Goal: Task Accomplishment & Management: Manage account settings

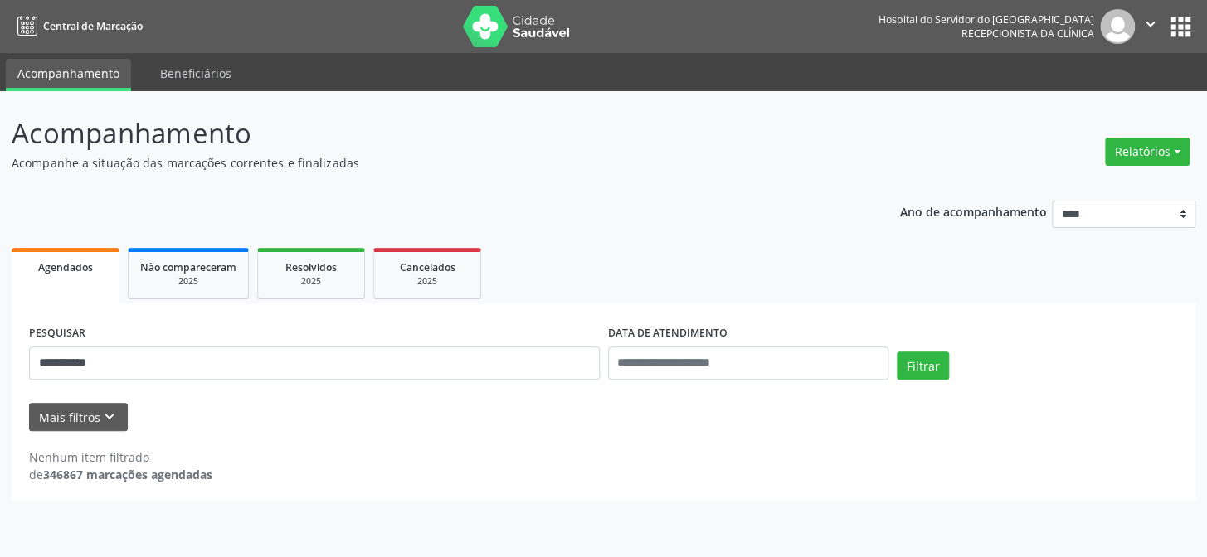
drag, startPoint x: 299, startPoint y: 420, endPoint x: 273, endPoint y: 445, distance: 36.9
drag, startPoint x: 273, startPoint y: 445, endPoint x: 260, endPoint y: 439, distance: 14.1
drag, startPoint x: 260, startPoint y: 439, endPoint x: 200, endPoint y: 322, distance: 131.7
click at [96, 428] on button "Mais filtros keyboard_arrow_down" at bounding box center [78, 417] width 99 height 29
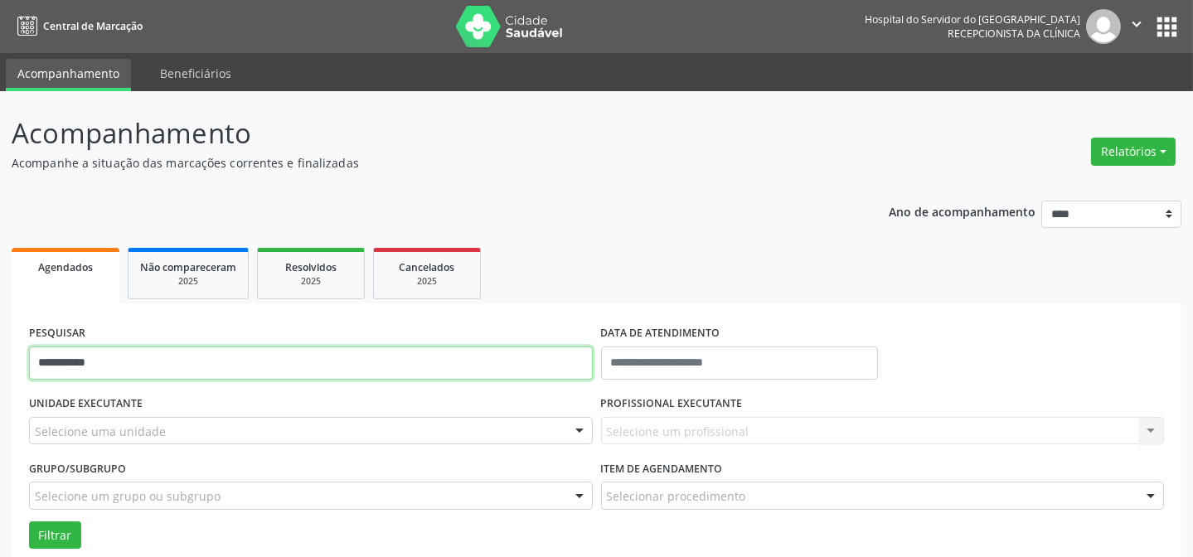
drag, startPoint x: 54, startPoint y: 382, endPoint x: 0, endPoint y: 385, distance: 54.0
click at [0, 385] on div "**********" at bounding box center [596, 381] width 1193 height 580
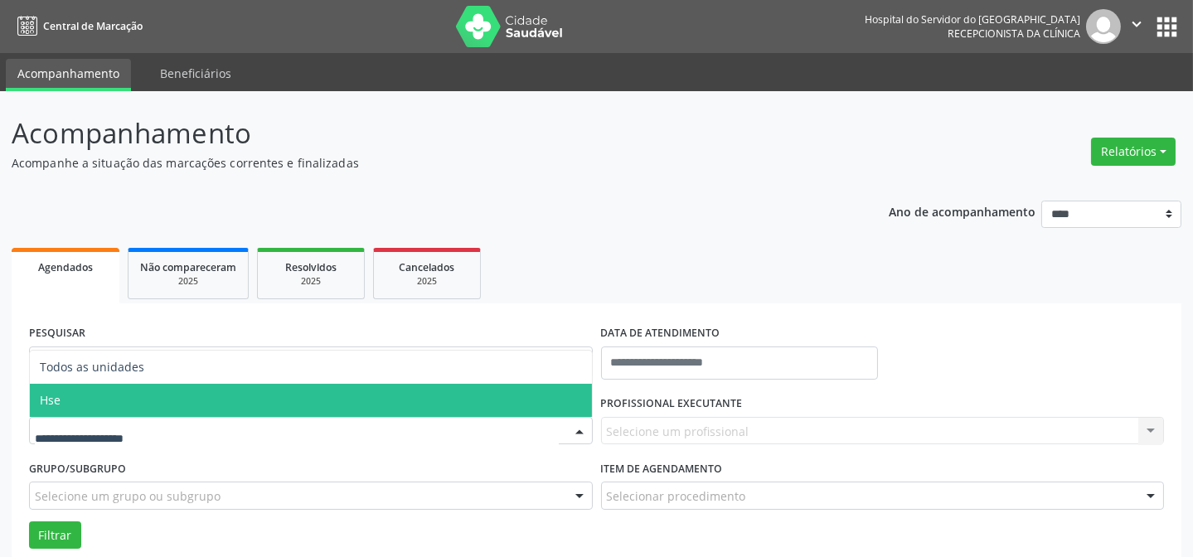
click at [132, 399] on span "Hse" at bounding box center [311, 400] width 562 height 33
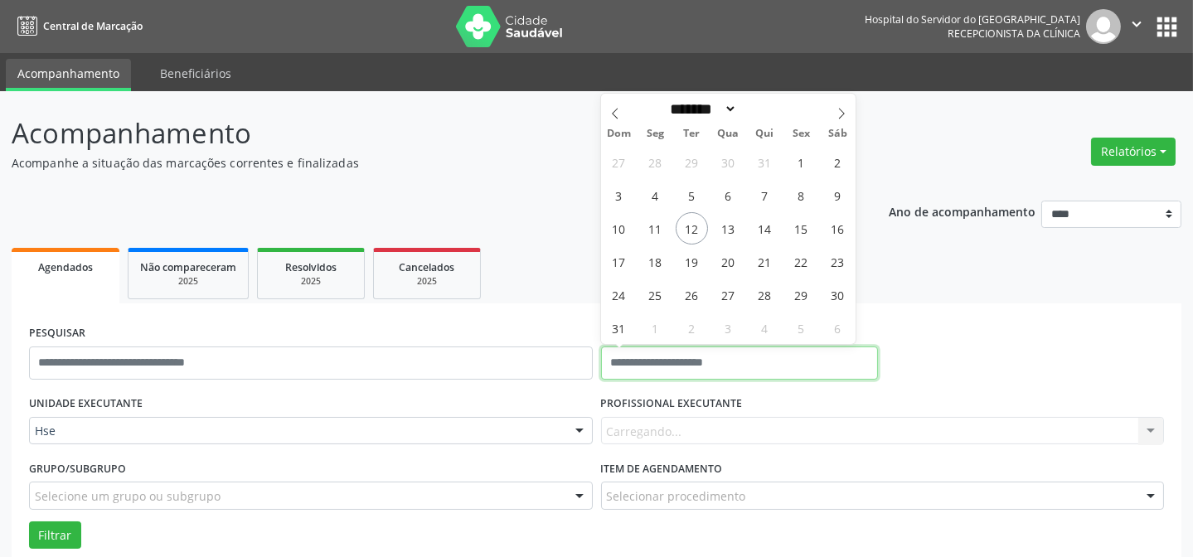
click at [683, 363] on input "text" at bounding box center [740, 363] width 278 height 33
click at [697, 227] on span "12" at bounding box center [692, 228] width 32 height 32
type input "**********"
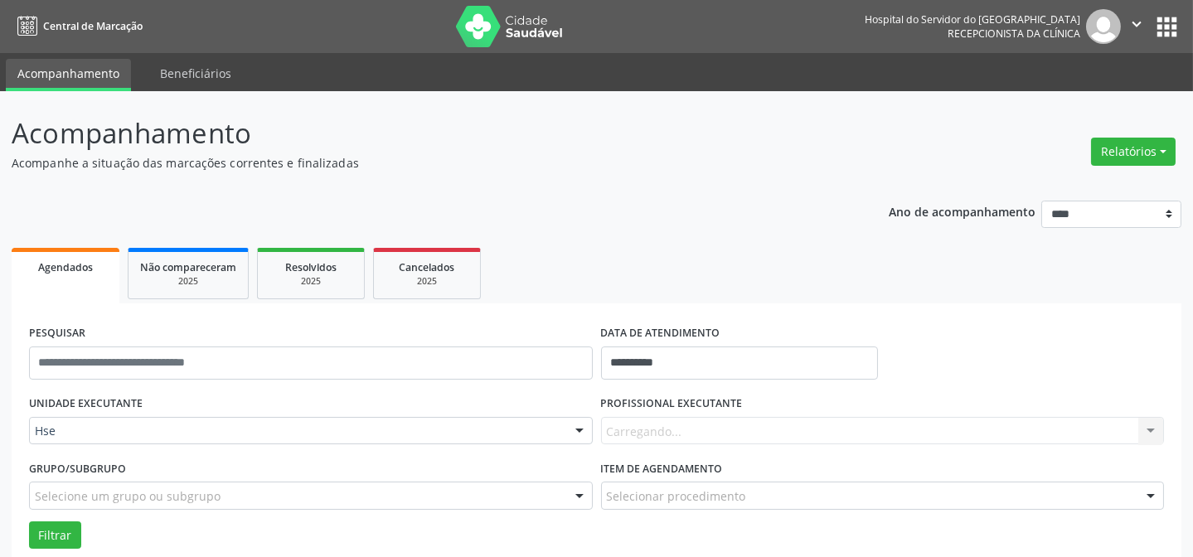
click at [627, 429] on div "Carregando... Todos os profissionais [PERSON_NAME] Interaminense Junior [PERSON…" at bounding box center [883, 431] width 564 height 28
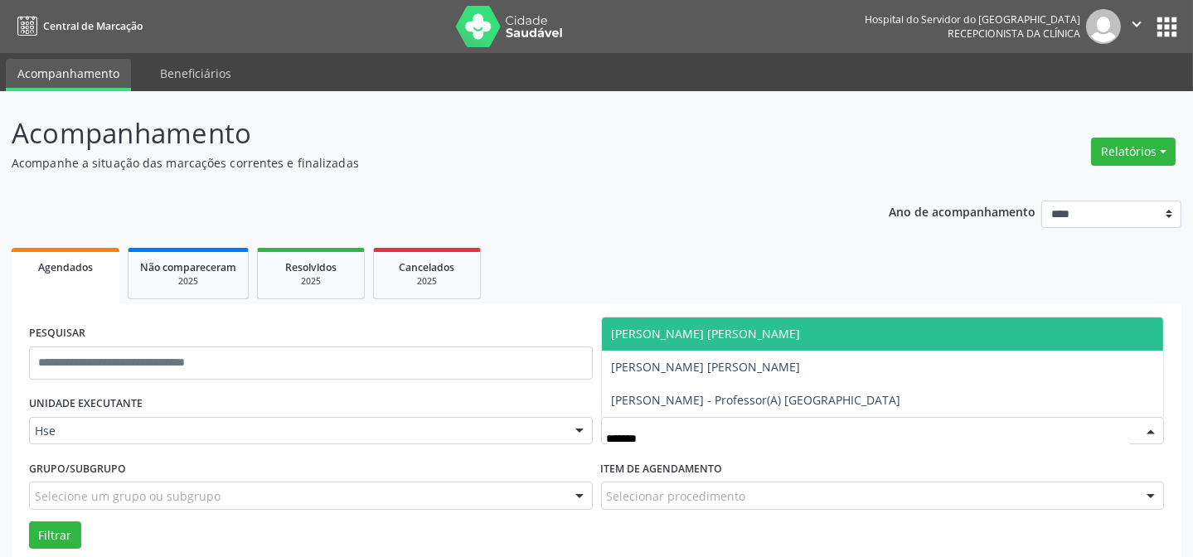
click at [732, 332] on span "[PERSON_NAME] [PERSON_NAME]" at bounding box center [706, 334] width 189 height 16
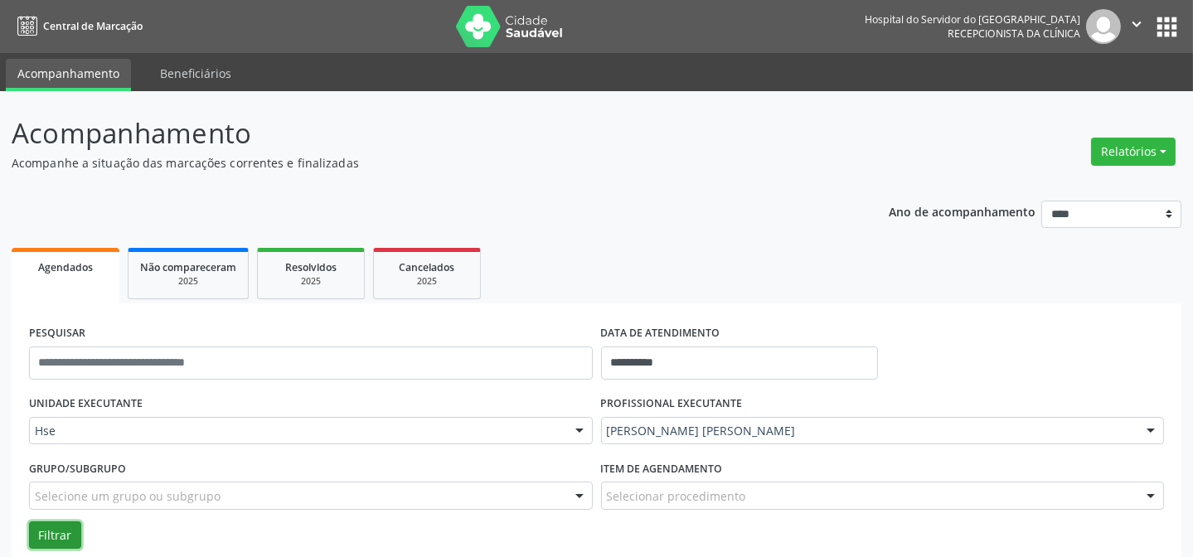
click at [59, 536] on button "Filtrar" at bounding box center [55, 536] width 52 height 28
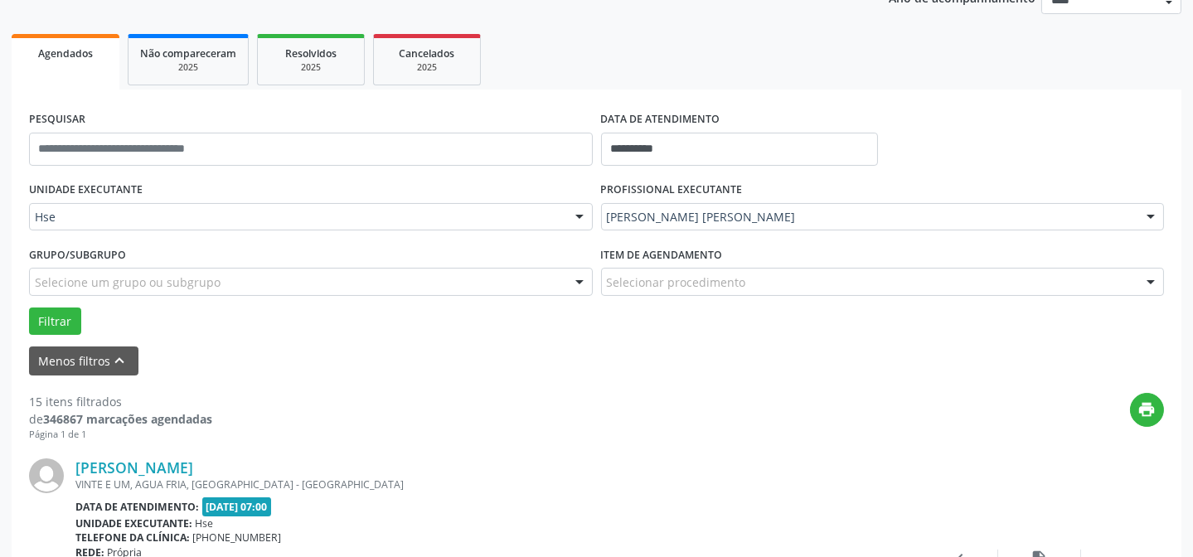
scroll to position [240, 0]
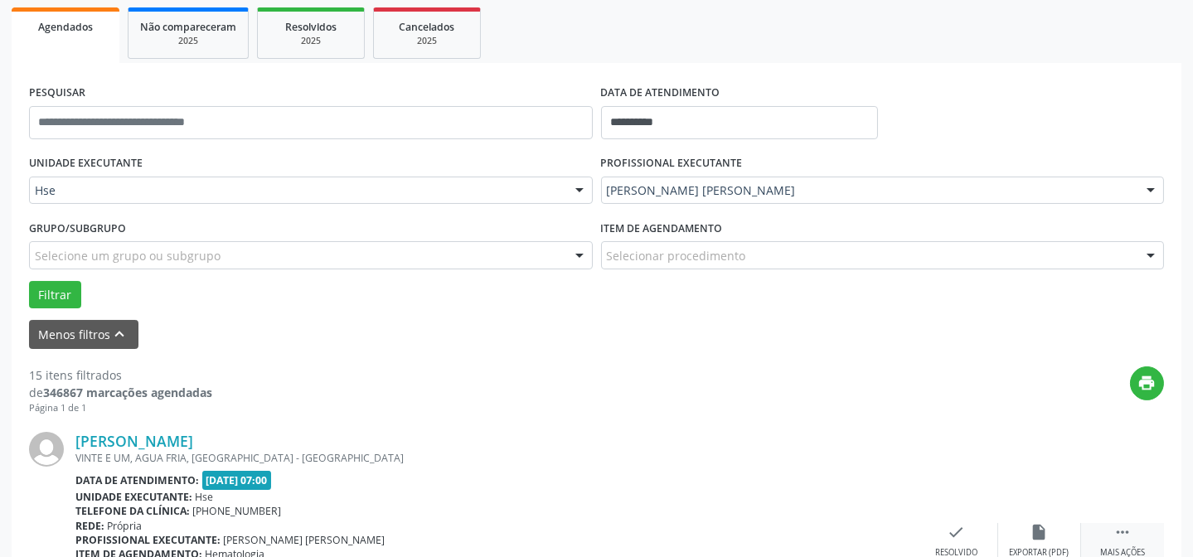
drag, startPoint x: 1129, startPoint y: 536, endPoint x: 1085, endPoint y: 522, distance: 45.9
click at [1129, 537] on icon "" at bounding box center [1123, 532] width 18 height 18
click at [1050, 523] on div "alarm_off Não compareceu" at bounding box center [1039, 541] width 83 height 36
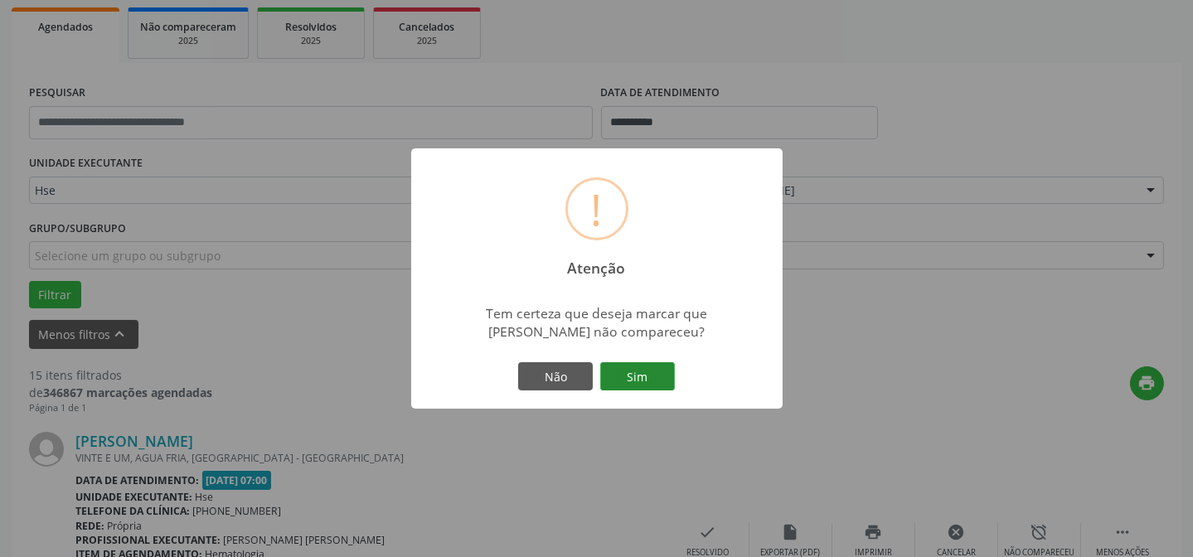
click at [625, 369] on button "Sim" at bounding box center [637, 376] width 75 height 28
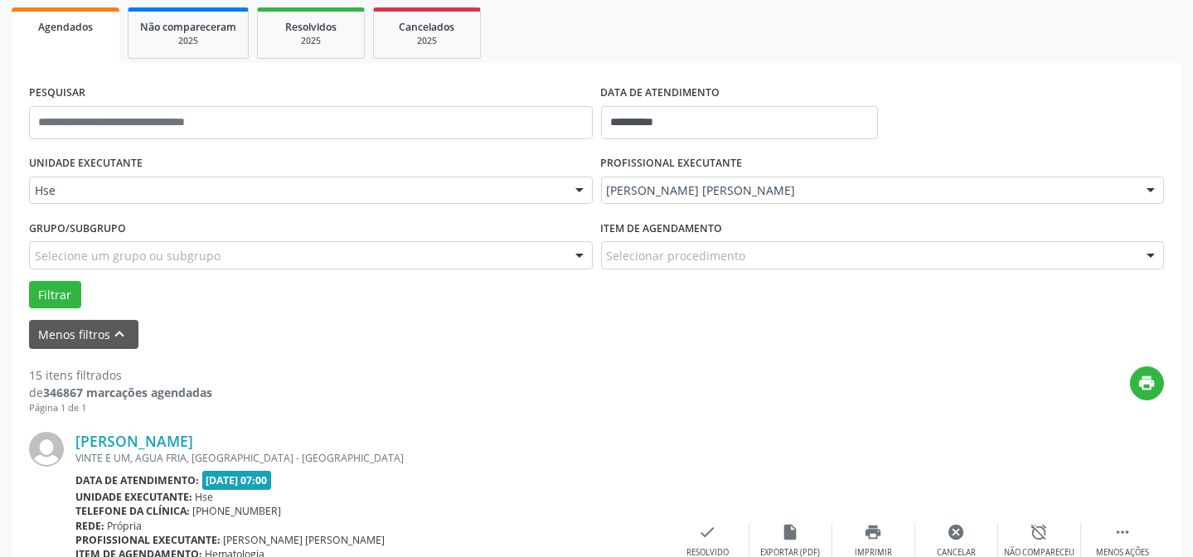
scroll to position [166, 0]
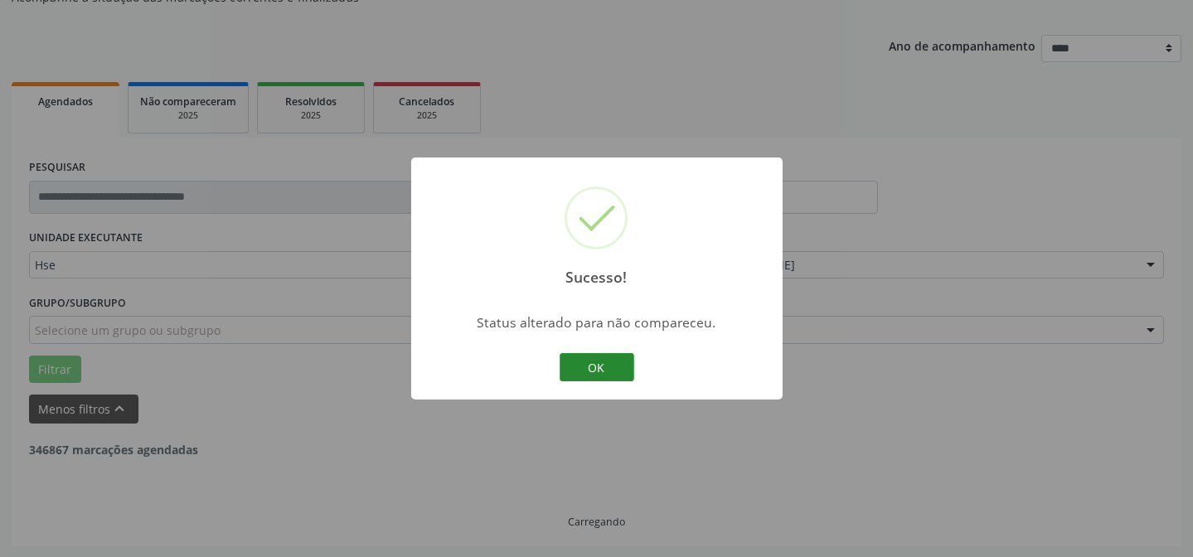
click at [600, 367] on button "OK" at bounding box center [597, 367] width 75 height 28
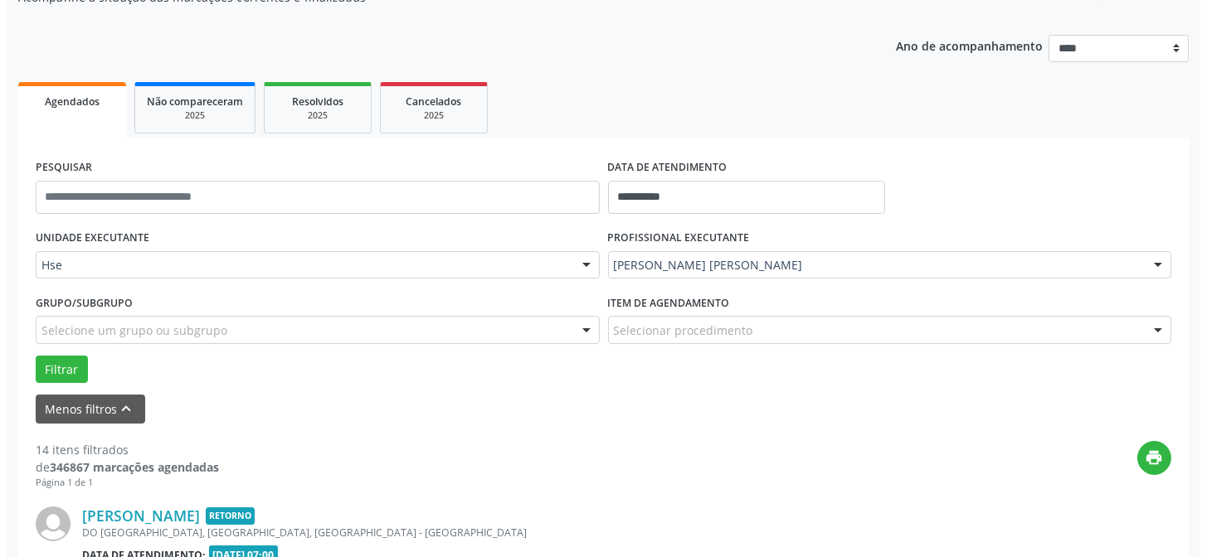
scroll to position [316, 0]
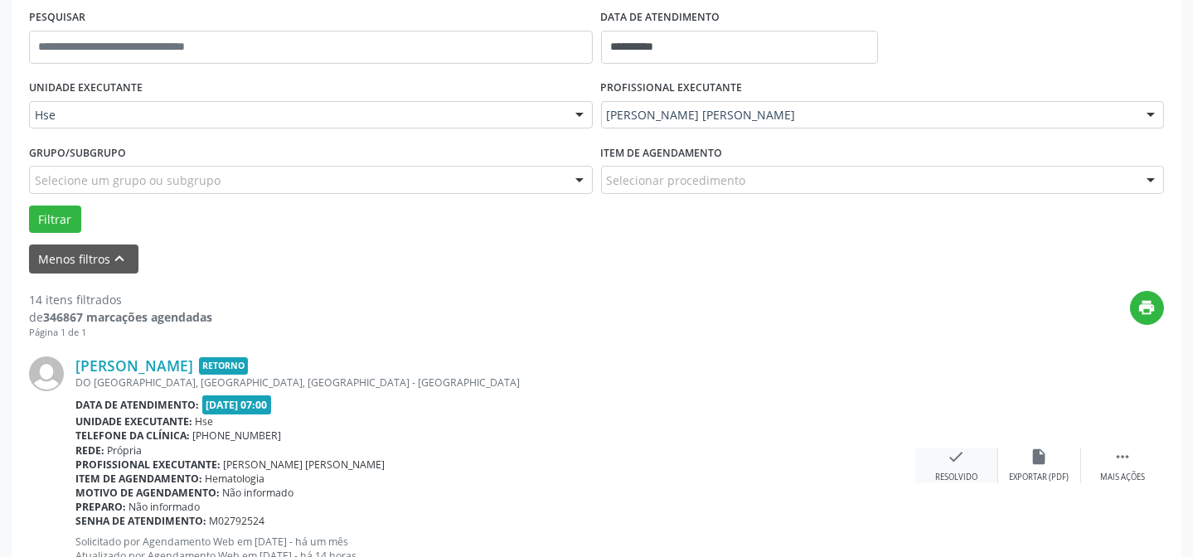
click at [944, 468] on div "check Resolvido" at bounding box center [956, 466] width 83 height 36
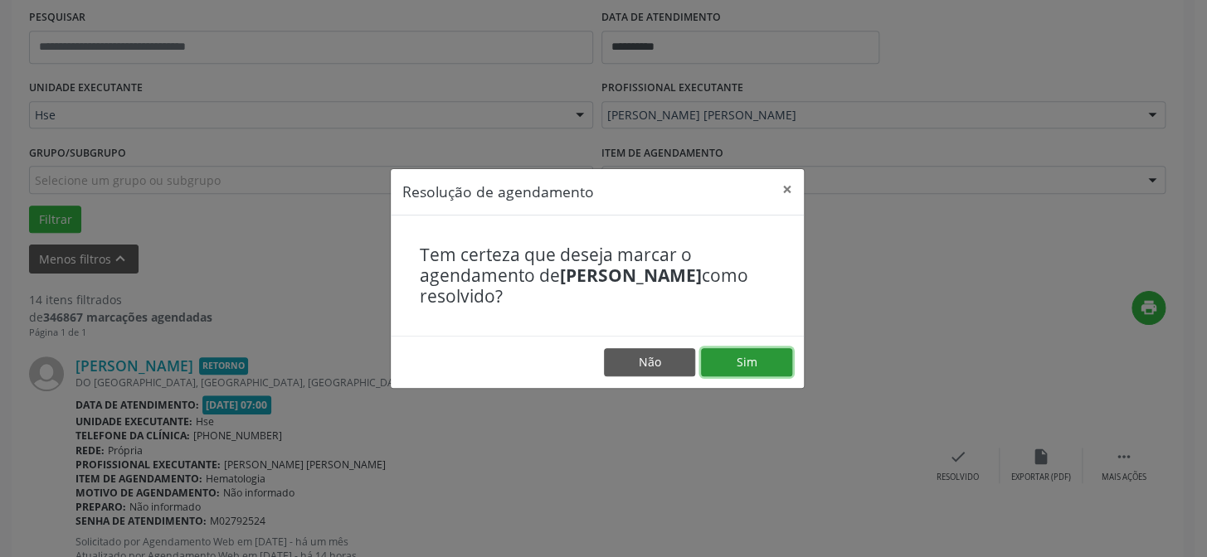
click at [758, 374] on button "Sim" at bounding box center [746, 362] width 91 height 28
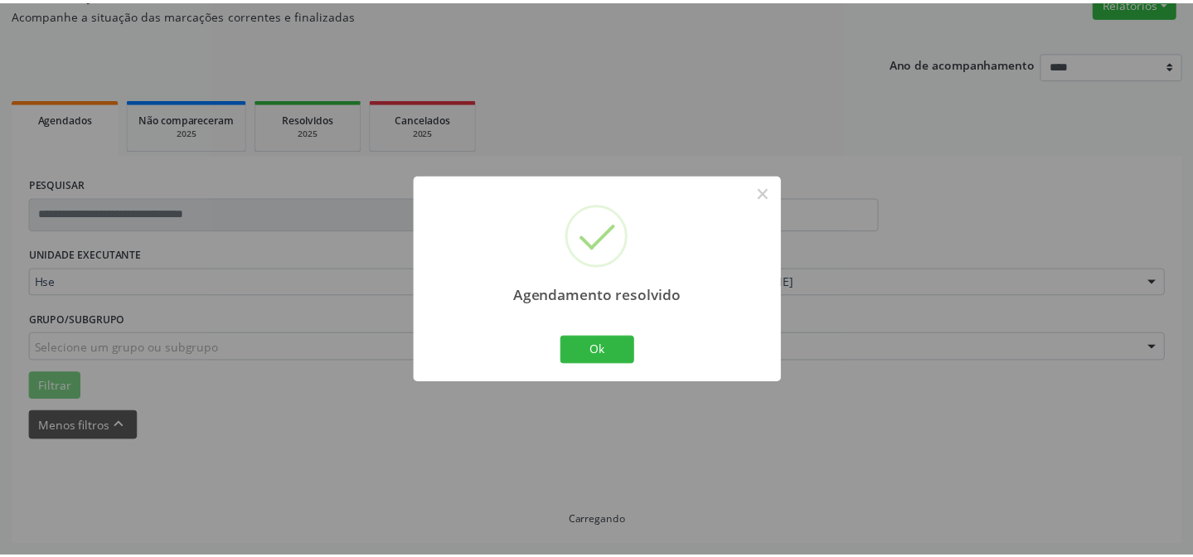
scroll to position [148, 0]
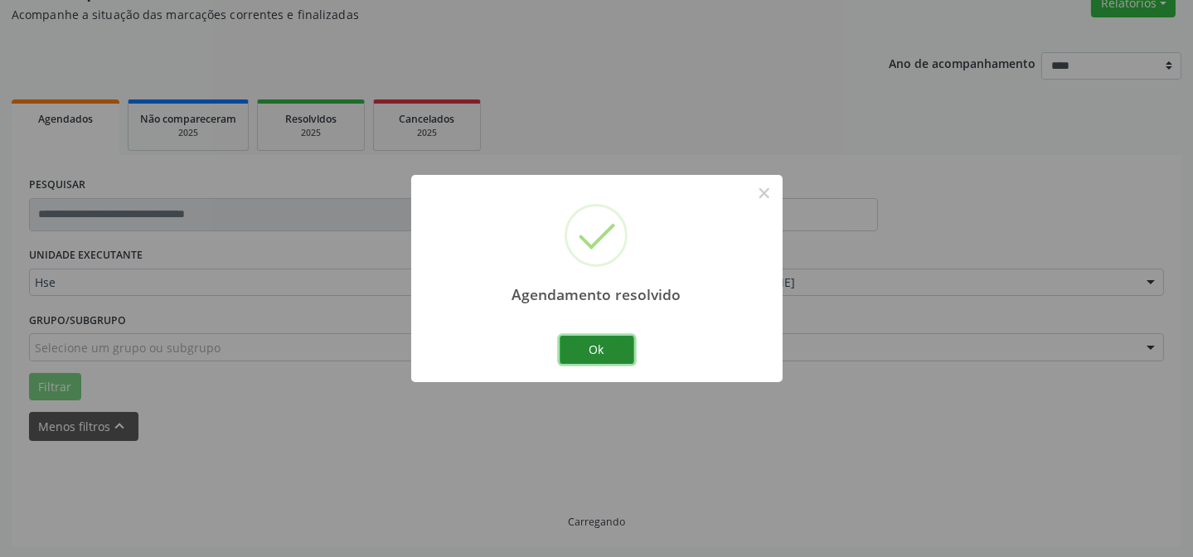
click at [592, 338] on button "Ok" at bounding box center [597, 350] width 75 height 28
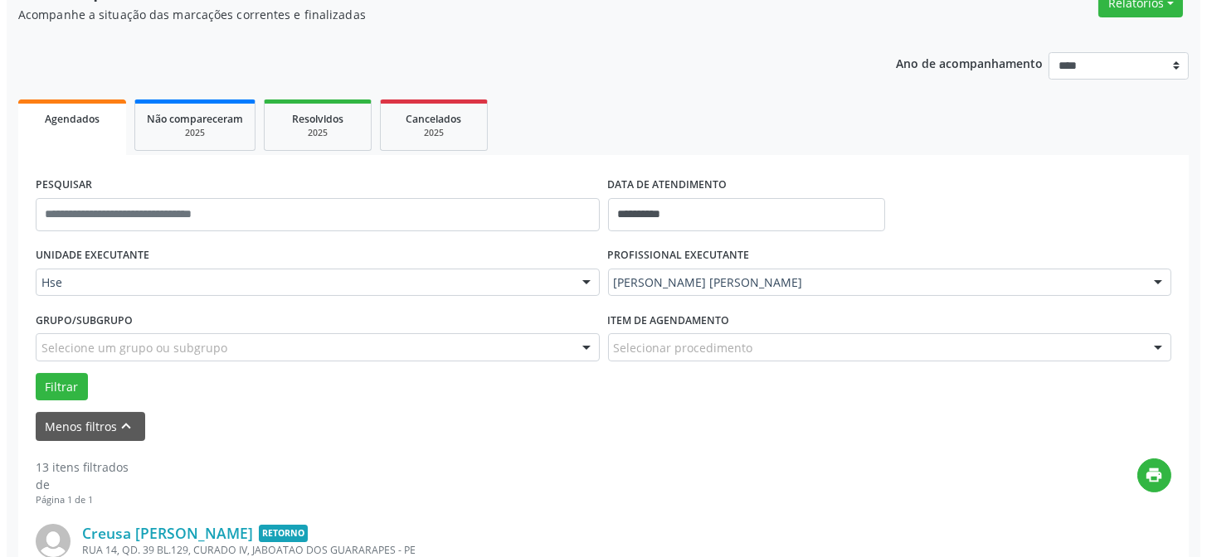
scroll to position [299, 0]
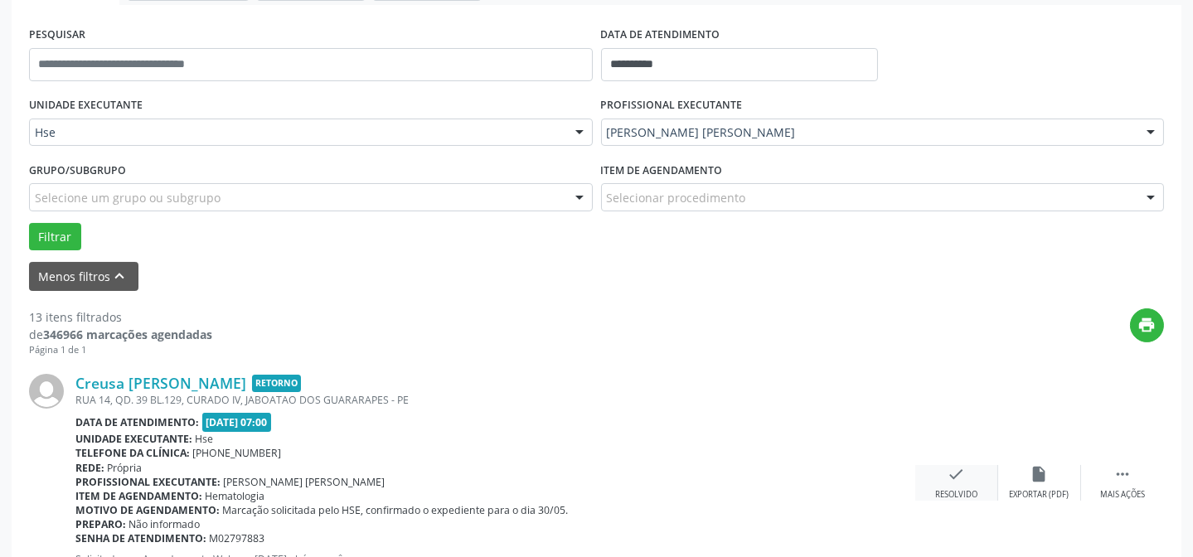
click at [970, 489] on div "Resolvido" at bounding box center [956, 495] width 42 height 12
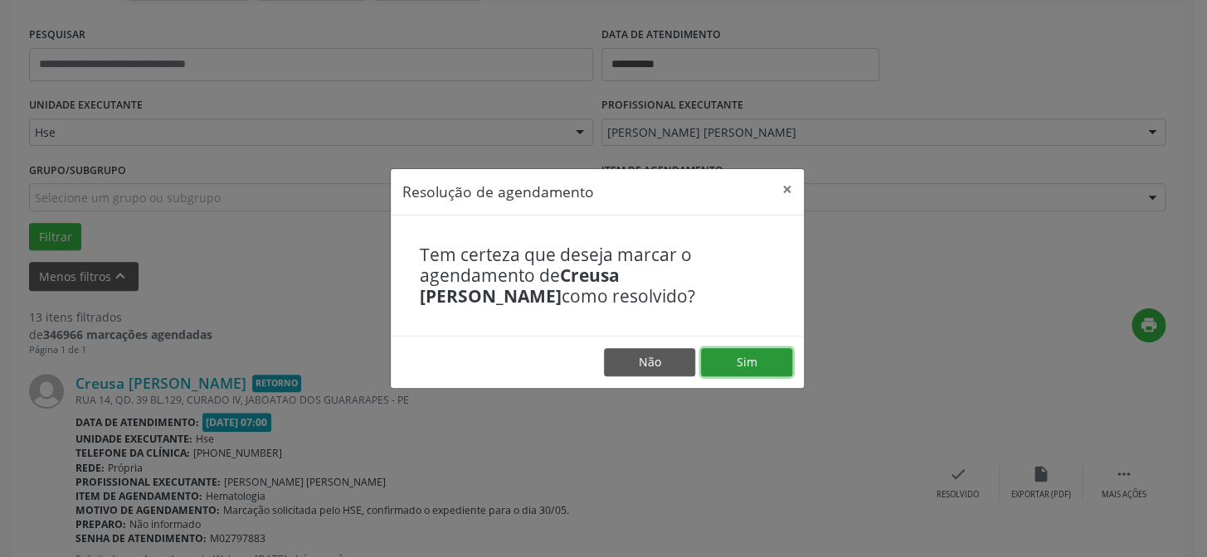
click at [754, 376] on footer "Não Sim" at bounding box center [597, 362] width 413 height 52
click at [730, 369] on button "Sim" at bounding box center [746, 362] width 91 height 28
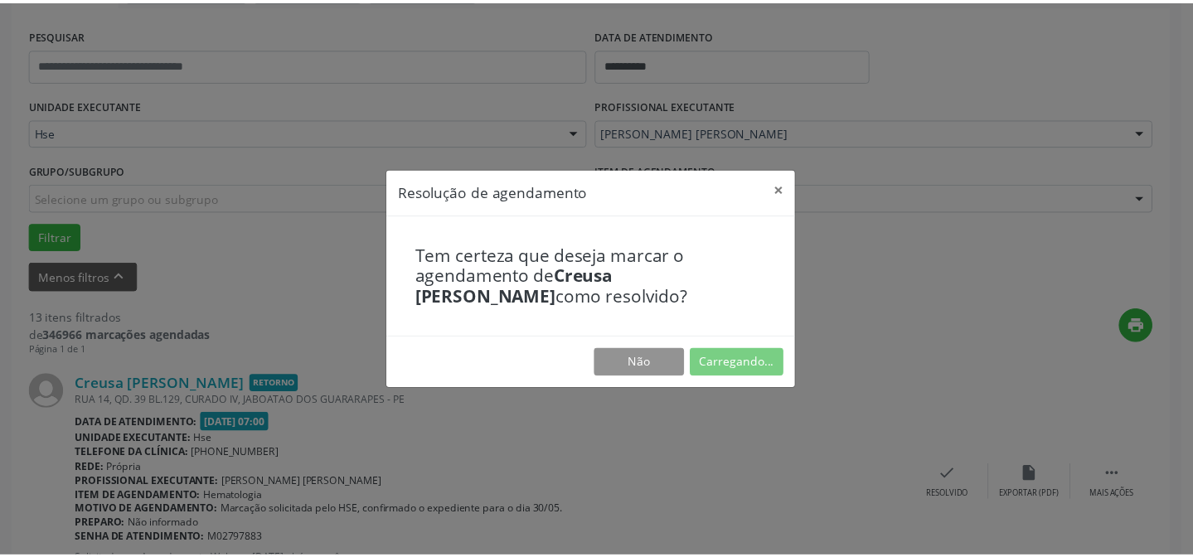
scroll to position [148, 0]
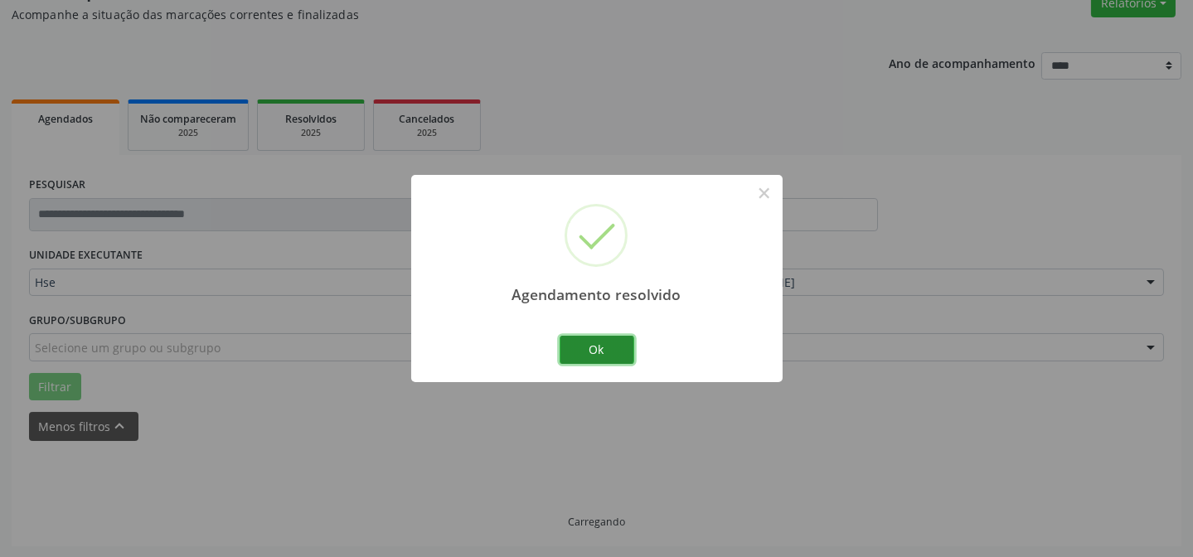
click at [577, 344] on button "Ok" at bounding box center [597, 350] width 75 height 28
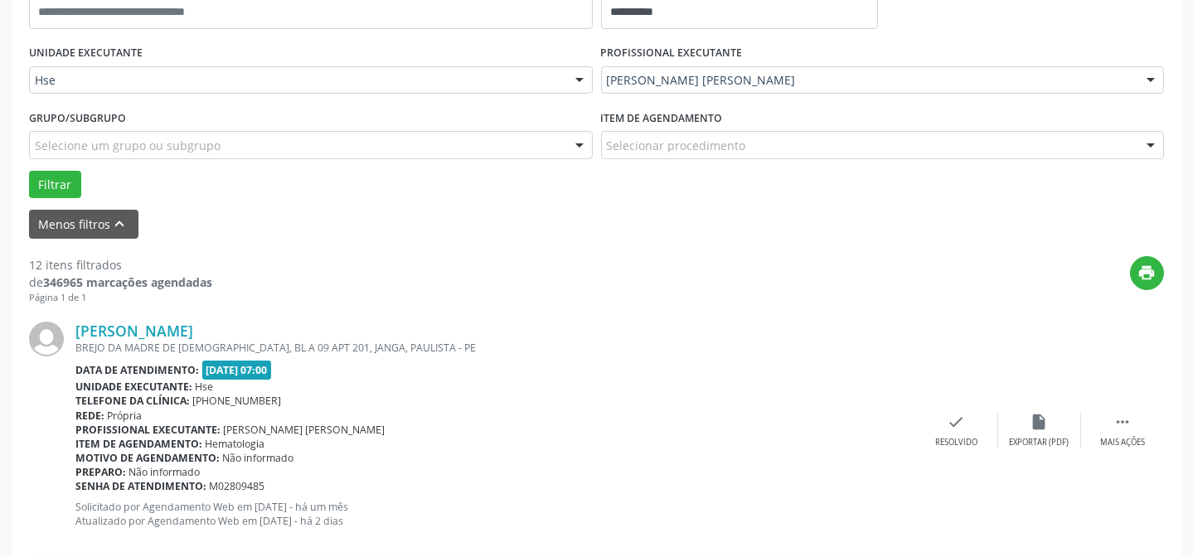
scroll to position [374, 0]
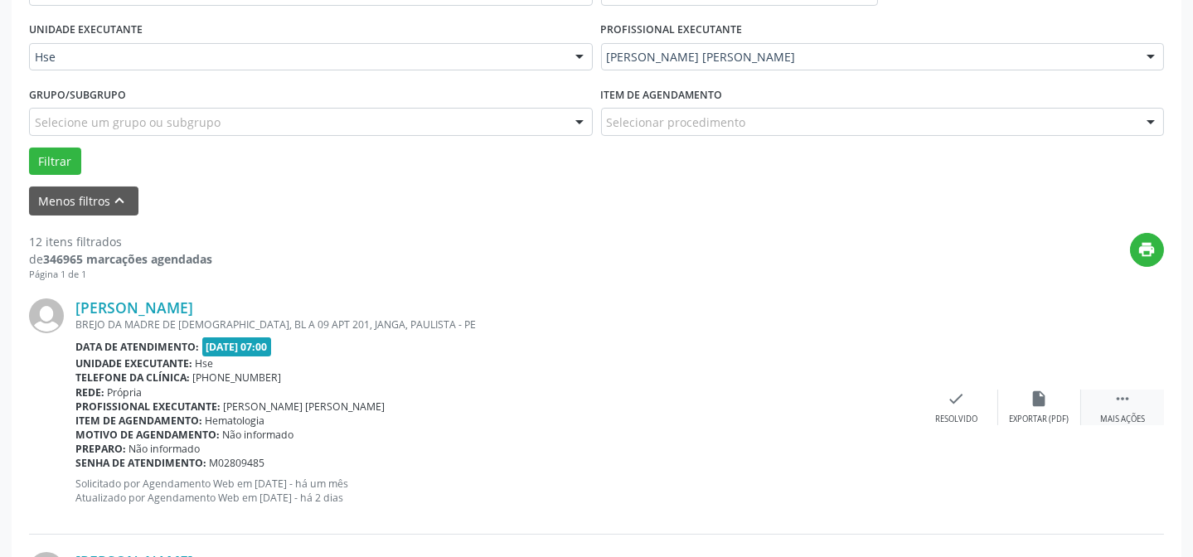
click at [1132, 398] on div " Mais ações" at bounding box center [1122, 408] width 83 height 36
click at [1014, 401] on div "alarm_off Não compareceu" at bounding box center [1039, 408] width 83 height 36
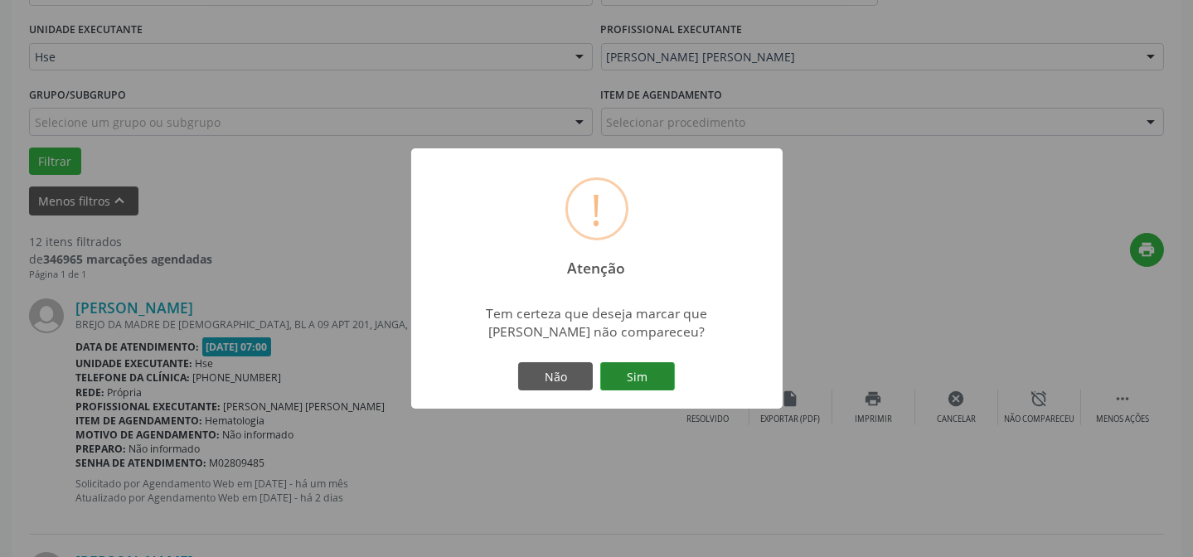
click at [673, 372] on button "Sim" at bounding box center [637, 376] width 75 height 28
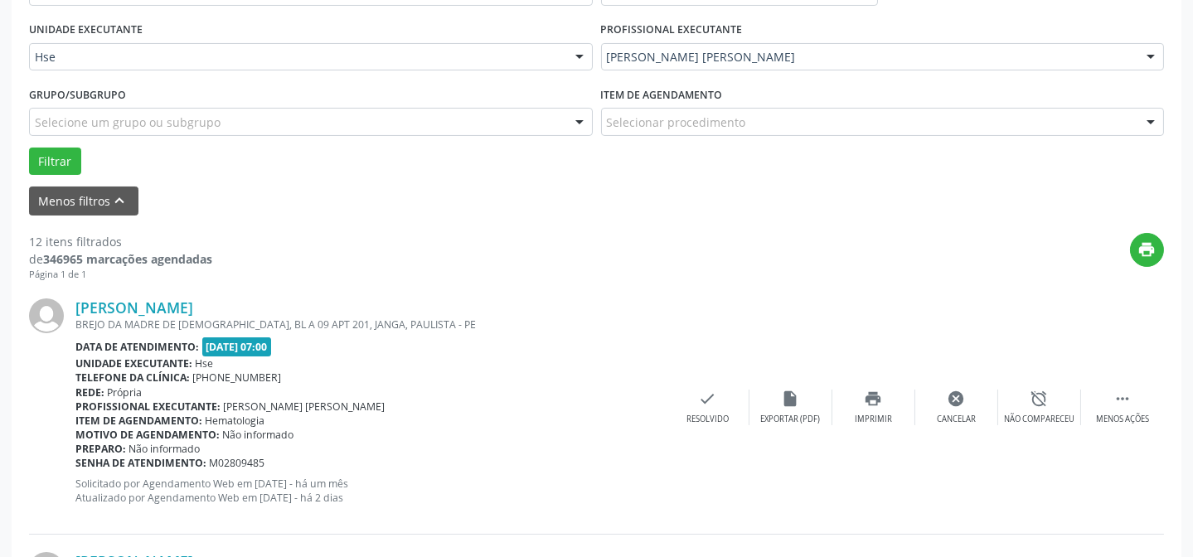
scroll to position [166, 0]
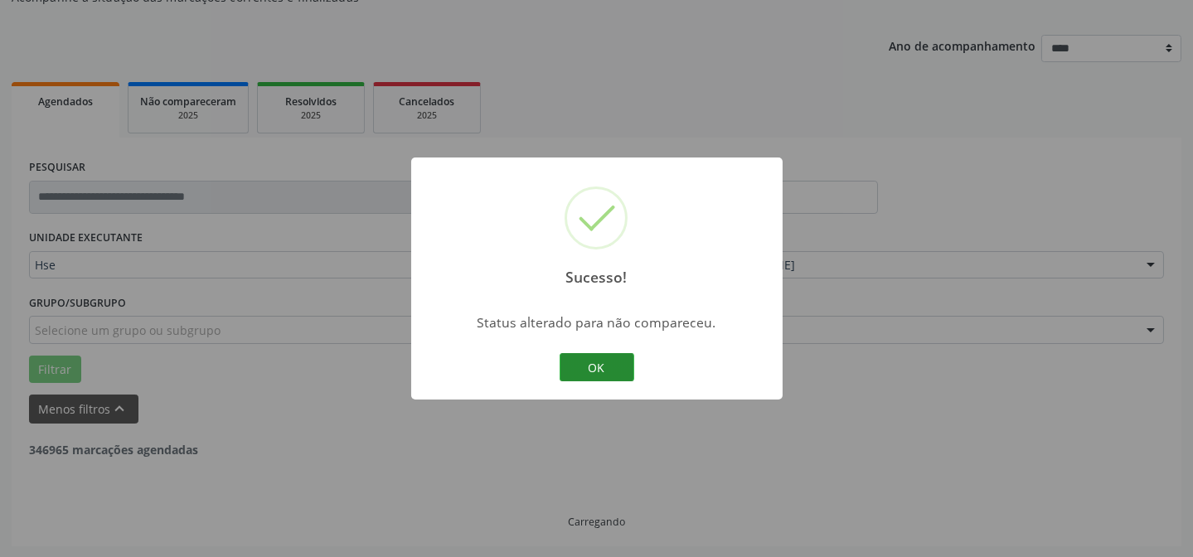
drag, startPoint x: 571, startPoint y: 362, endPoint x: 561, endPoint y: 362, distance: 9.2
click at [569, 362] on button "OK" at bounding box center [597, 367] width 75 height 28
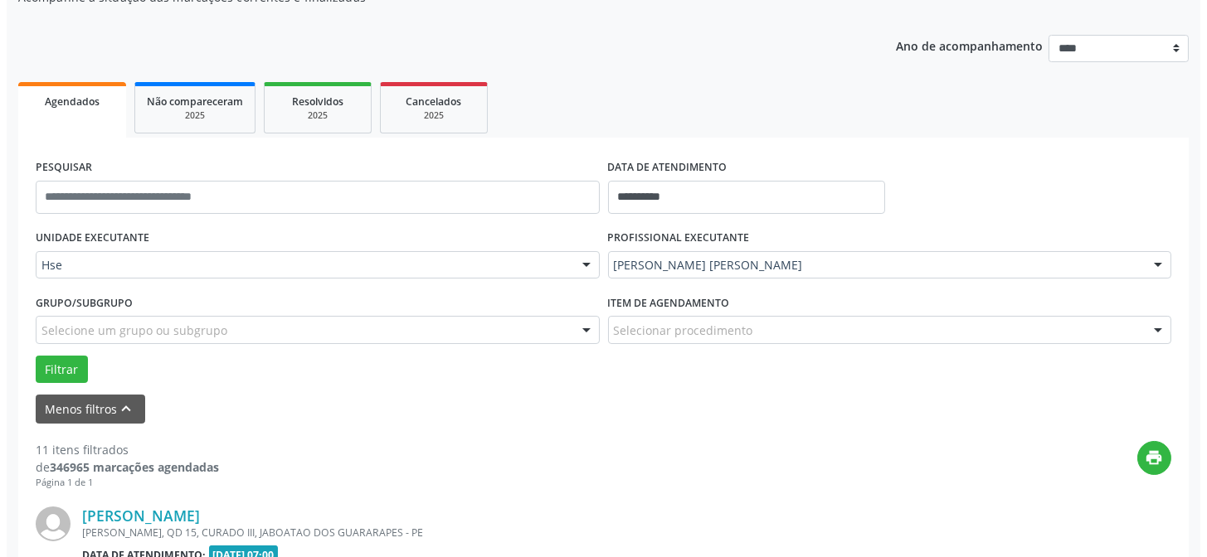
scroll to position [240, 0]
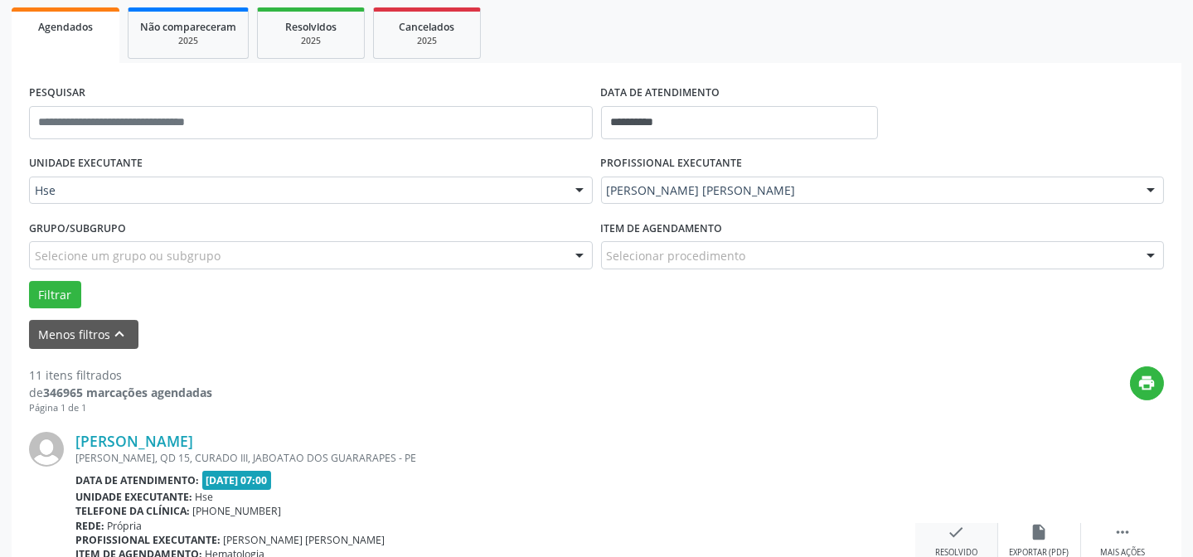
click at [945, 536] on div "check Resolvido" at bounding box center [956, 541] width 83 height 36
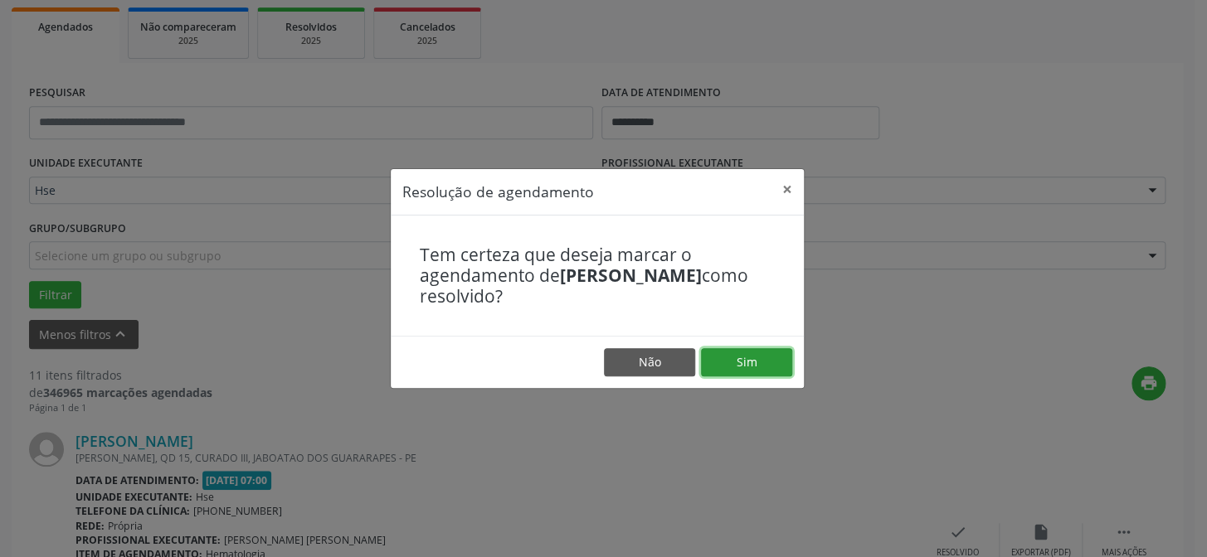
click at [773, 366] on button "Sim" at bounding box center [746, 362] width 91 height 28
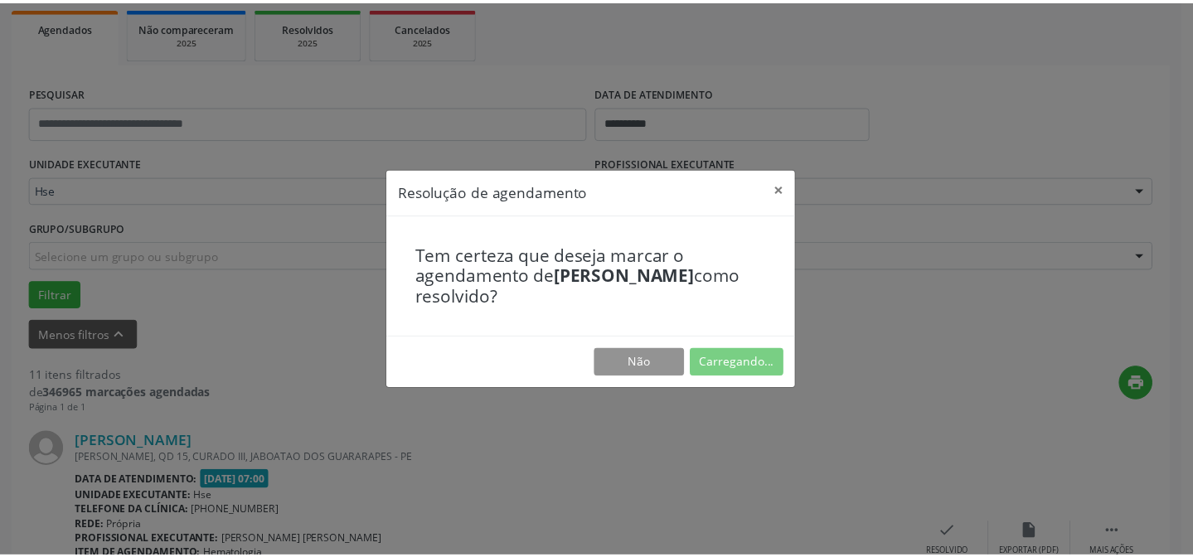
scroll to position [148, 0]
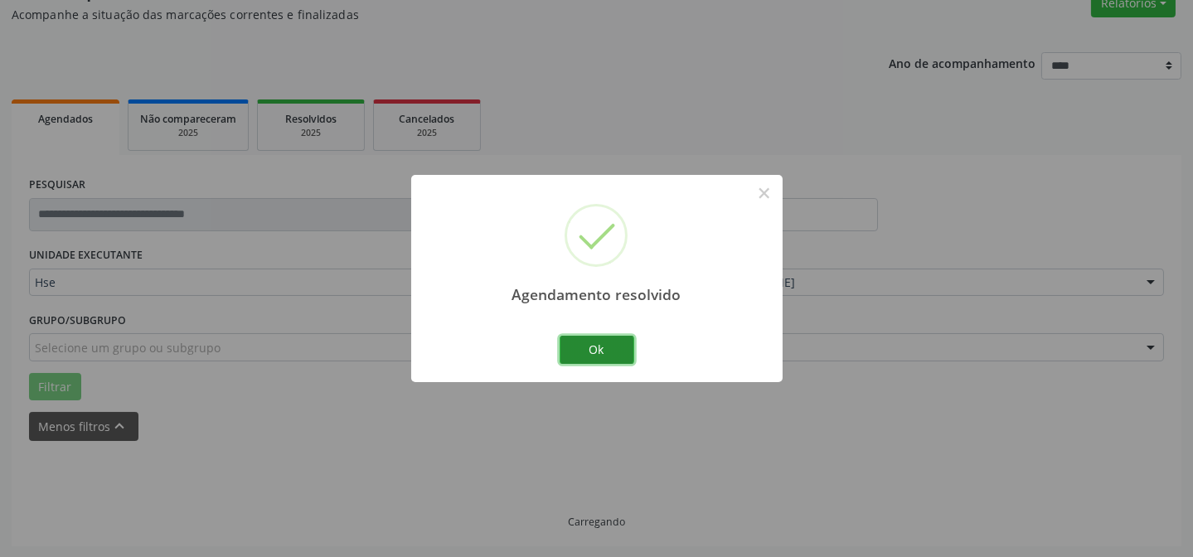
click at [614, 341] on button "Ok" at bounding box center [597, 350] width 75 height 28
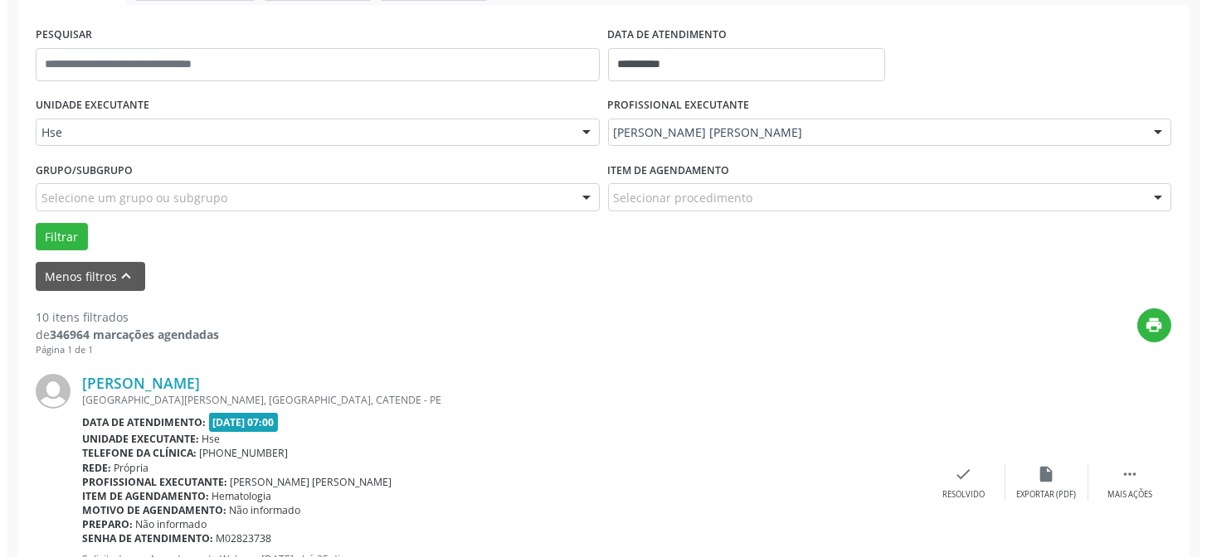
scroll to position [299, 0]
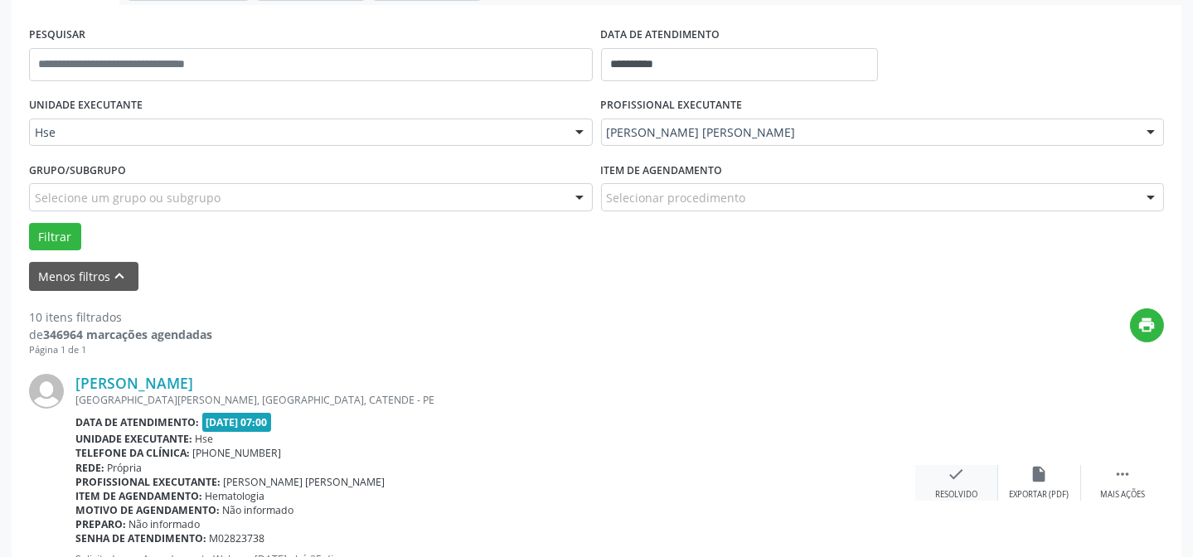
click at [966, 479] on div "check Resolvido" at bounding box center [956, 483] width 83 height 36
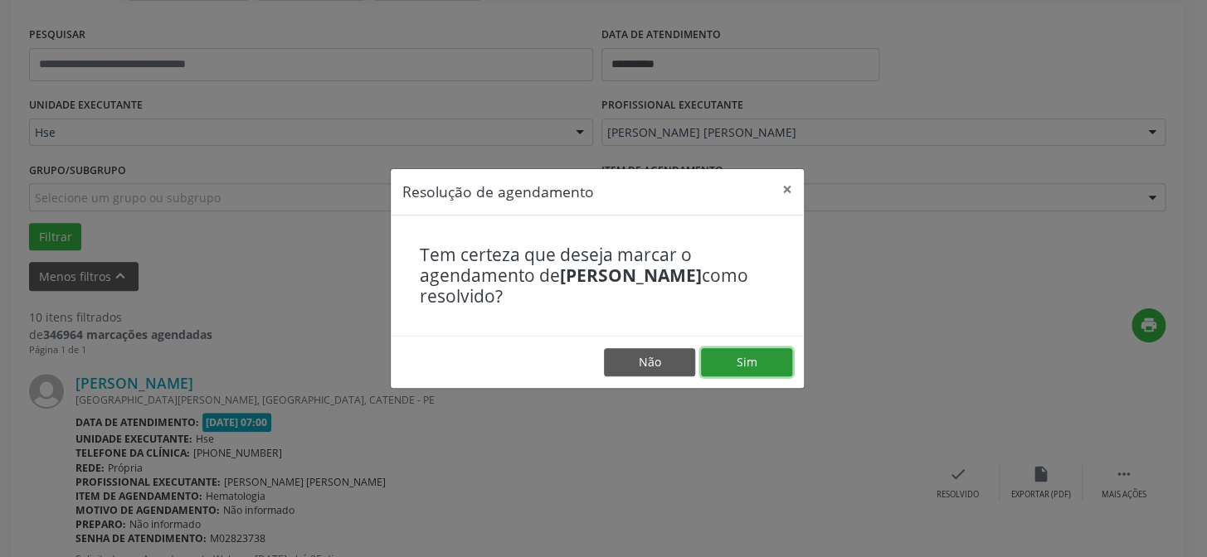
click at [755, 350] on button "Sim" at bounding box center [746, 362] width 91 height 28
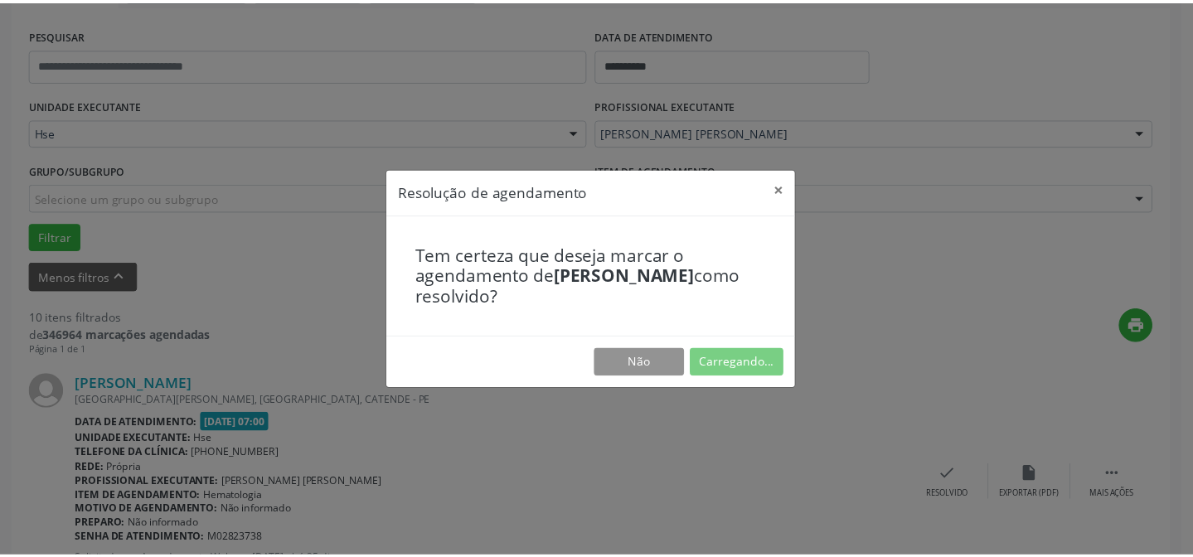
scroll to position [148, 0]
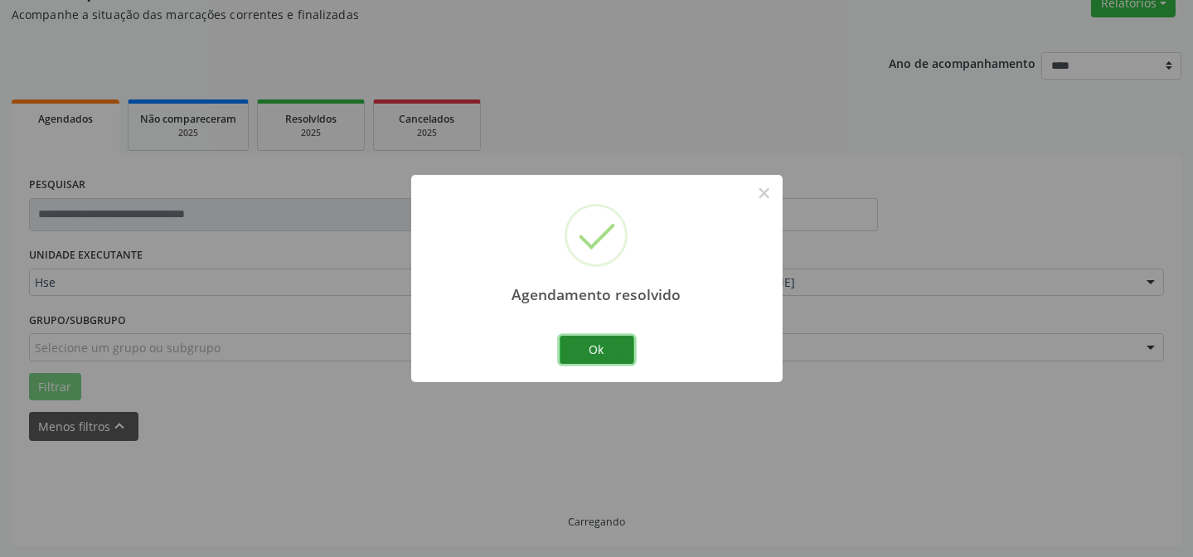
click at [618, 347] on button "Ok" at bounding box center [597, 350] width 75 height 28
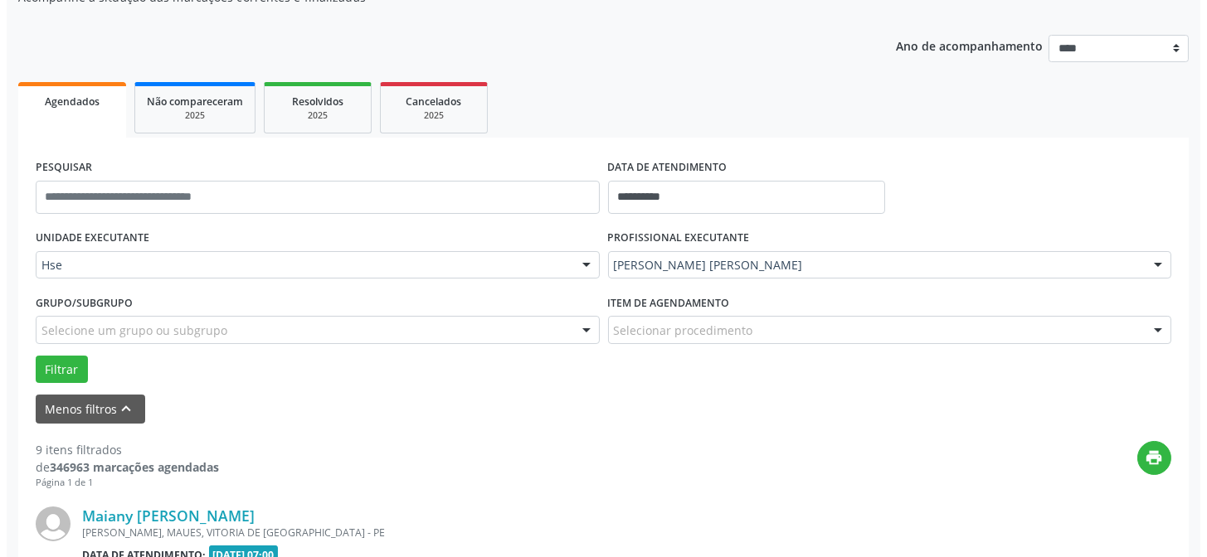
scroll to position [240, 0]
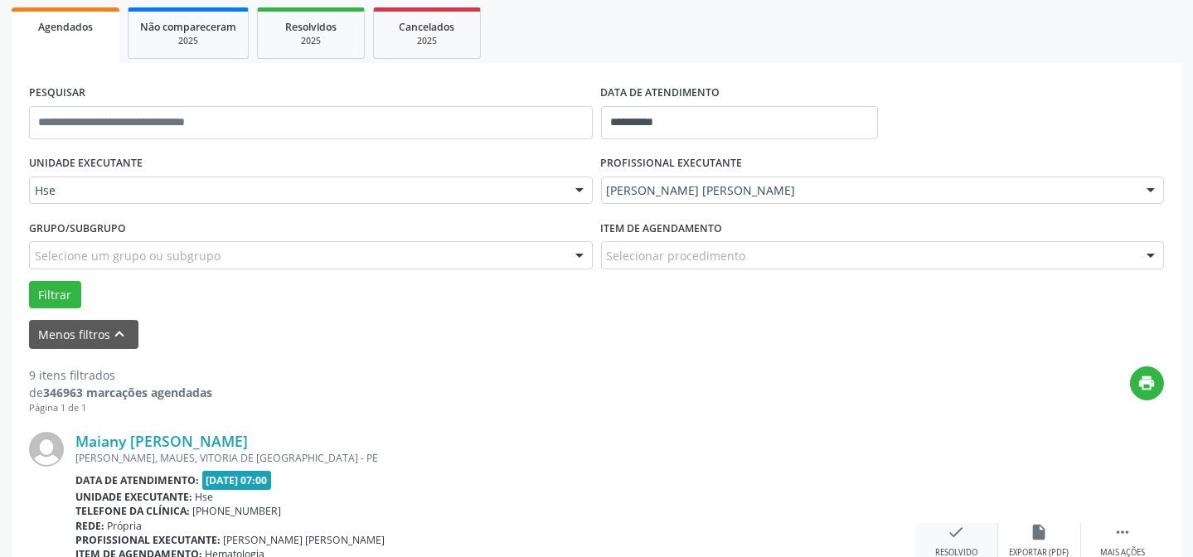
click at [975, 537] on div "check Resolvido" at bounding box center [956, 541] width 83 height 36
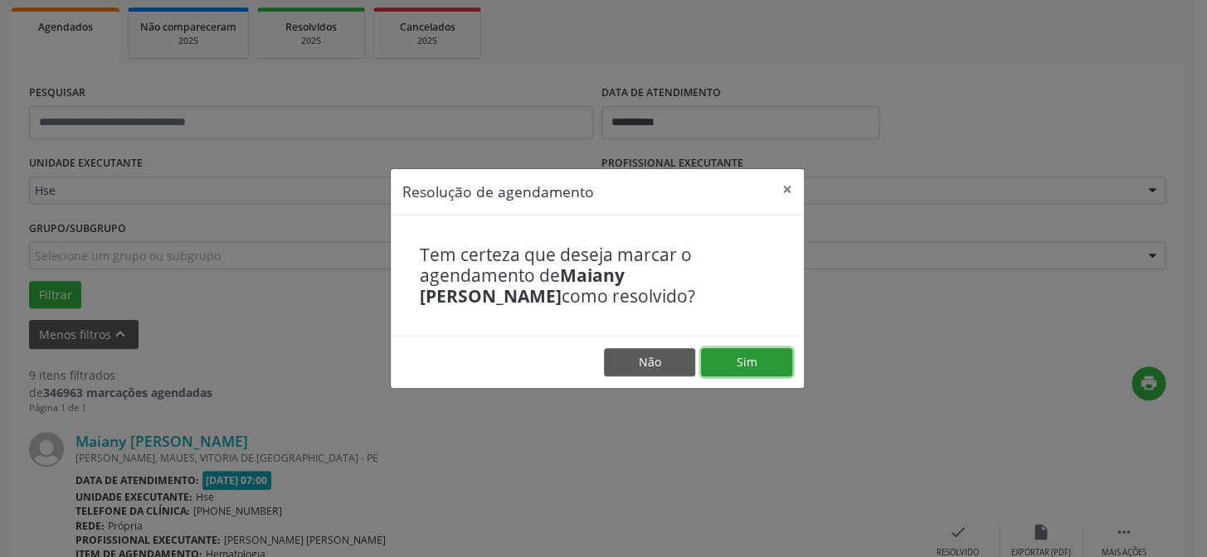
click at [752, 367] on button "Sim" at bounding box center [746, 362] width 91 height 28
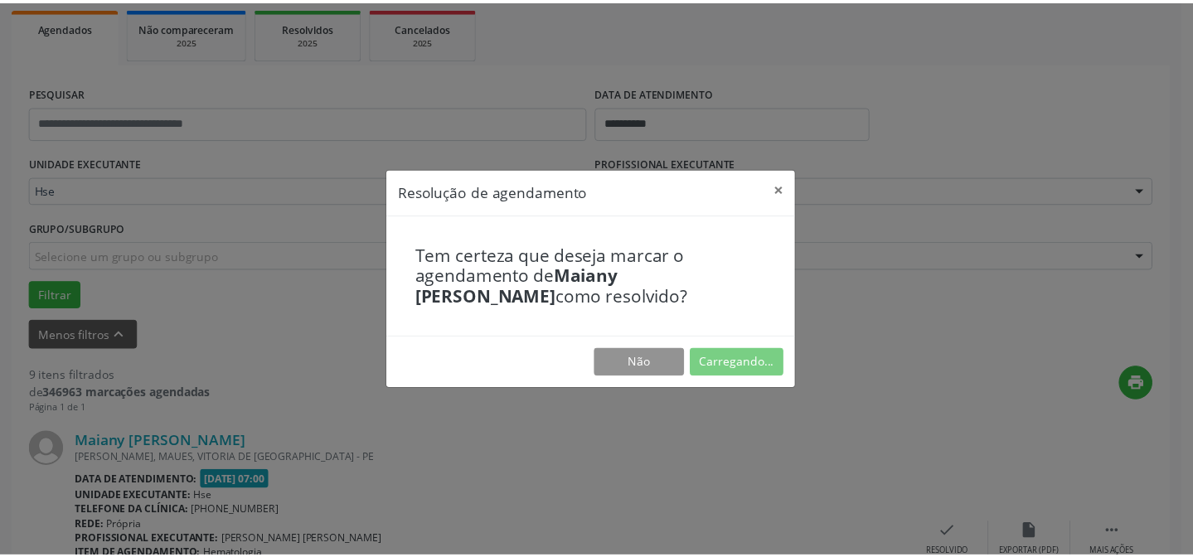
scroll to position [148, 0]
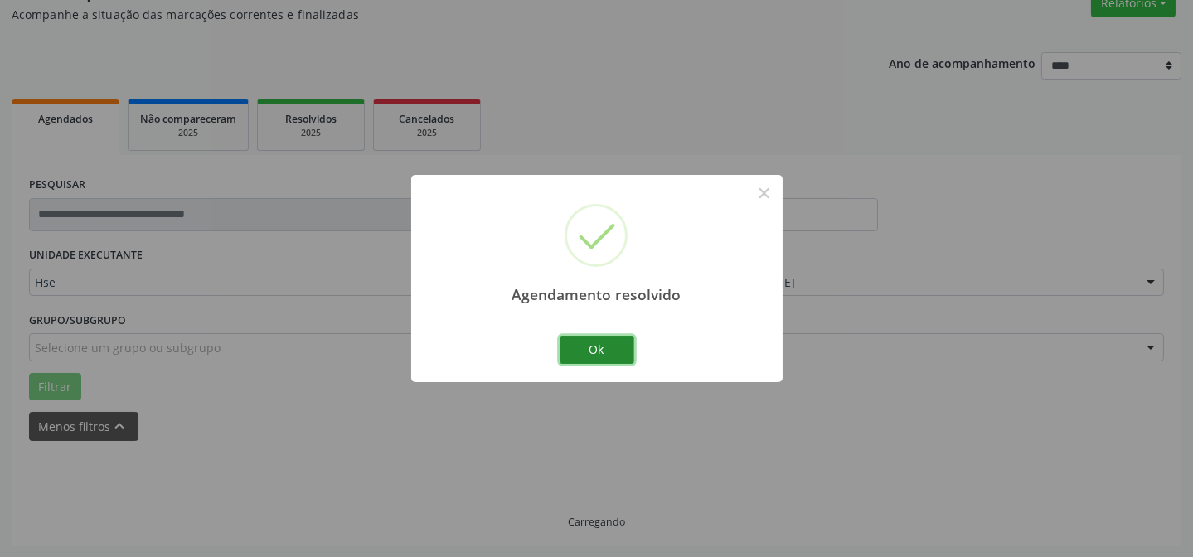
click at [631, 349] on button "Ok" at bounding box center [597, 350] width 75 height 28
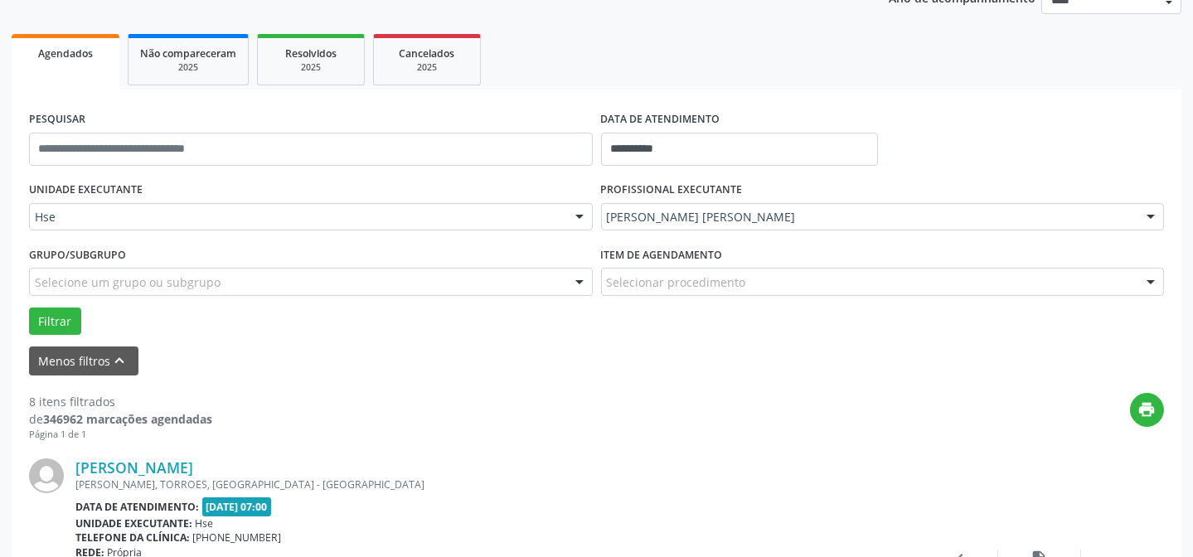
scroll to position [240, 0]
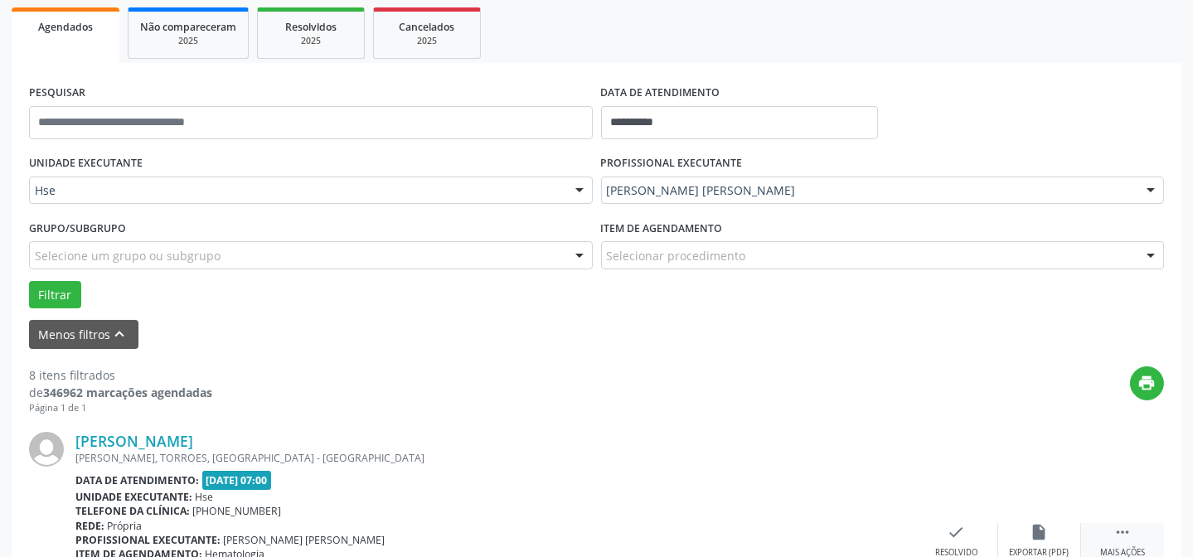
drag, startPoint x: 1111, startPoint y: 539, endPoint x: 1089, endPoint y: 524, distance: 26.9
click at [1110, 539] on div " Mais ações" at bounding box center [1122, 541] width 83 height 36
click at [1051, 523] on div "alarm_off Não compareceu" at bounding box center [1039, 541] width 83 height 36
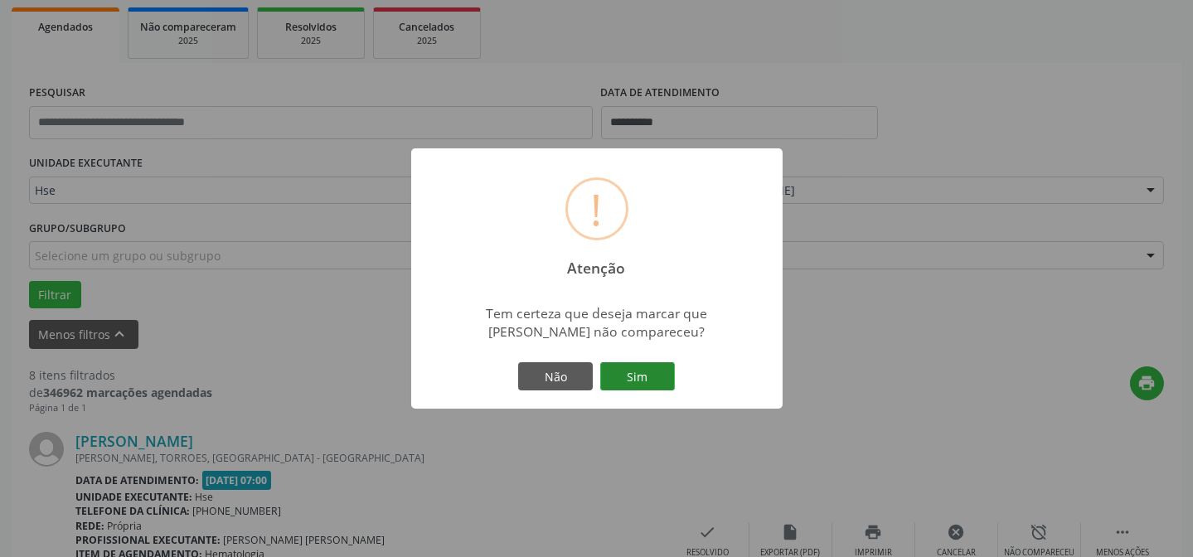
click at [674, 382] on button "Sim" at bounding box center [637, 376] width 75 height 28
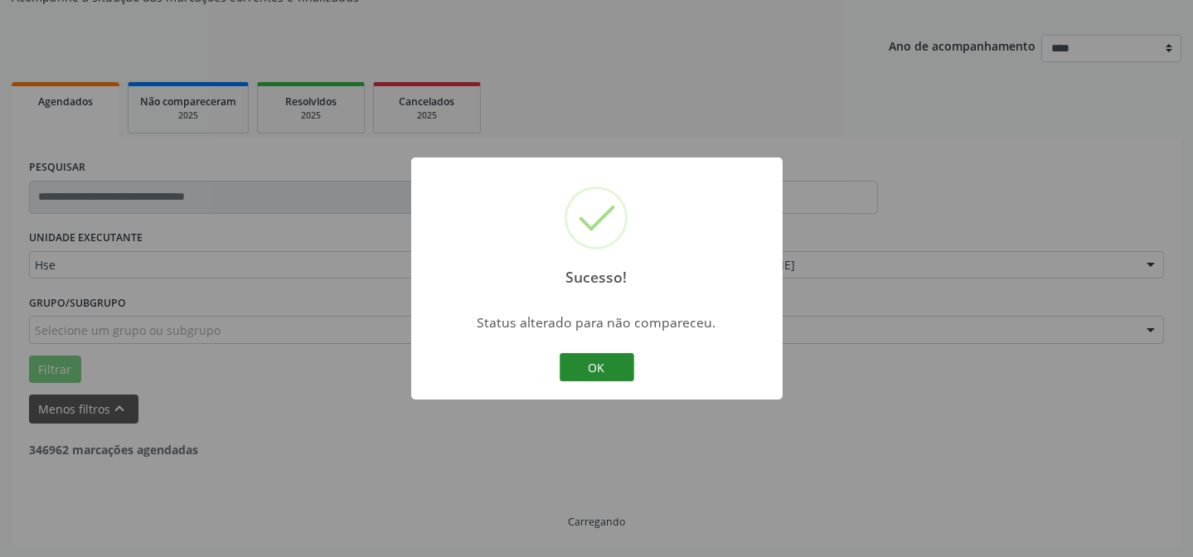
click at [612, 362] on button "OK" at bounding box center [597, 367] width 75 height 28
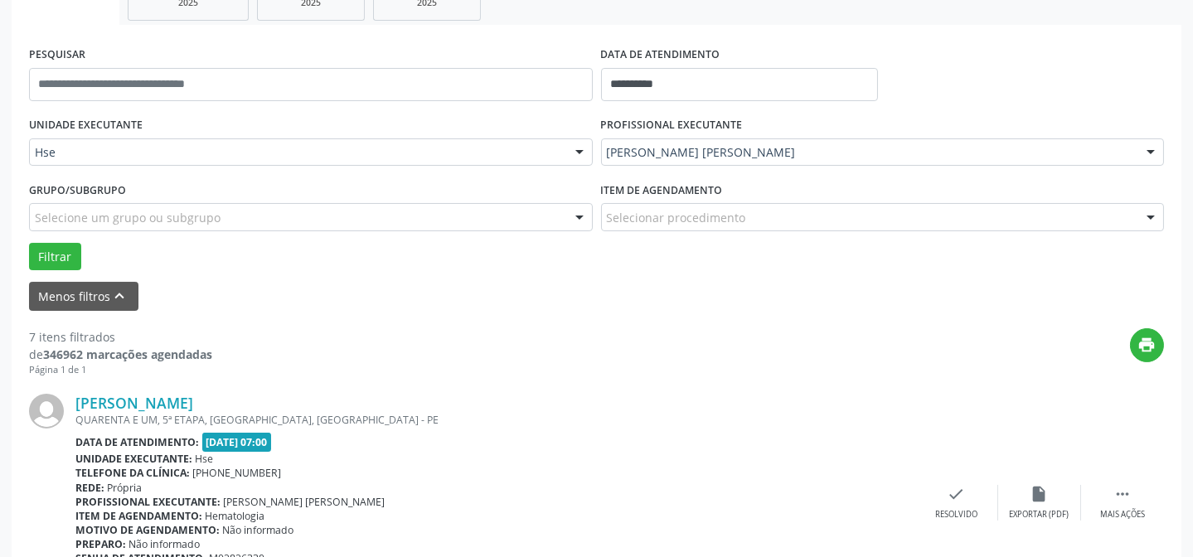
scroll to position [391, 0]
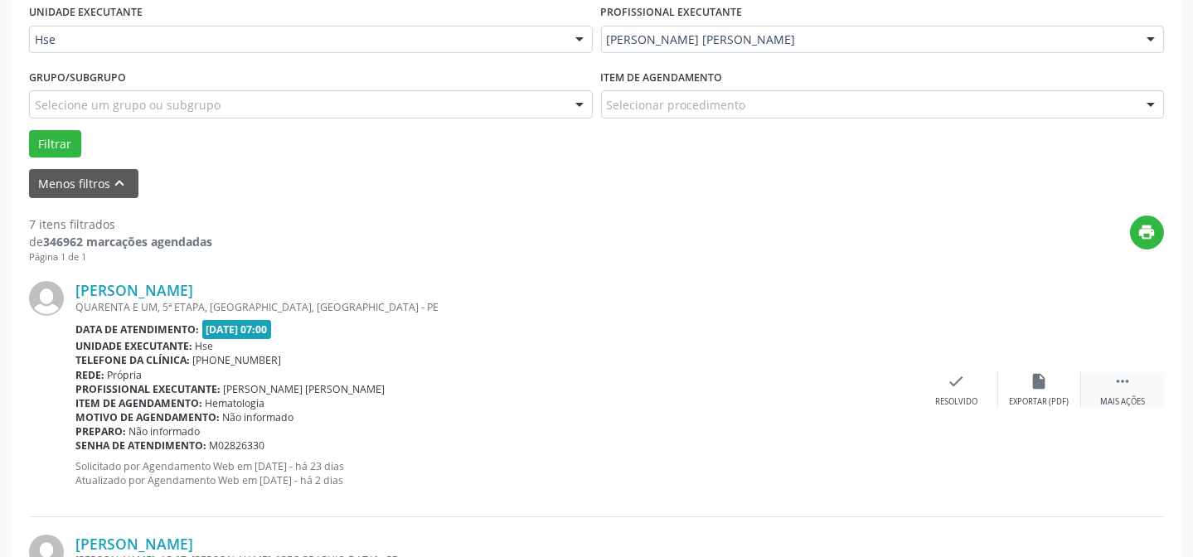
drag, startPoint x: 1100, startPoint y: 390, endPoint x: 1091, endPoint y: 390, distance: 9.1
click at [1091, 390] on div " Mais ações" at bounding box center [1122, 390] width 83 height 36
click at [1019, 391] on div "alarm_off Não compareceu" at bounding box center [1039, 390] width 83 height 36
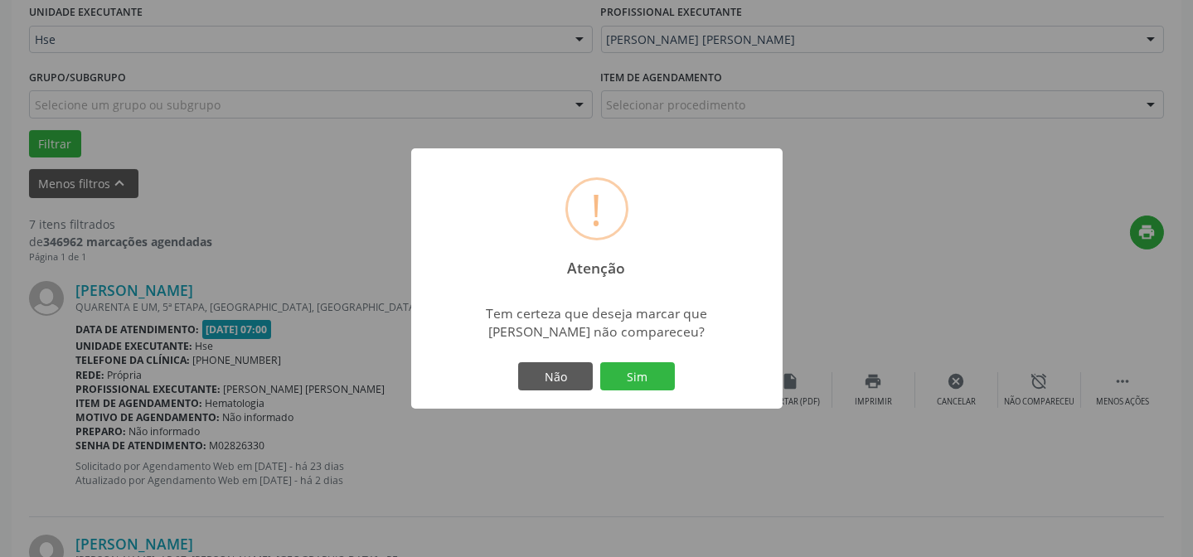
click at [625, 361] on div "Não Sim" at bounding box center [597, 376] width 164 height 35
click at [634, 366] on button "Sim" at bounding box center [637, 376] width 75 height 28
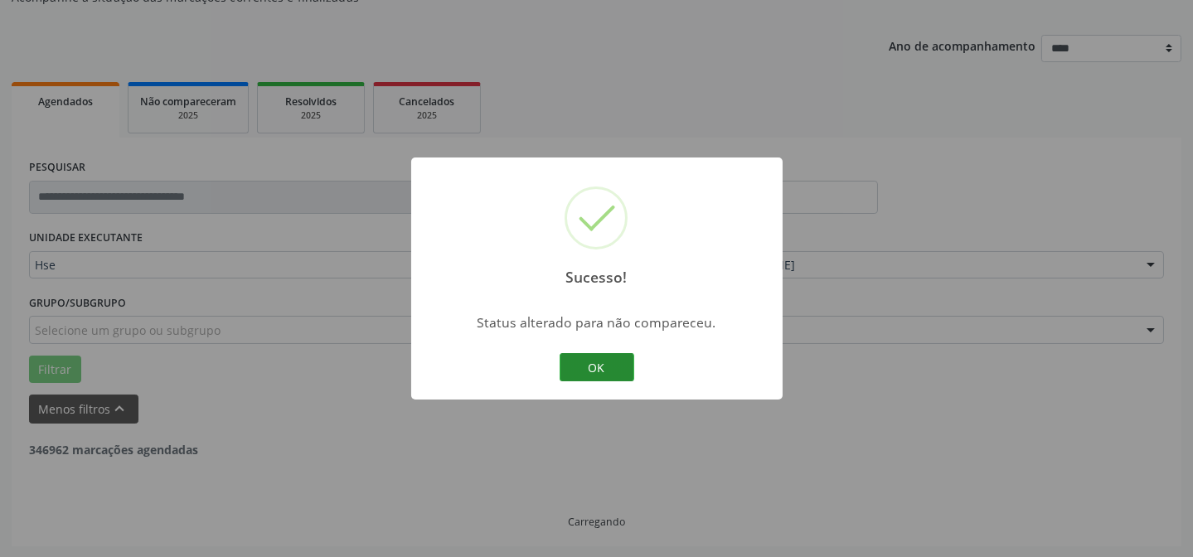
click at [605, 367] on button "OK" at bounding box center [597, 367] width 75 height 28
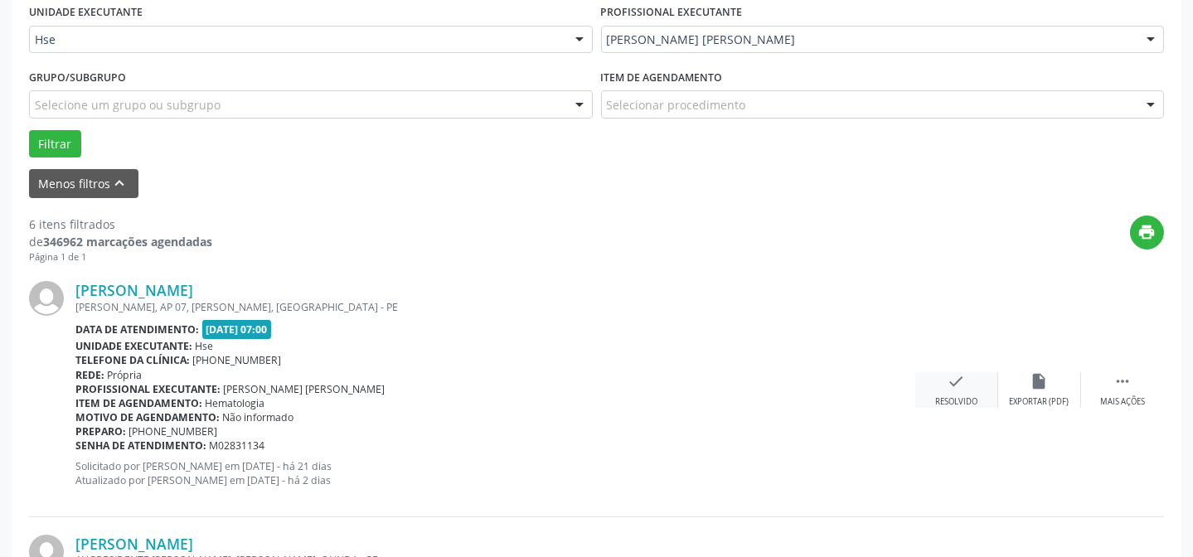
click at [953, 393] on div "check Resolvido" at bounding box center [956, 390] width 83 height 36
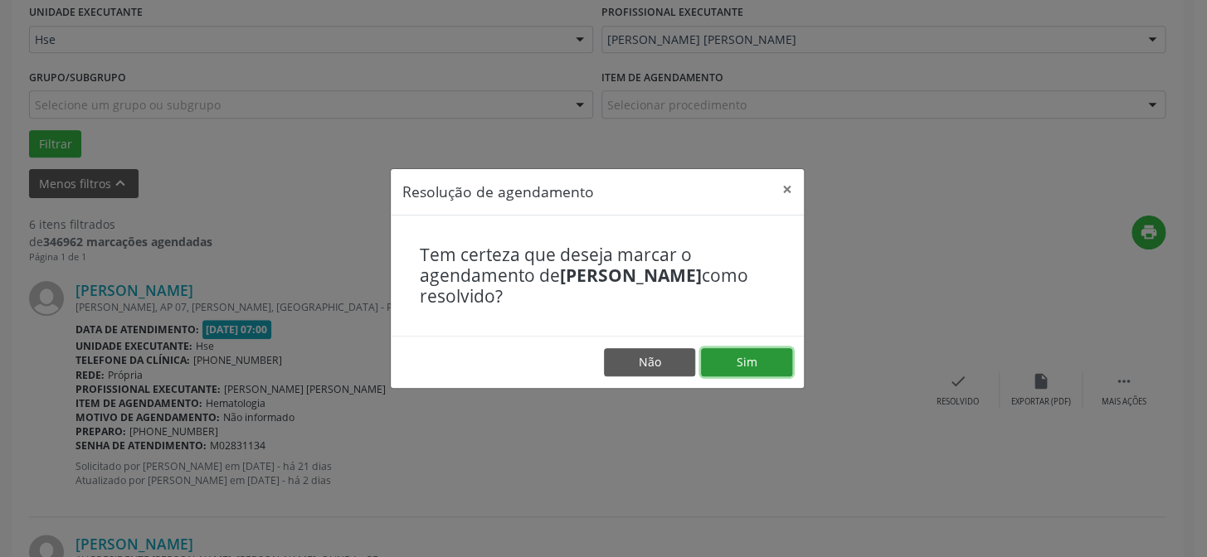
drag, startPoint x: 766, startPoint y: 353, endPoint x: 1205, endPoint y: 397, distance: 440.9
click at [767, 352] on button "Sim" at bounding box center [746, 362] width 91 height 28
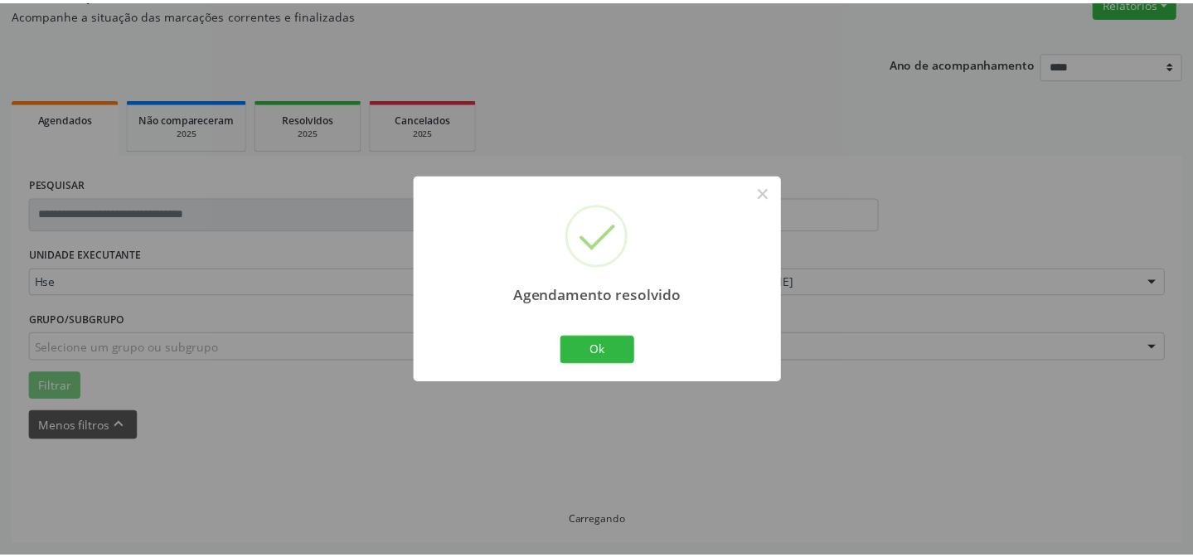
scroll to position [148, 0]
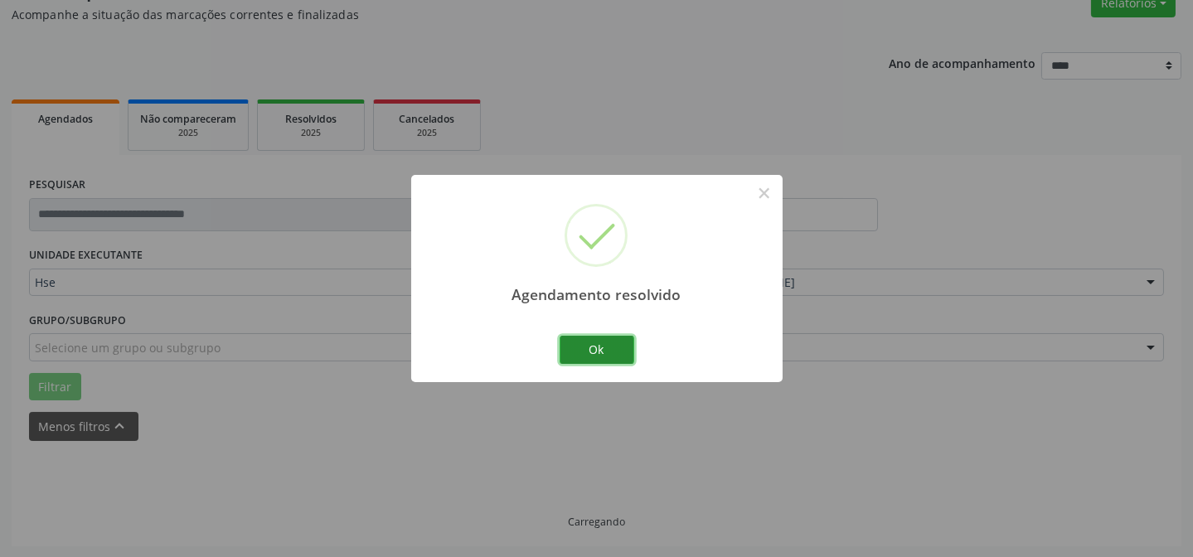
click at [586, 338] on button "Ok" at bounding box center [597, 350] width 75 height 28
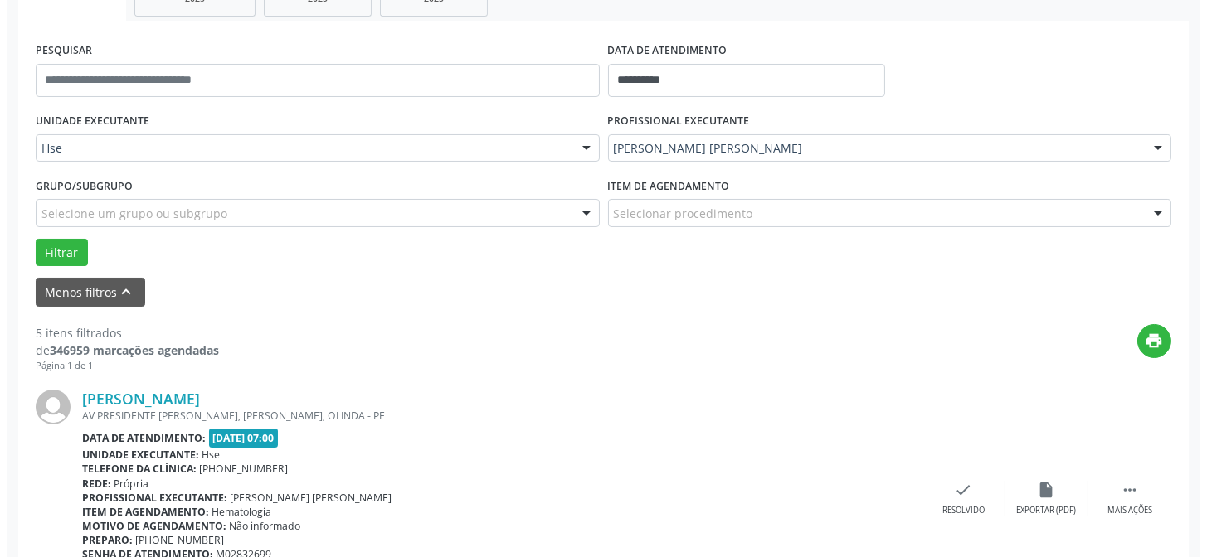
scroll to position [299, 0]
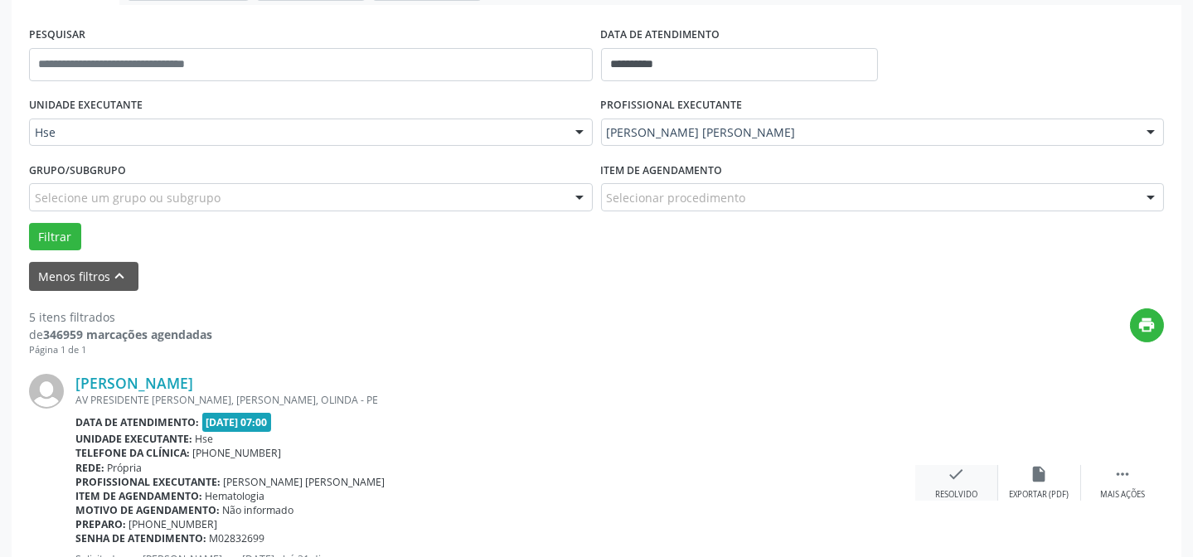
click at [948, 492] on div "Resolvido" at bounding box center [956, 495] width 42 height 12
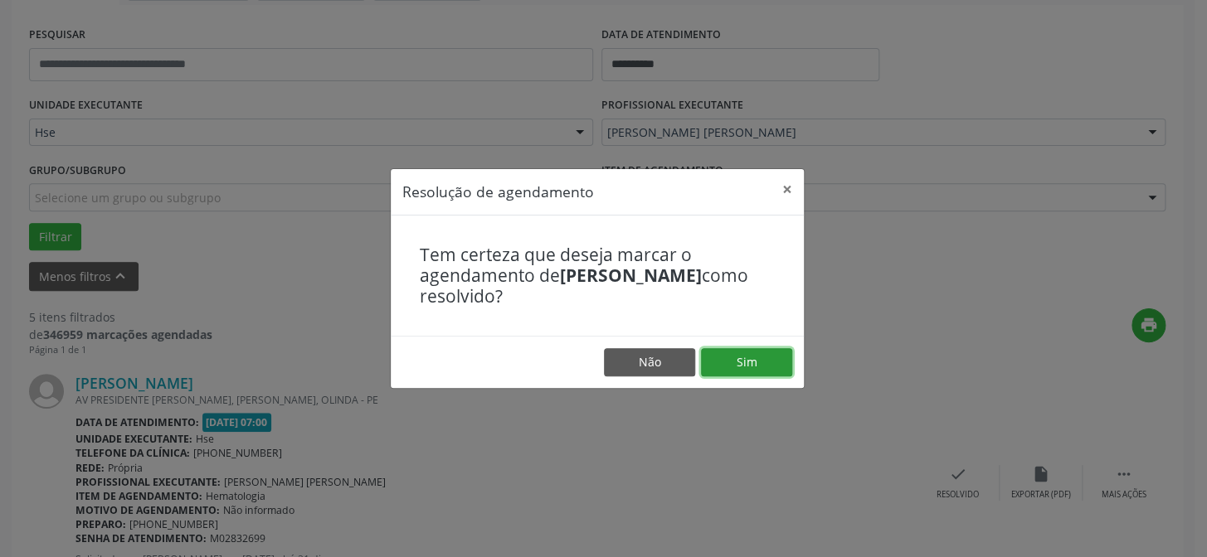
drag, startPoint x: 764, startPoint y: 362, endPoint x: 772, endPoint y: 364, distance: 8.5
click at [772, 364] on button "Sim" at bounding box center [746, 362] width 91 height 28
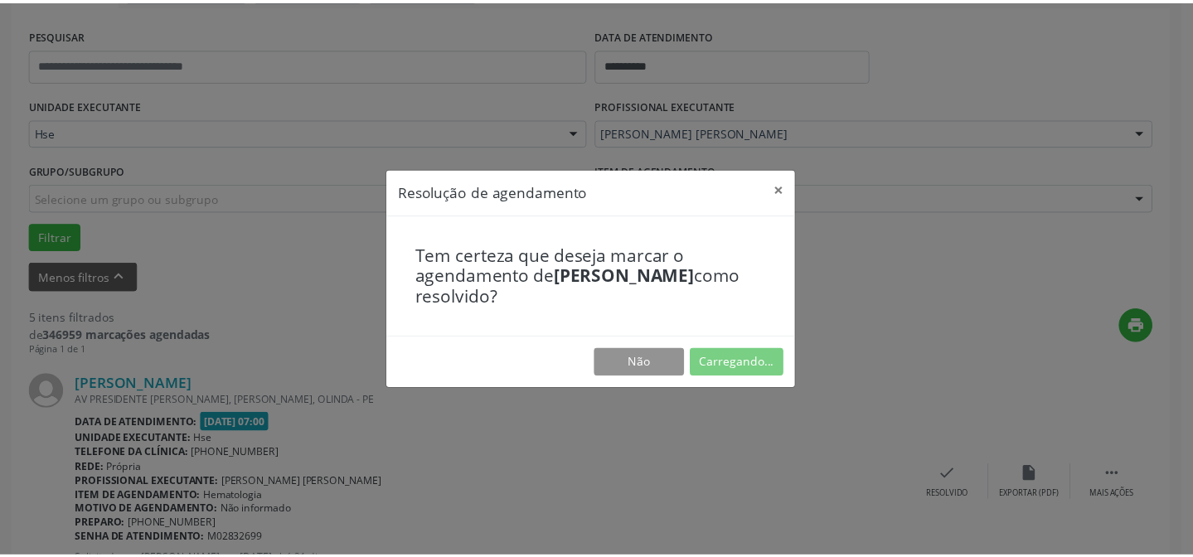
scroll to position [148, 0]
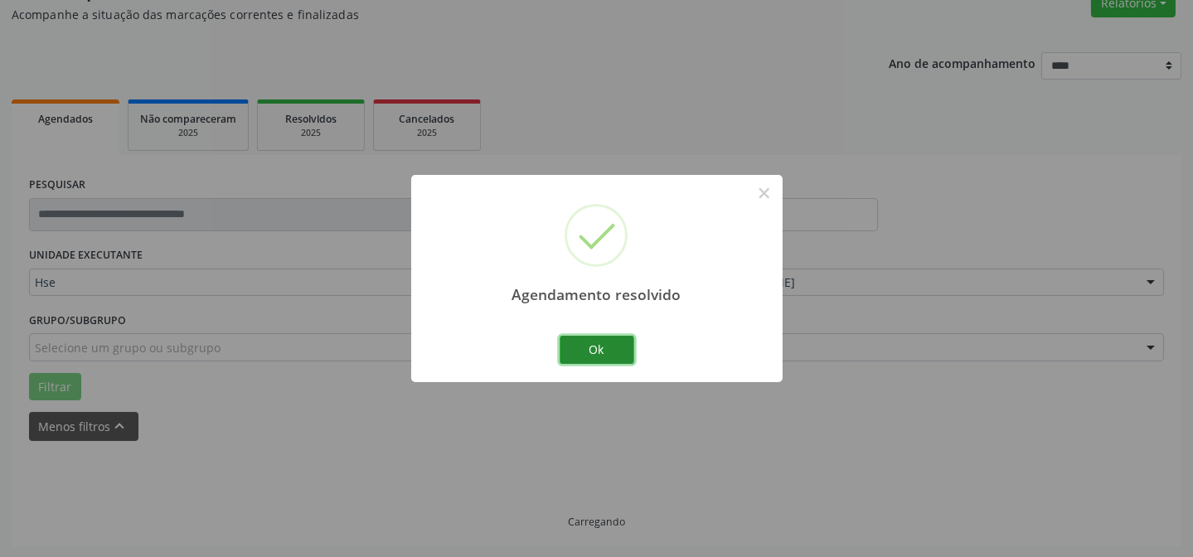
click at [606, 356] on button "Ok" at bounding box center [597, 350] width 75 height 28
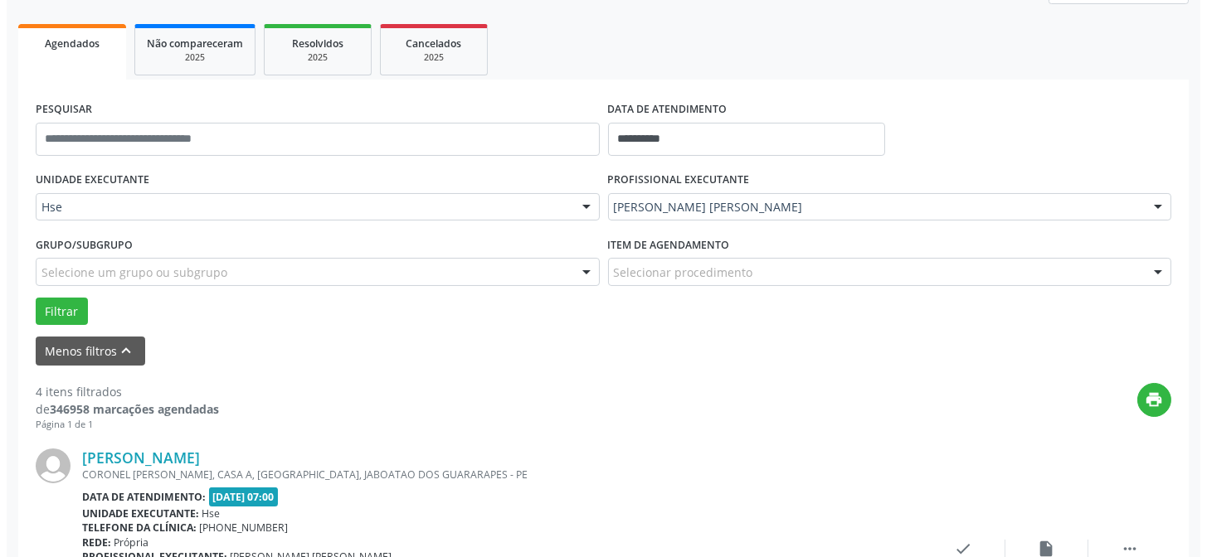
scroll to position [299, 0]
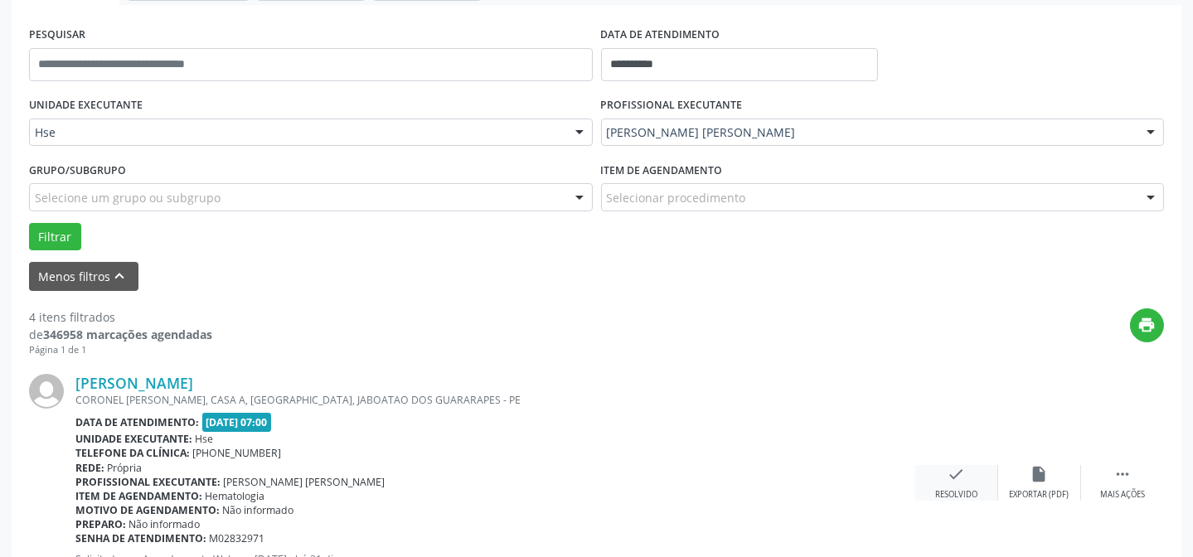
click at [949, 481] on icon "check" at bounding box center [957, 474] width 18 height 18
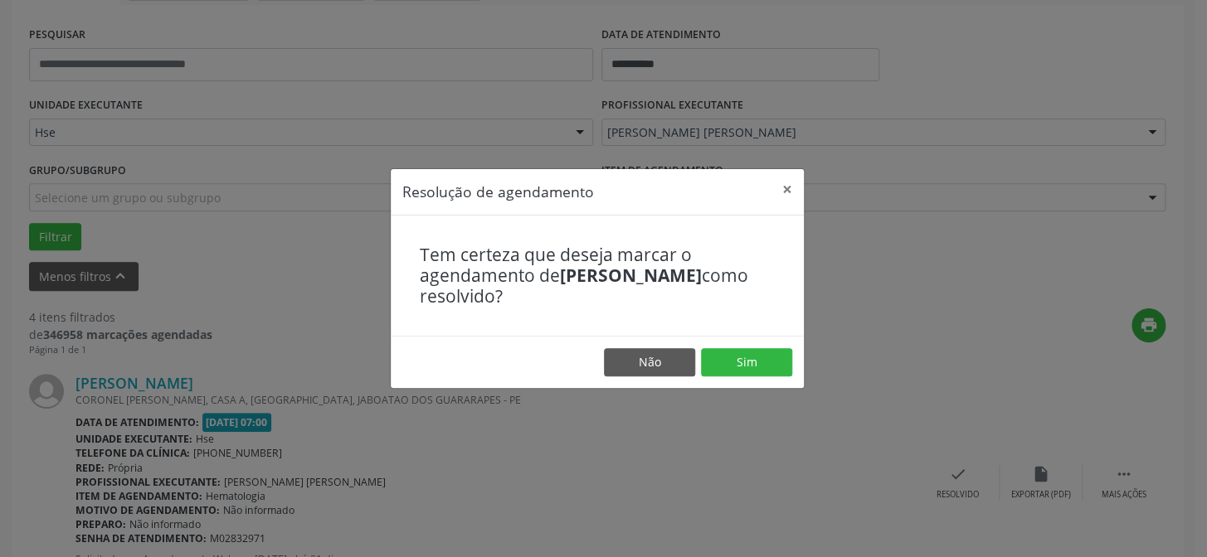
click at [697, 348] on footer "Não Sim" at bounding box center [597, 362] width 413 height 52
click at [712, 362] on button "Sim" at bounding box center [746, 362] width 91 height 28
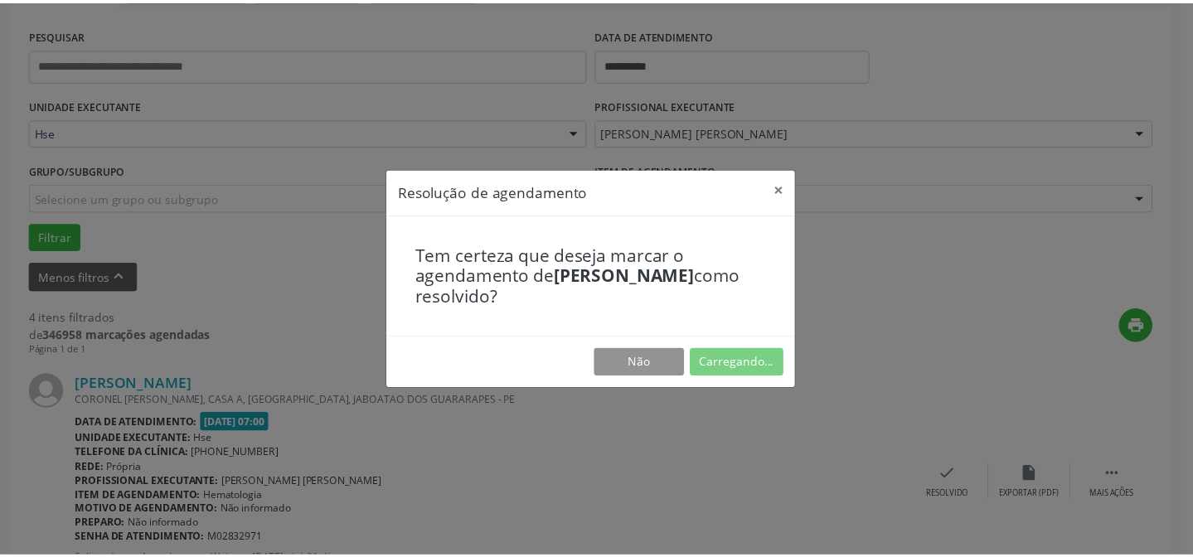
scroll to position [148, 0]
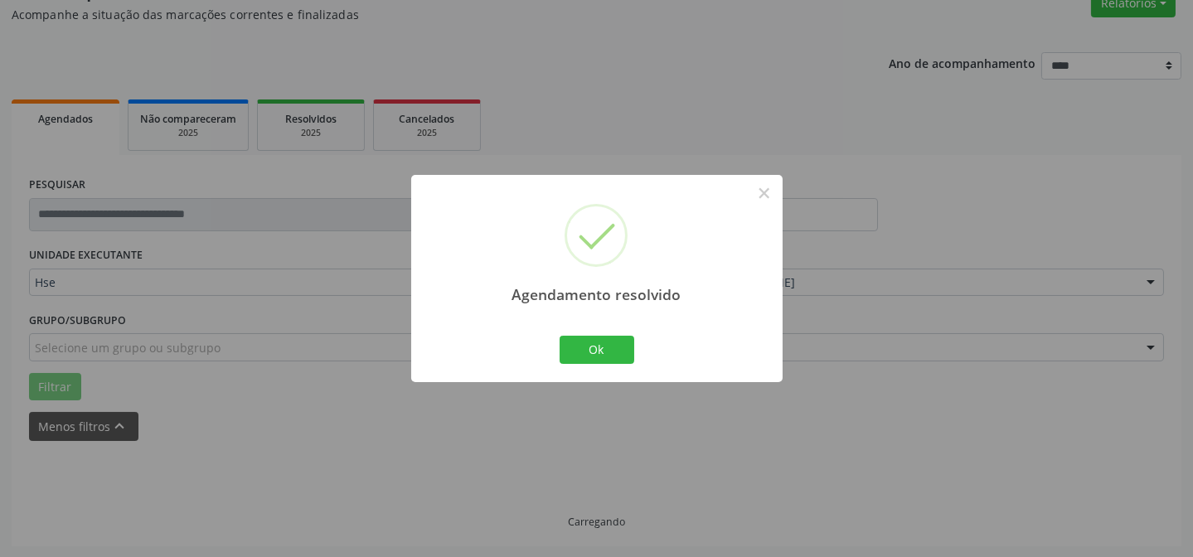
click at [602, 366] on div "Ok Cancel" at bounding box center [597, 350] width 82 height 35
click at [602, 355] on button "Ok" at bounding box center [597, 350] width 75 height 28
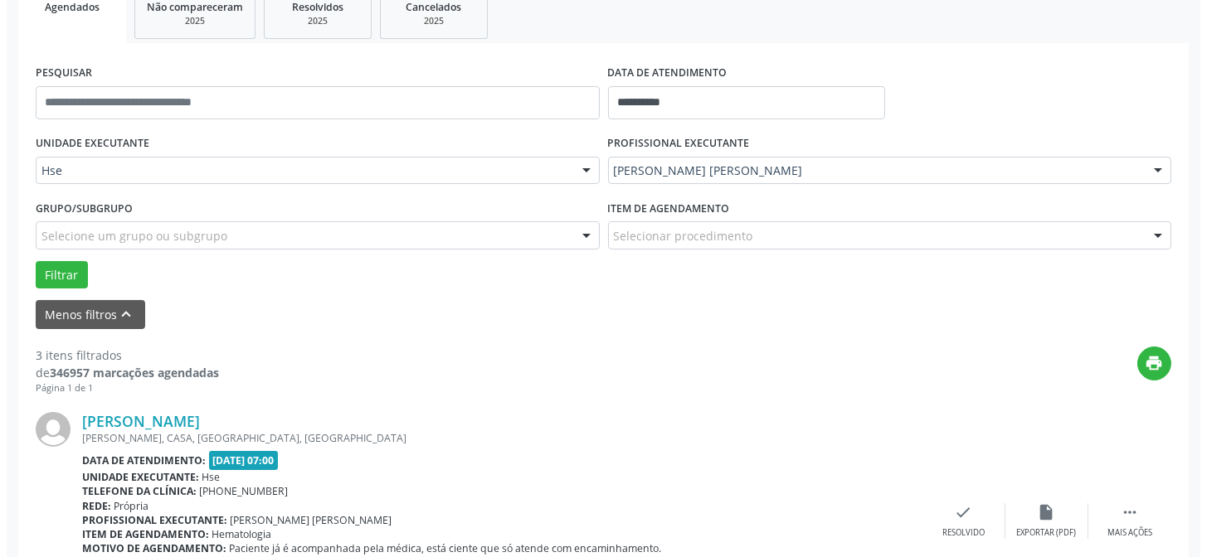
scroll to position [391, 0]
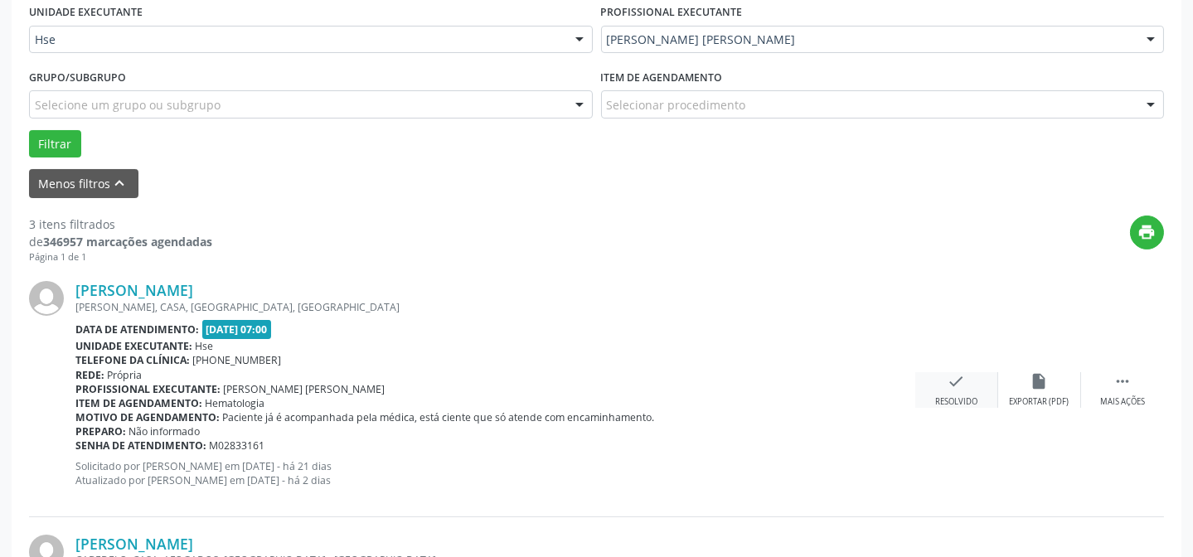
click at [960, 391] on div "check Resolvido" at bounding box center [956, 390] width 83 height 36
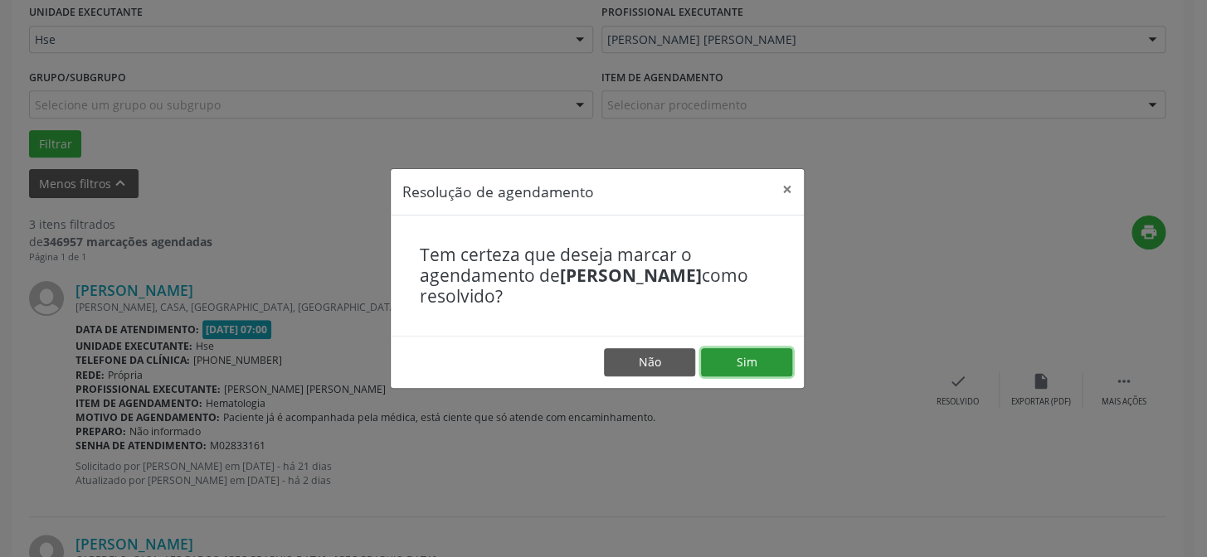
click at [736, 364] on button "Sim" at bounding box center [746, 362] width 91 height 28
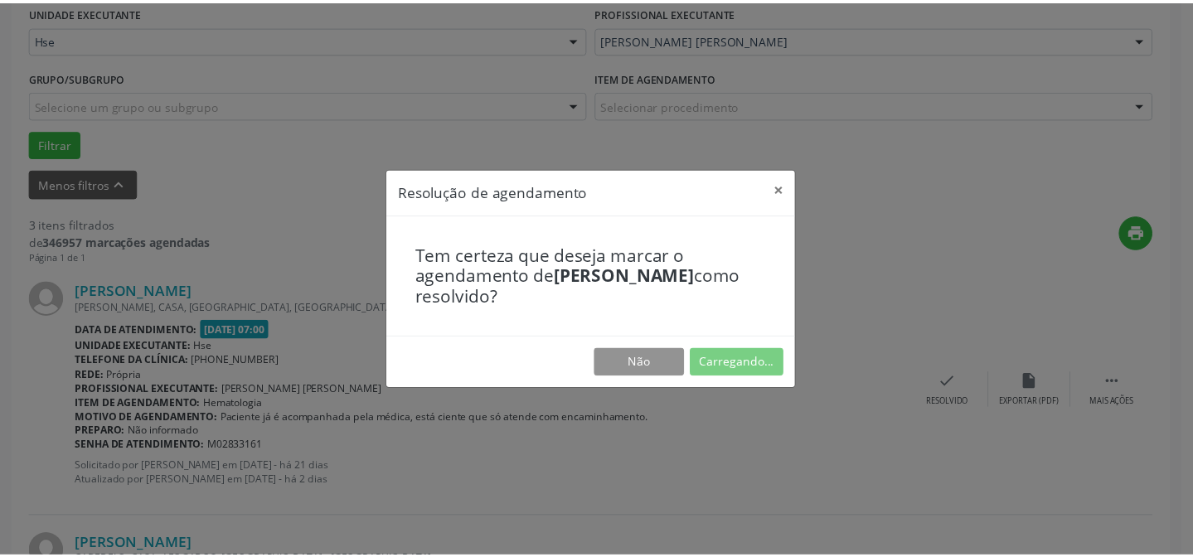
scroll to position [148, 0]
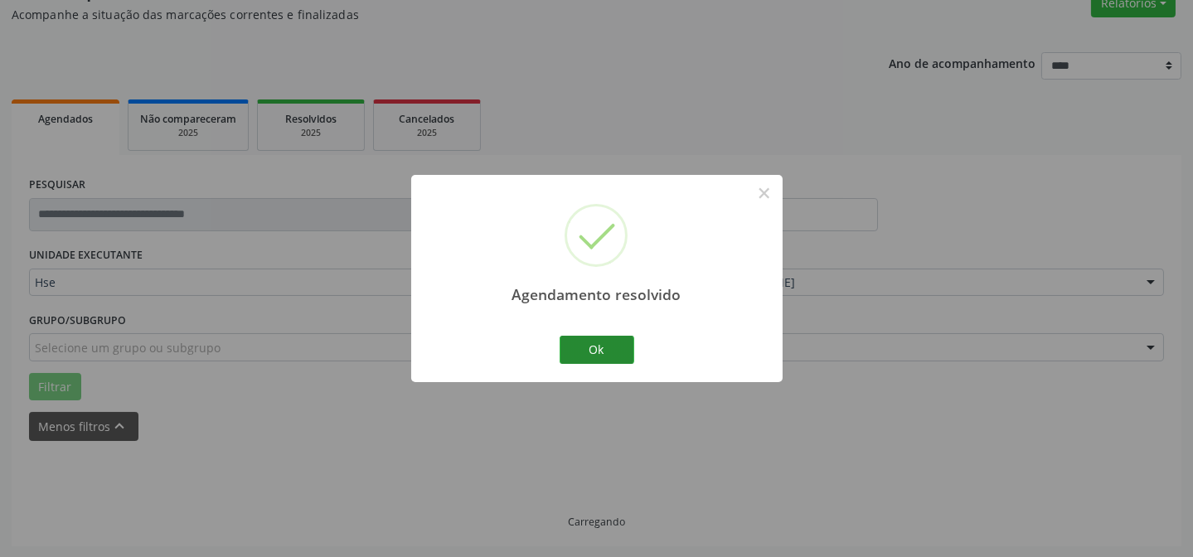
click at [561, 344] on div "Agendamento resolvido × Ok Cancel" at bounding box center [597, 278] width 372 height 206
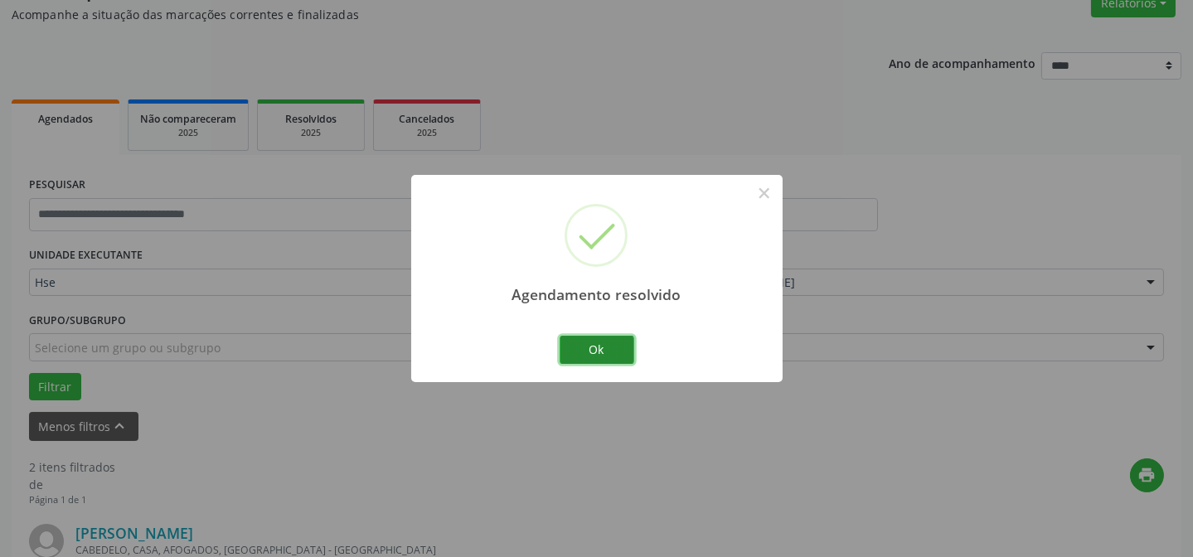
click at [567, 345] on button "Ok" at bounding box center [597, 350] width 75 height 28
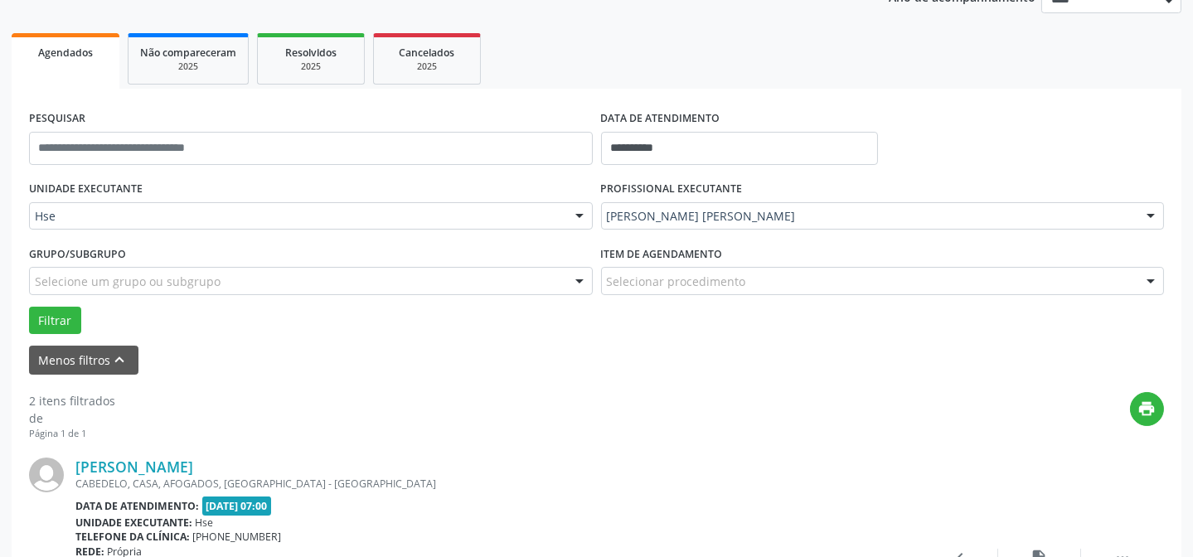
scroll to position [374, 0]
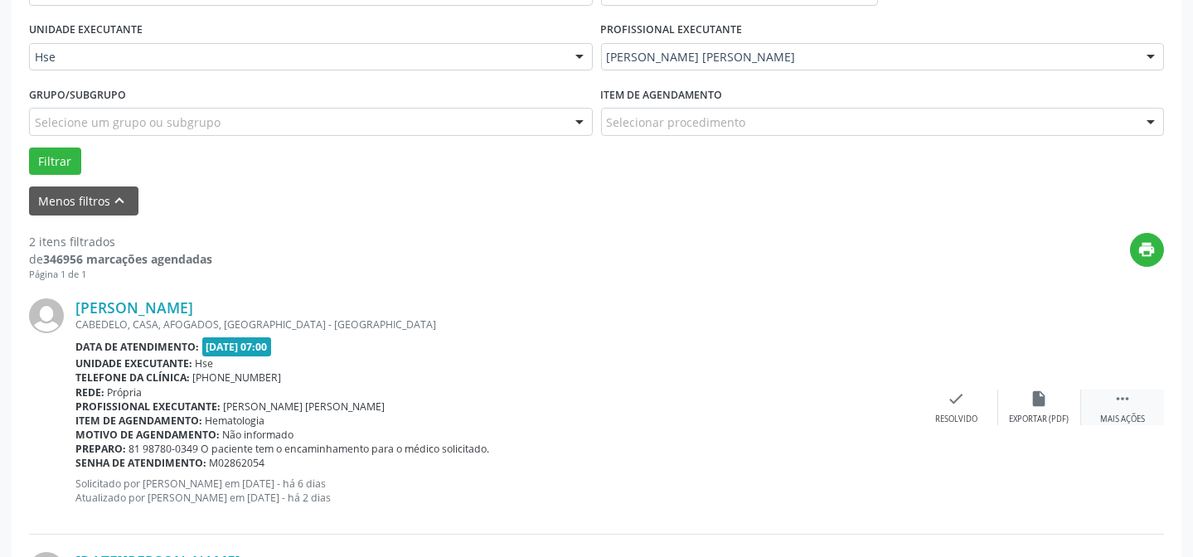
drag, startPoint x: 1120, startPoint y: 407, endPoint x: 1101, endPoint y: 409, distance: 19.1
click at [1117, 407] on div " Mais ações" at bounding box center [1122, 408] width 83 height 36
click at [1042, 416] on div "Não compareceu" at bounding box center [1039, 420] width 70 height 12
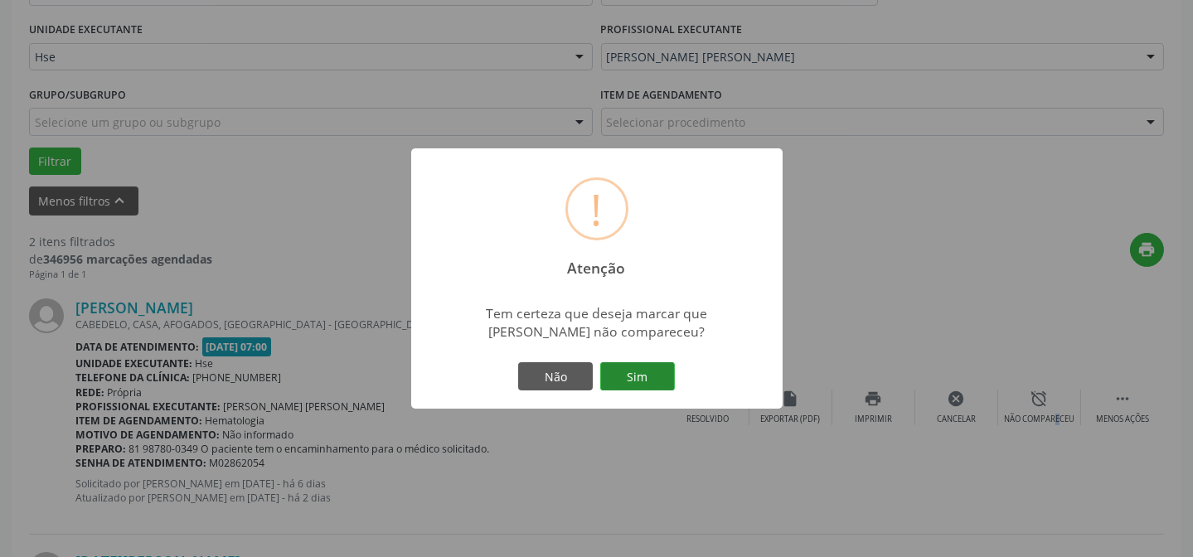
click at [651, 367] on button "Sim" at bounding box center [637, 376] width 75 height 28
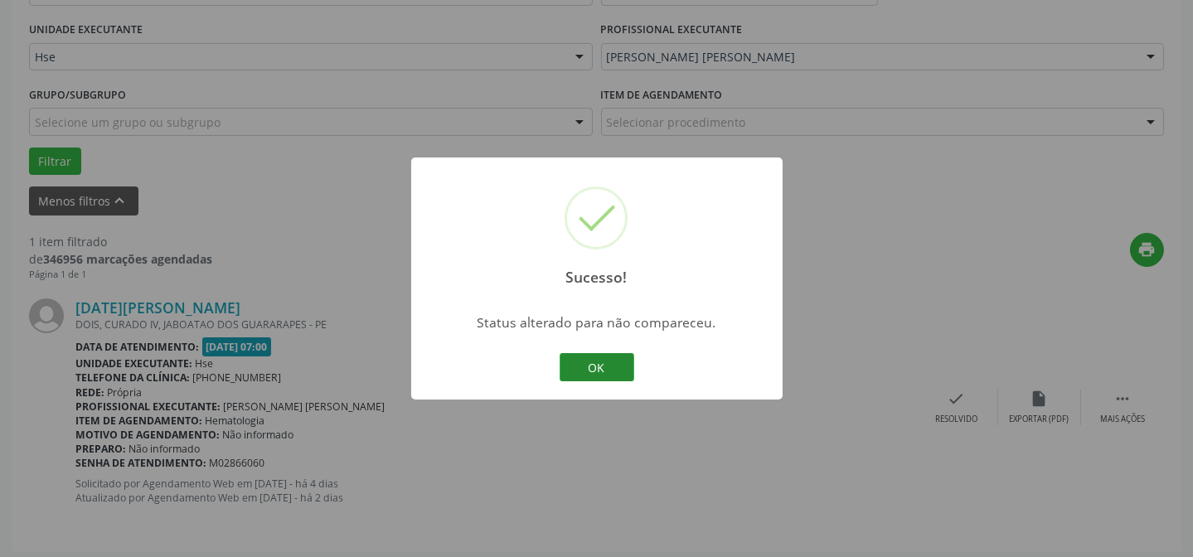
click at [612, 367] on button "OK" at bounding box center [597, 367] width 75 height 28
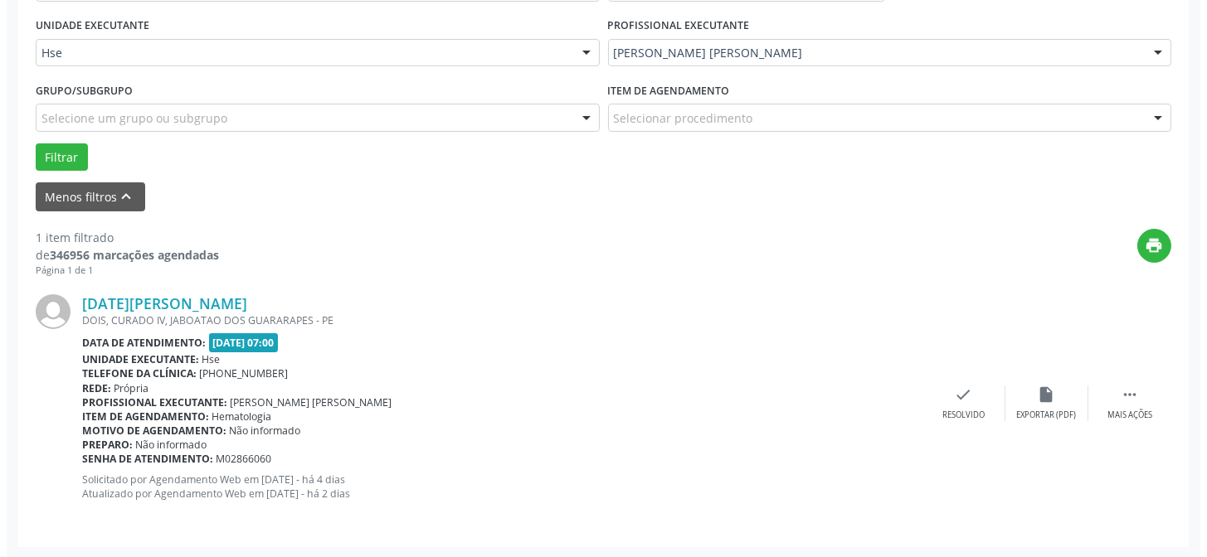
scroll to position [379, 0]
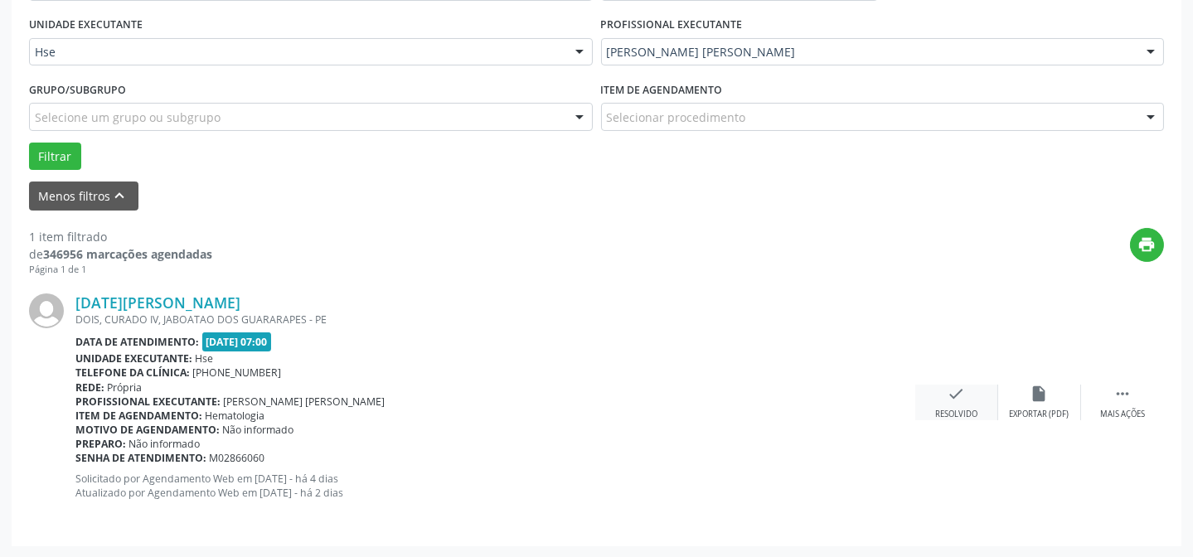
click at [959, 409] on div "Resolvido" at bounding box center [956, 415] width 42 height 12
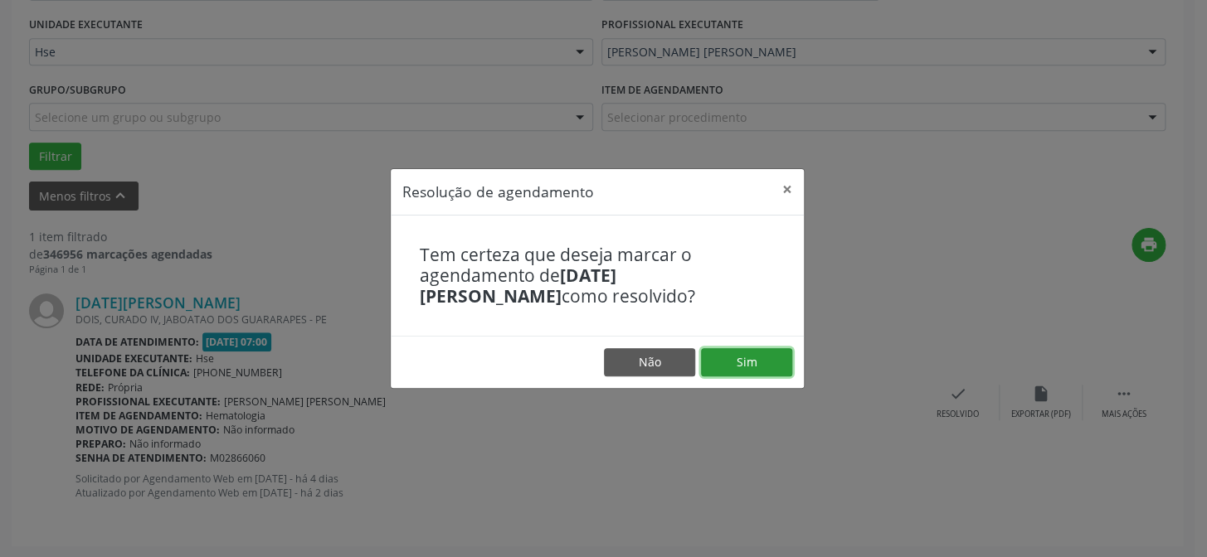
click at [733, 354] on button "Sim" at bounding box center [746, 362] width 91 height 28
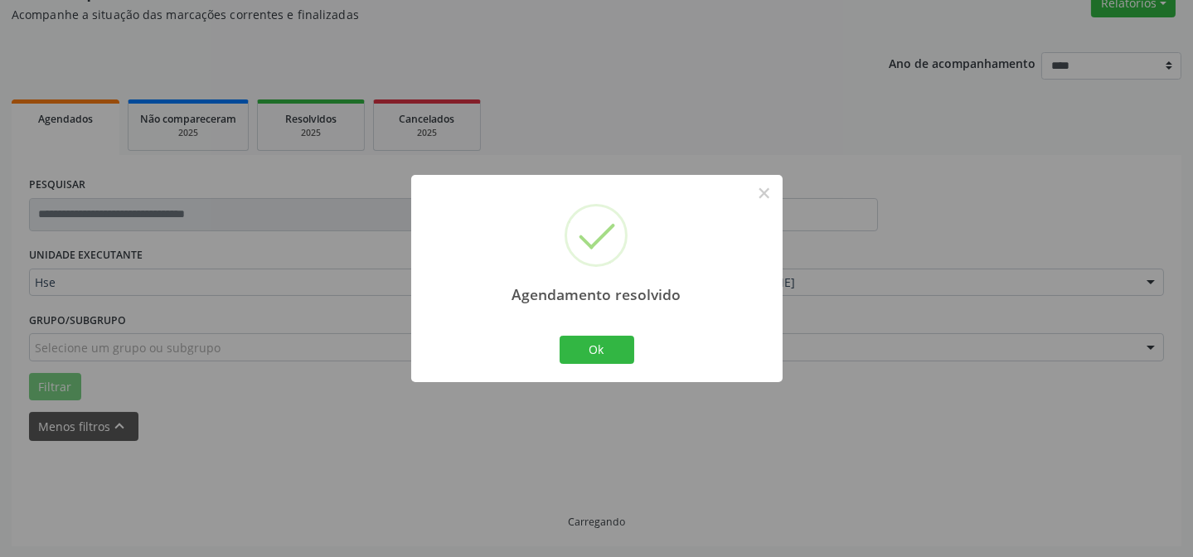
click at [634, 357] on div "Ok Cancel" at bounding box center [597, 350] width 82 height 35
click at [603, 356] on button "Ok" at bounding box center [597, 350] width 75 height 28
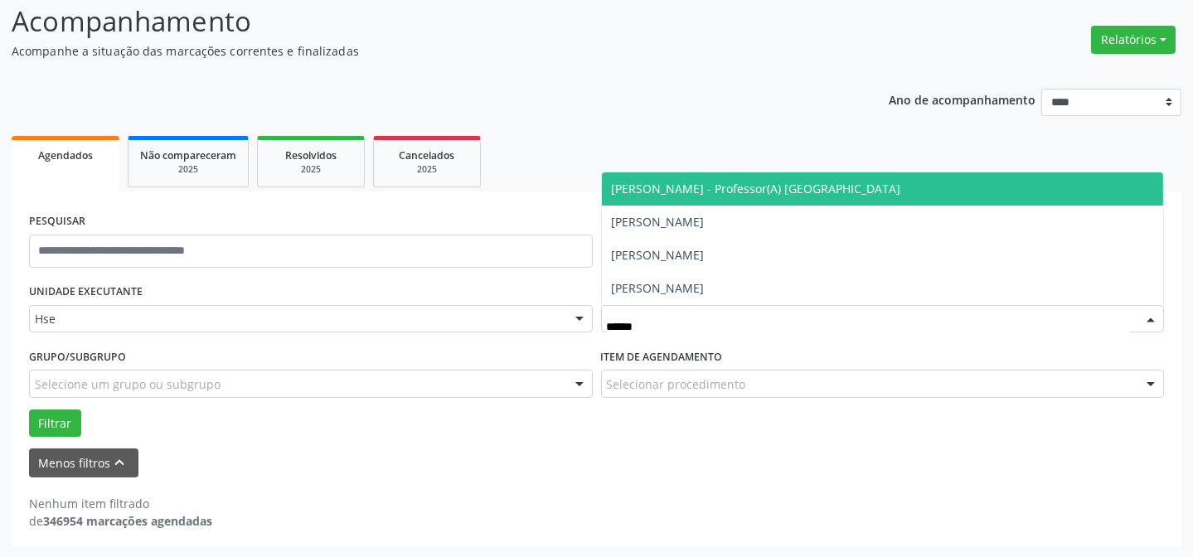
click at [656, 193] on span "[PERSON_NAME] - Professor(A) [GEOGRAPHIC_DATA]" at bounding box center [756, 189] width 289 height 16
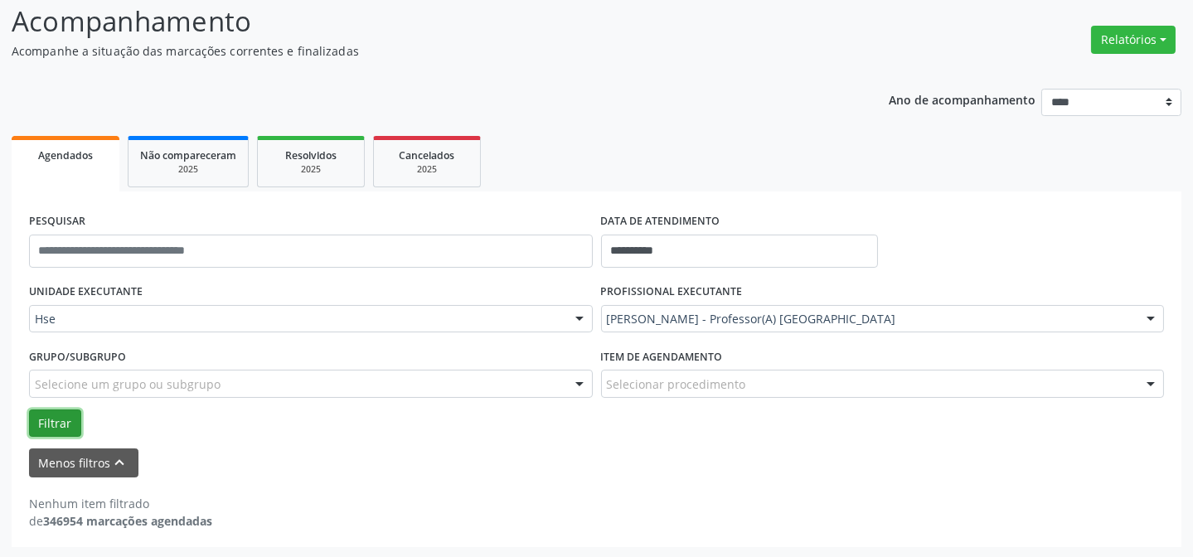
click at [55, 417] on button "Filtrar" at bounding box center [55, 424] width 52 height 28
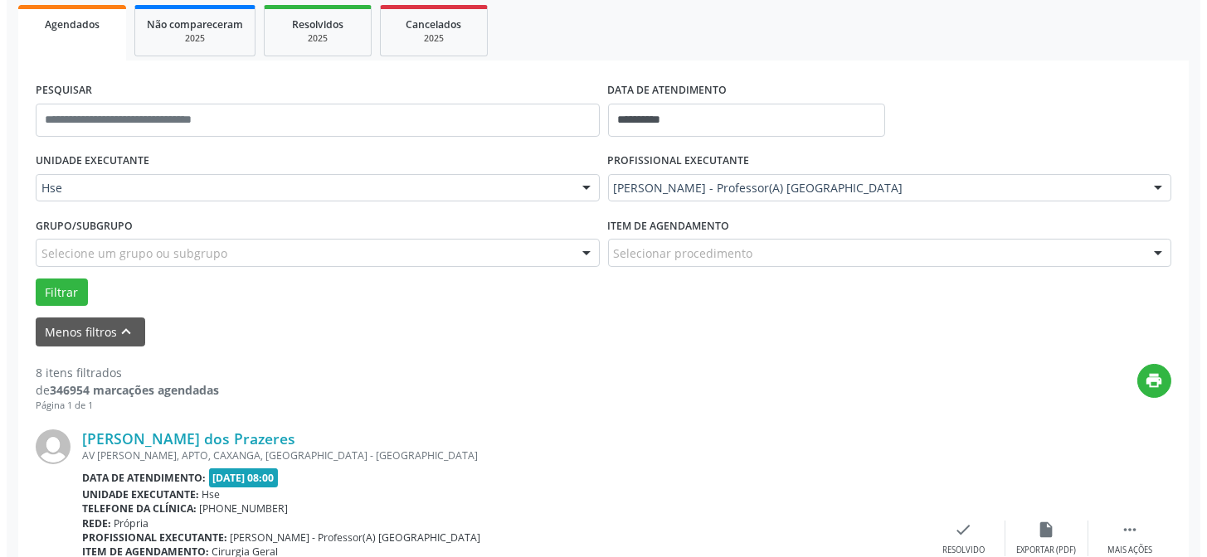
scroll to position [316, 0]
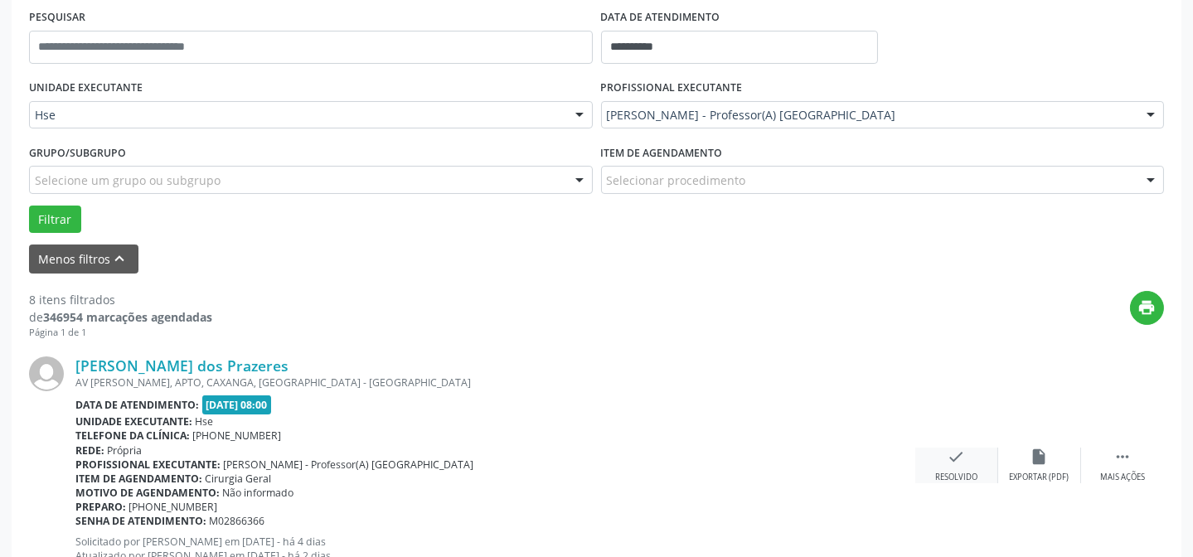
click at [926, 476] on div "check Resolvido" at bounding box center [956, 466] width 83 height 36
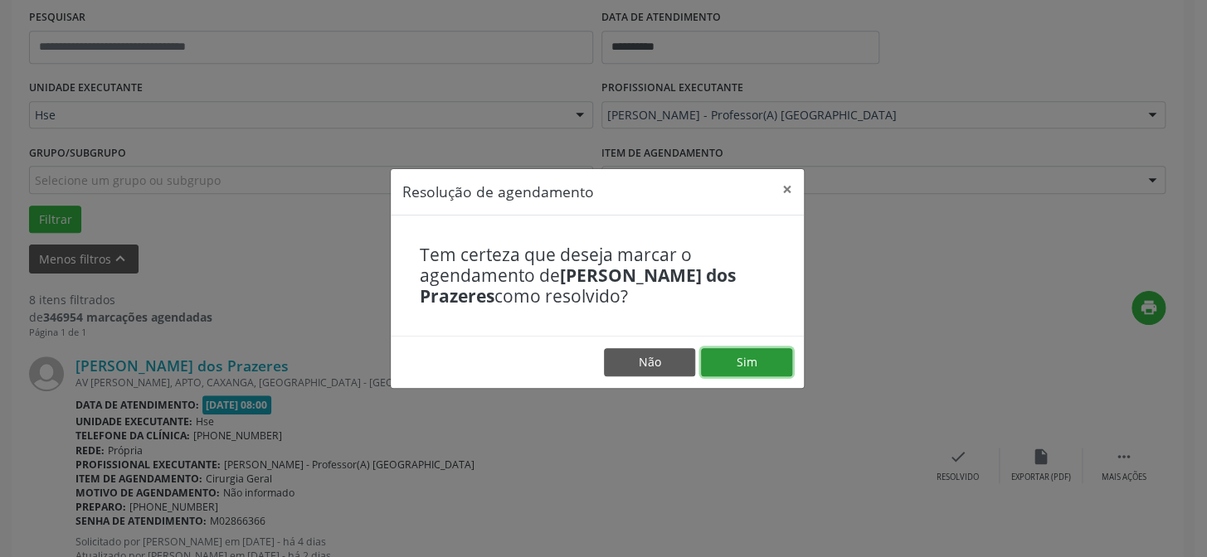
click at [729, 364] on button "Sim" at bounding box center [746, 362] width 91 height 28
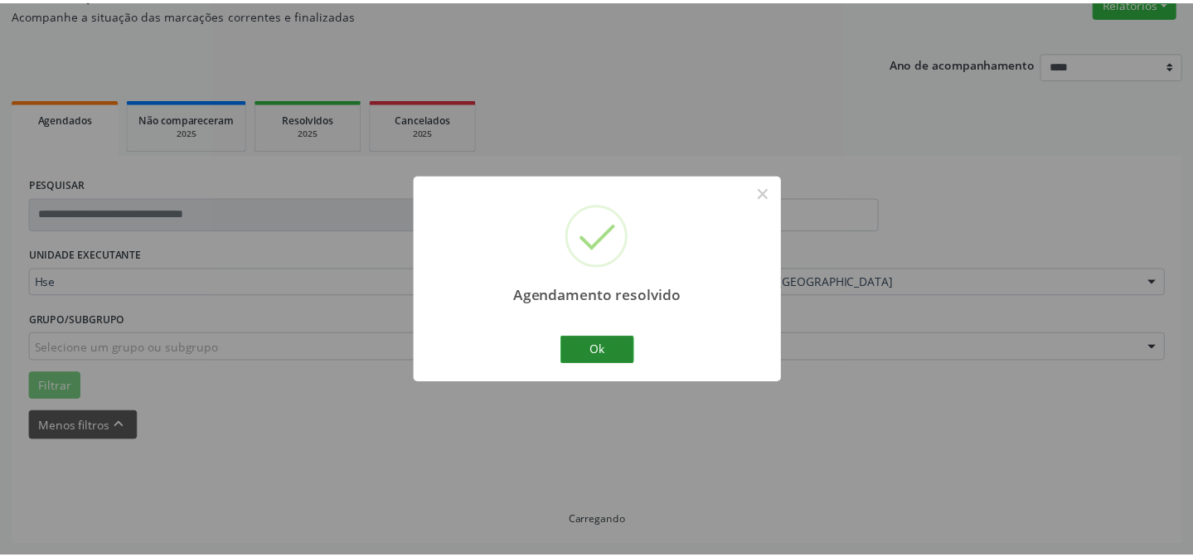
scroll to position [148, 0]
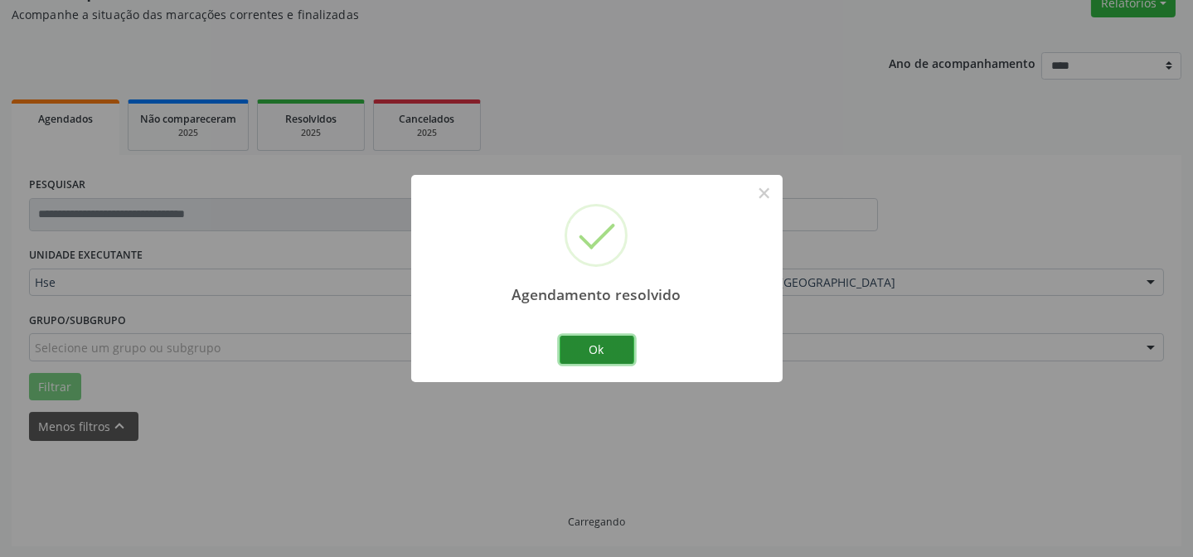
click at [568, 346] on button "Ok" at bounding box center [597, 350] width 75 height 28
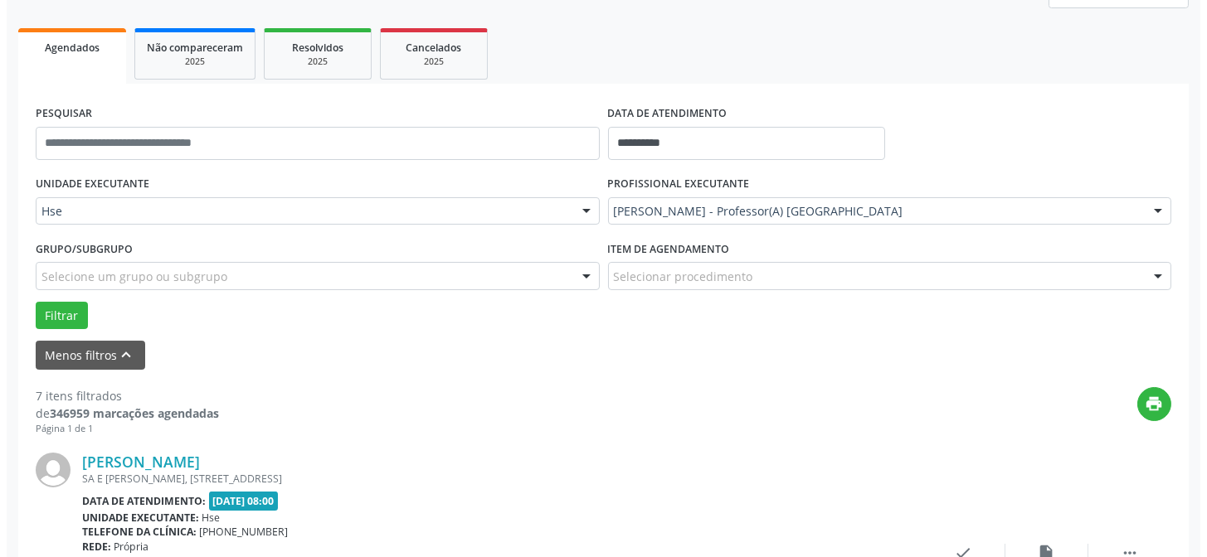
scroll to position [240, 0]
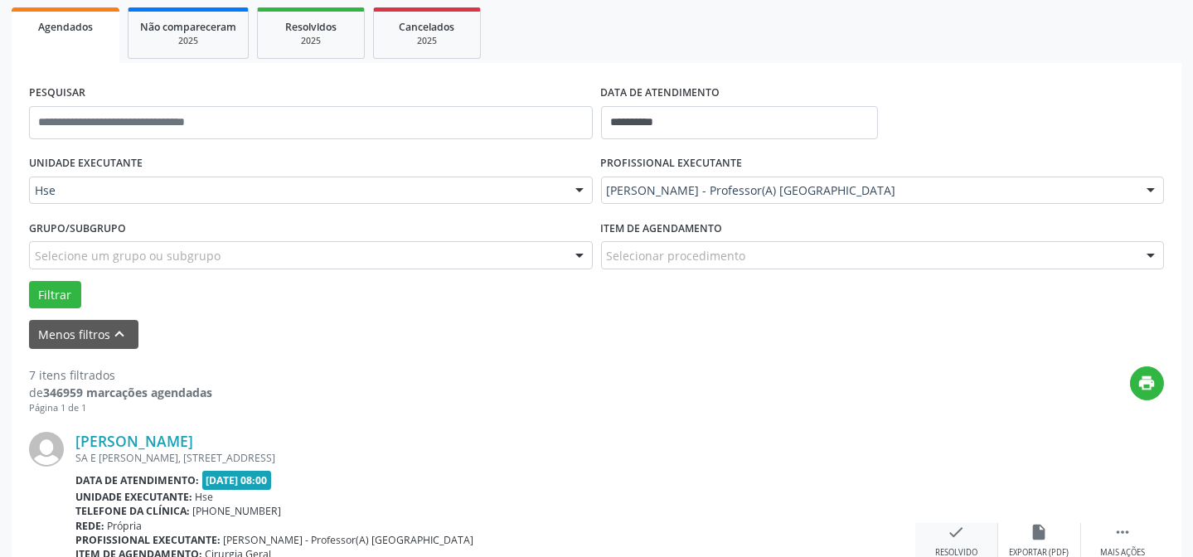
click at [971, 538] on div "check Resolvido" at bounding box center [956, 541] width 83 height 36
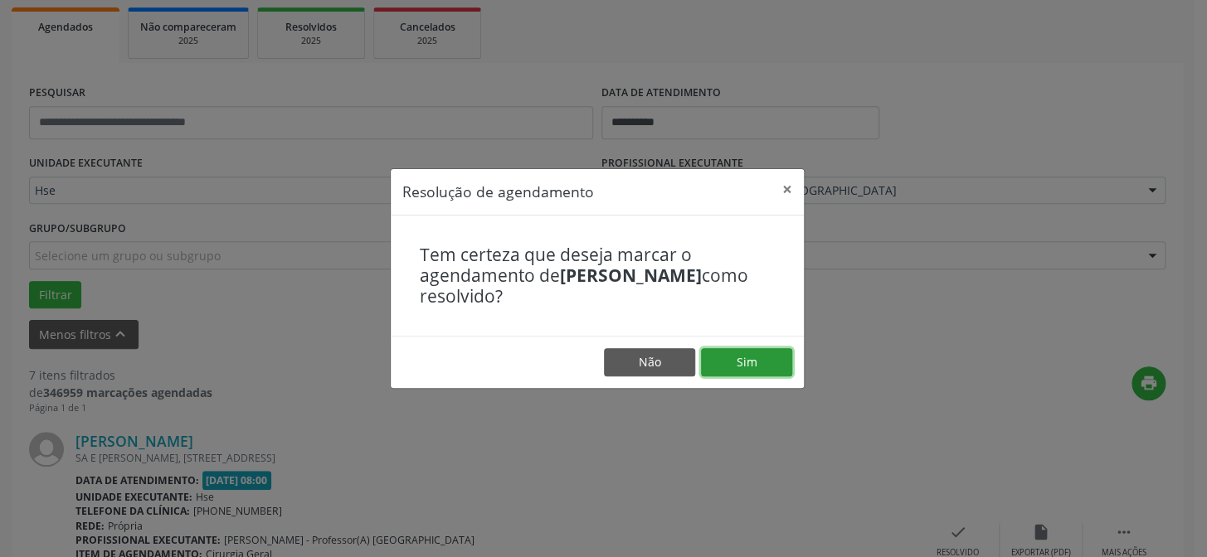
click at [773, 372] on button "Sim" at bounding box center [746, 362] width 91 height 28
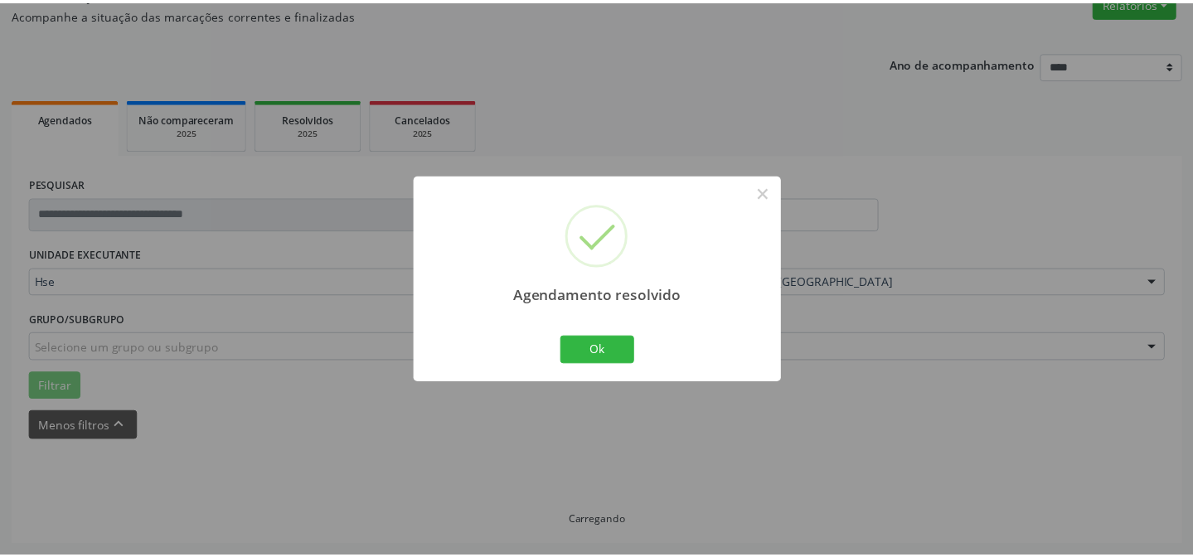
scroll to position [148, 0]
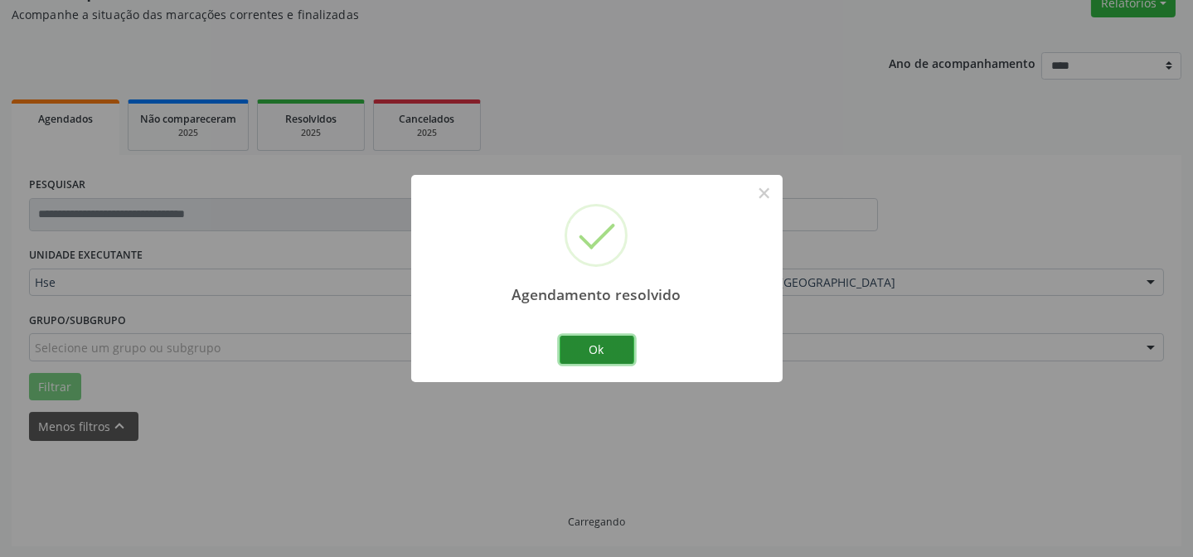
click at [622, 340] on button "Ok" at bounding box center [597, 350] width 75 height 28
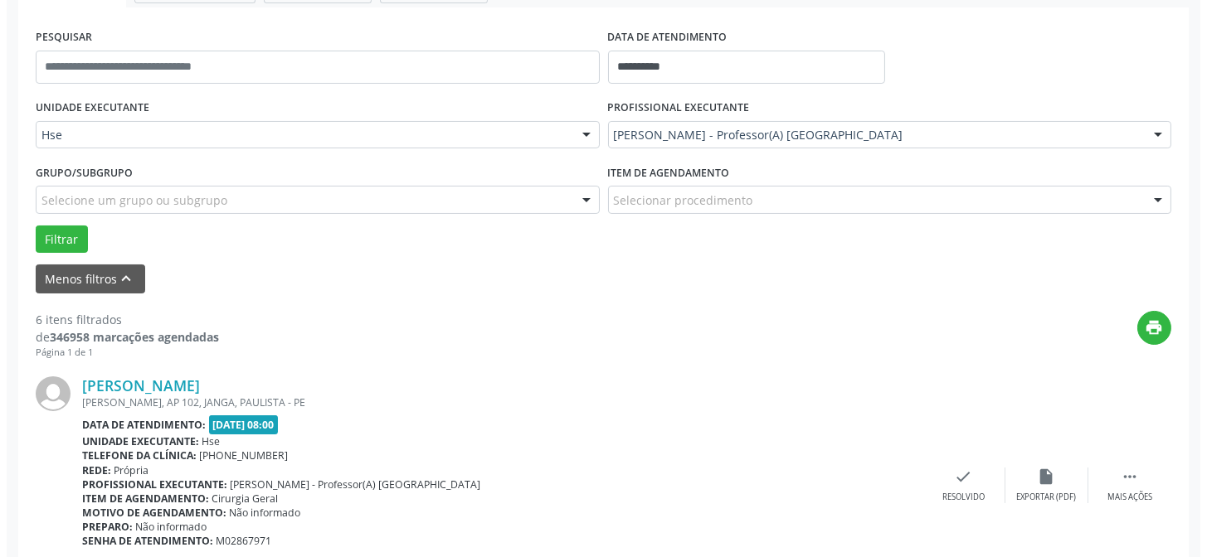
scroll to position [299, 0]
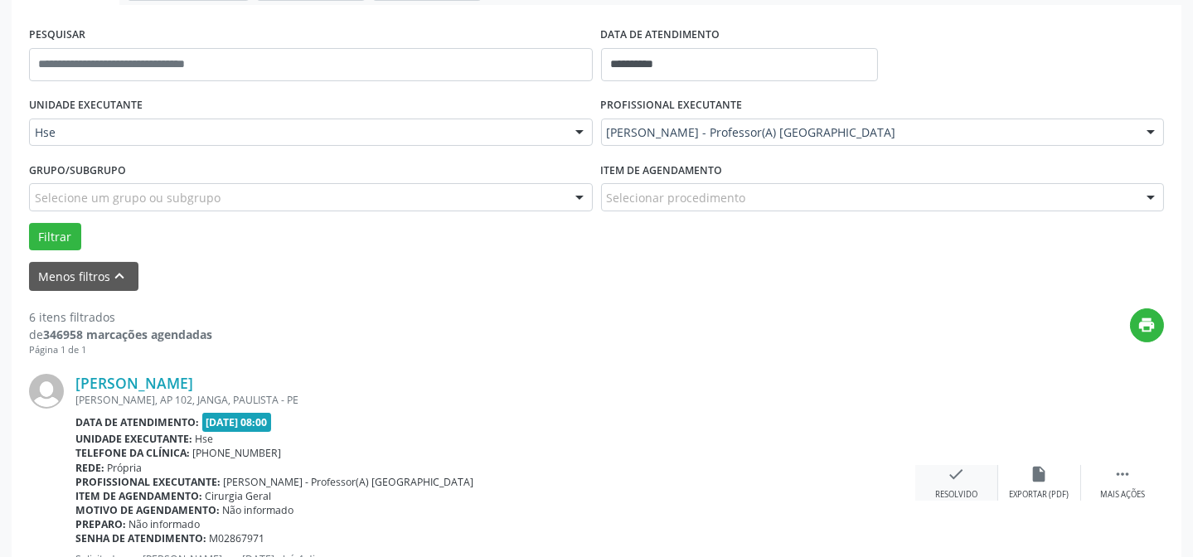
click at [956, 475] on icon "check" at bounding box center [957, 474] width 18 height 18
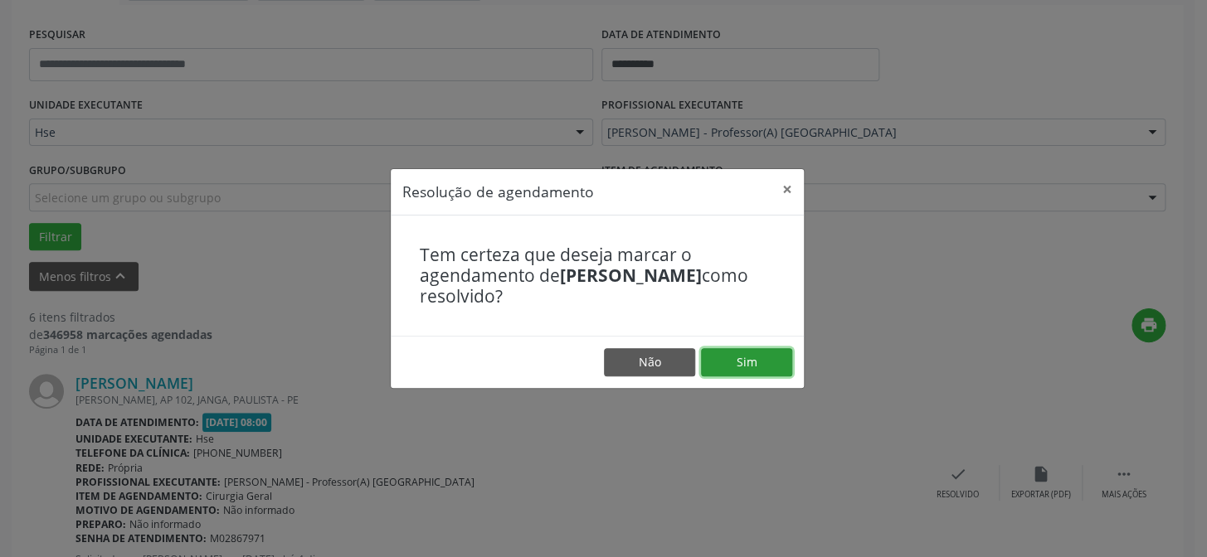
click at [727, 357] on button "Sim" at bounding box center [746, 362] width 91 height 28
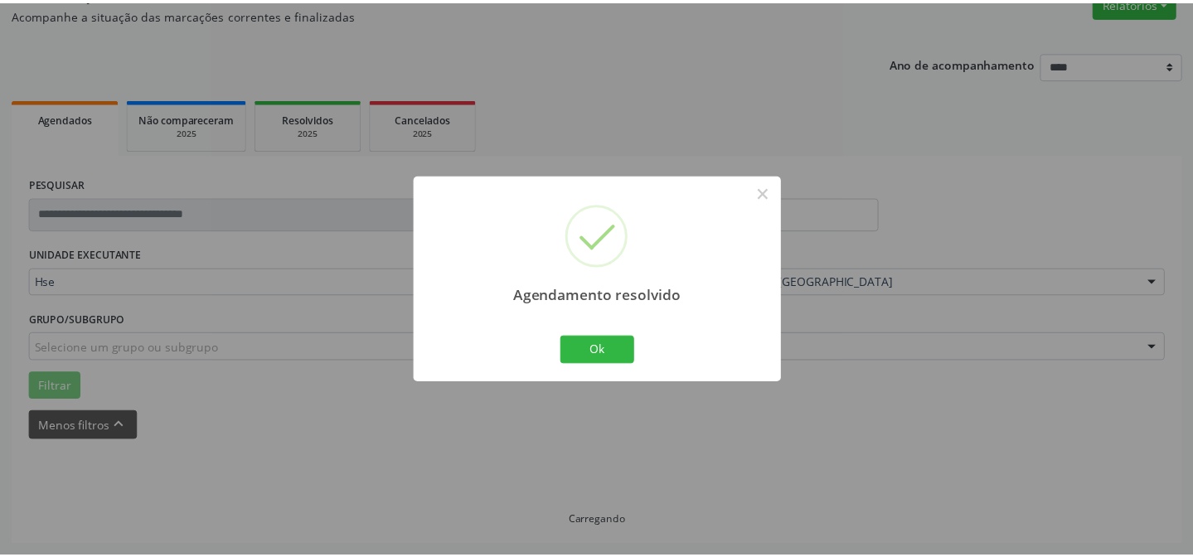
scroll to position [148, 0]
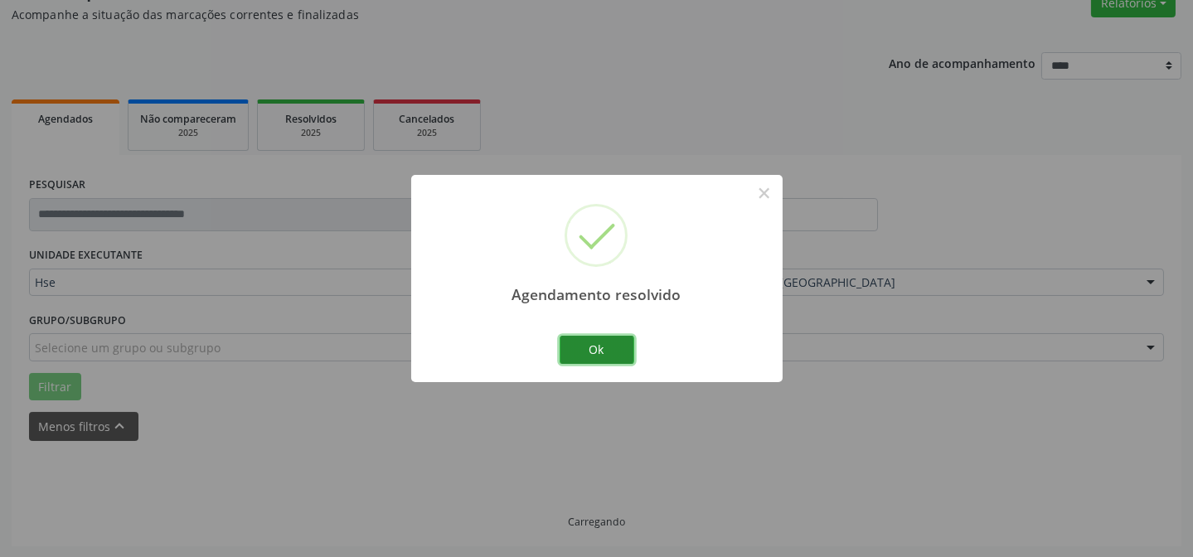
drag, startPoint x: 583, startPoint y: 355, endPoint x: 580, endPoint y: 337, distance: 18.4
click at [585, 354] on button "Ok" at bounding box center [597, 350] width 75 height 28
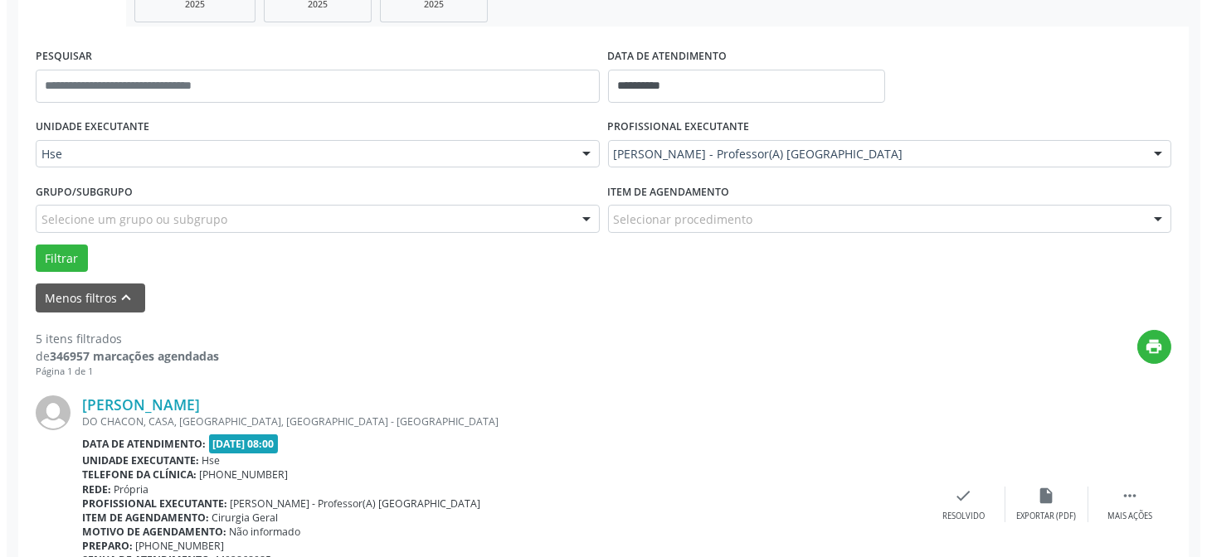
scroll to position [316, 0]
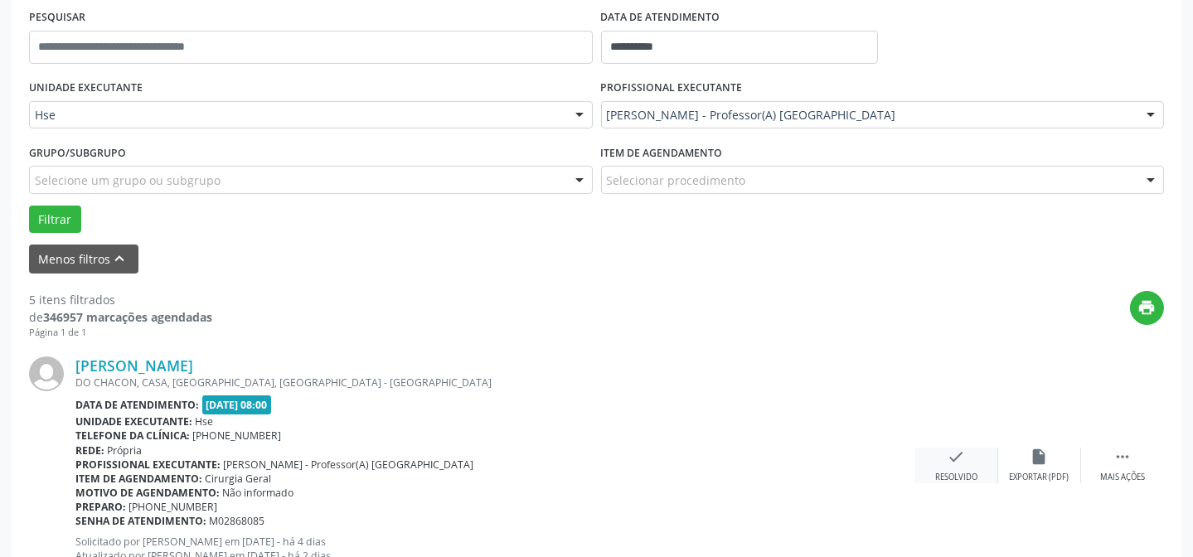
click at [976, 466] on div "check Resolvido" at bounding box center [956, 466] width 83 height 36
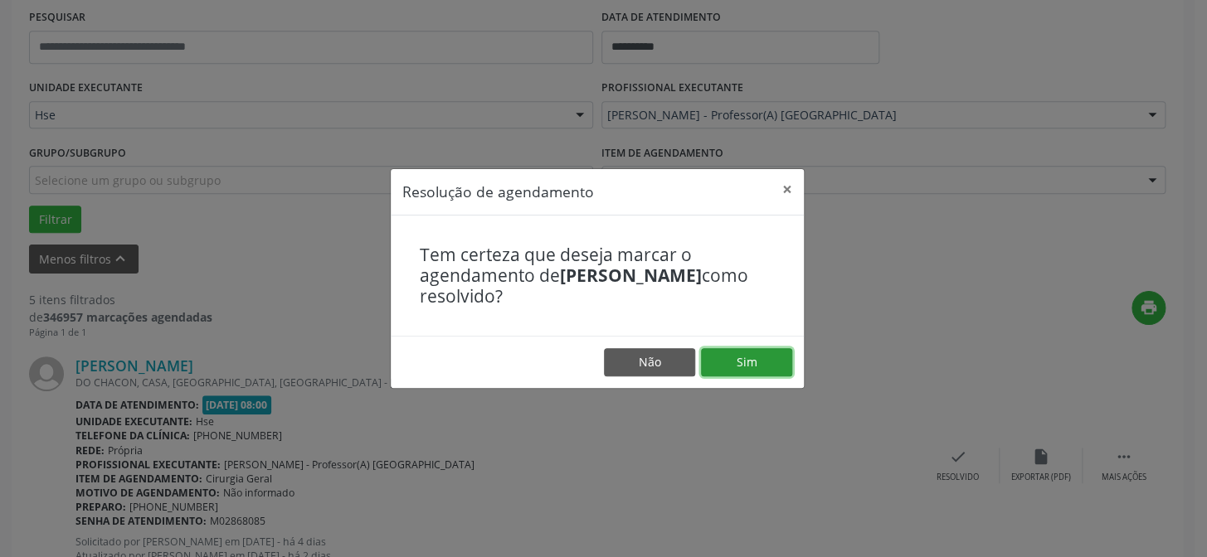
click at [733, 360] on button "Sim" at bounding box center [746, 362] width 91 height 28
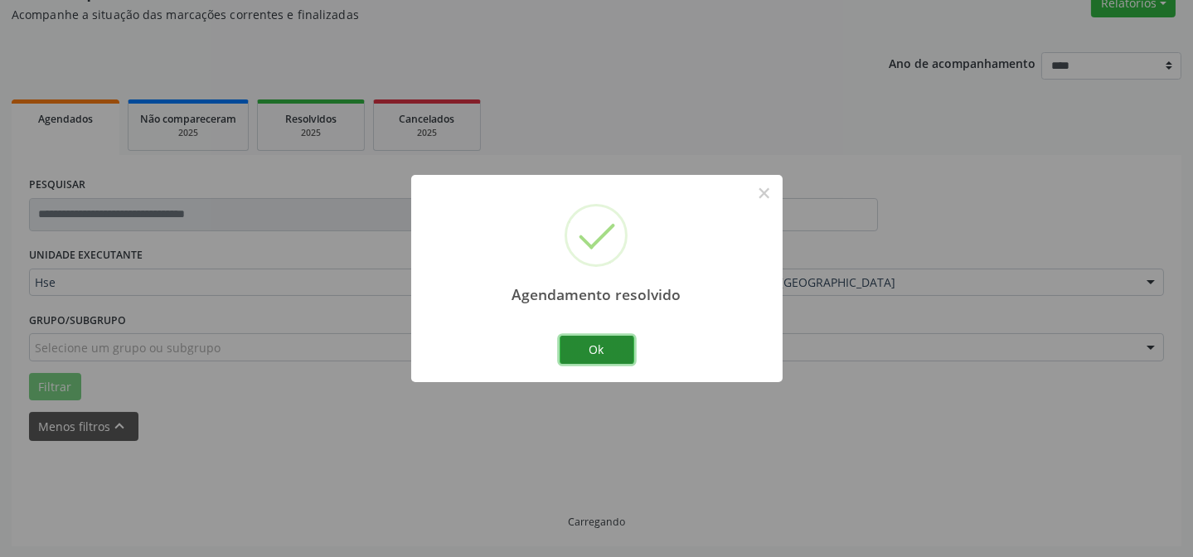
click at [623, 356] on button "Ok" at bounding box center [597, 350] width 75 height 28
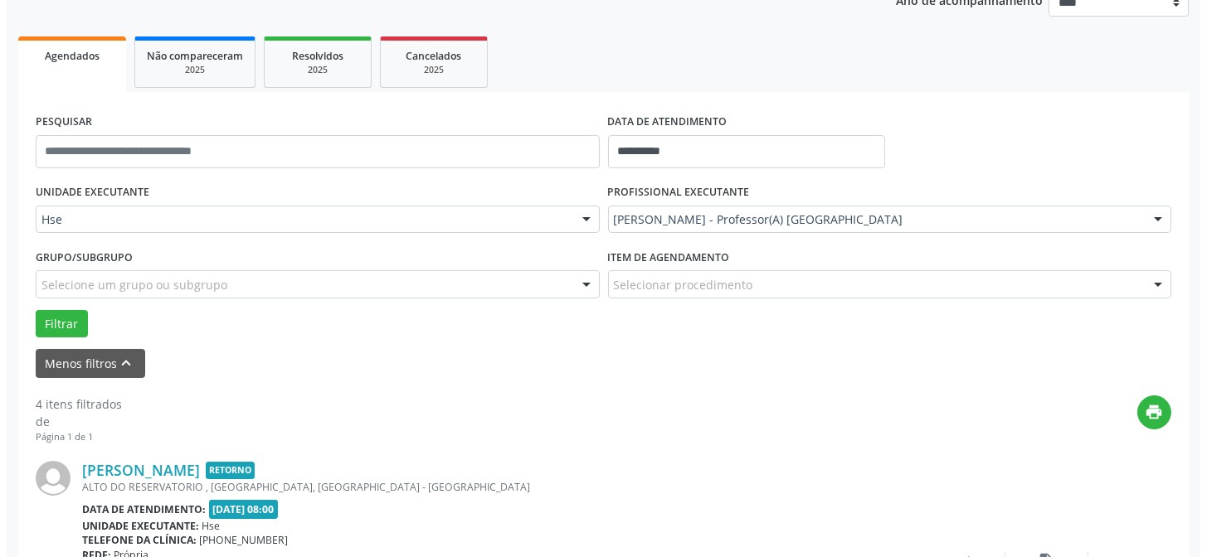
scroll to position [299, 0]
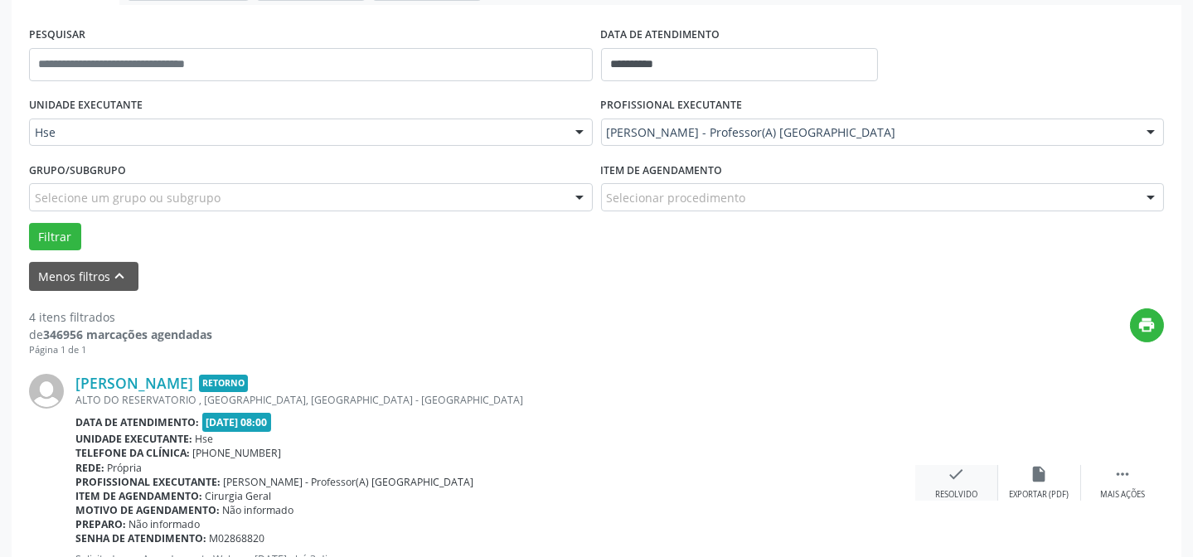
click at [958, 484] on div "check Resolvido" at bounding box center [956, 483] width 83 height 36
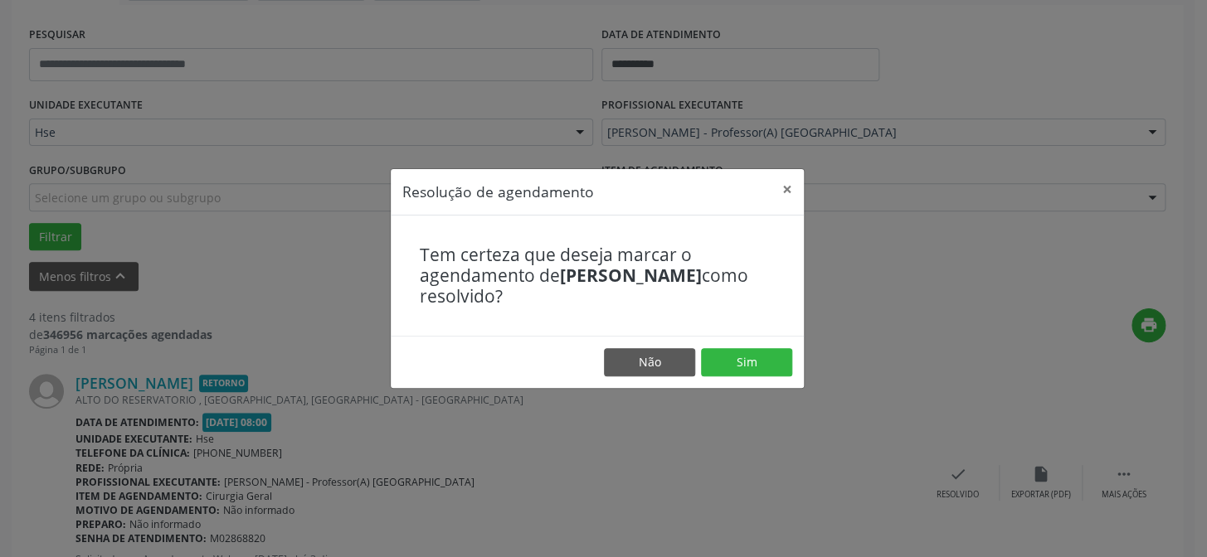
click at [770, 376] on footer "Não Sim" at bounding box center [597, 362] width 413 height 52
click at [770, 370] on button "Sim" at bounding box center [746, 362] width 91 height 28
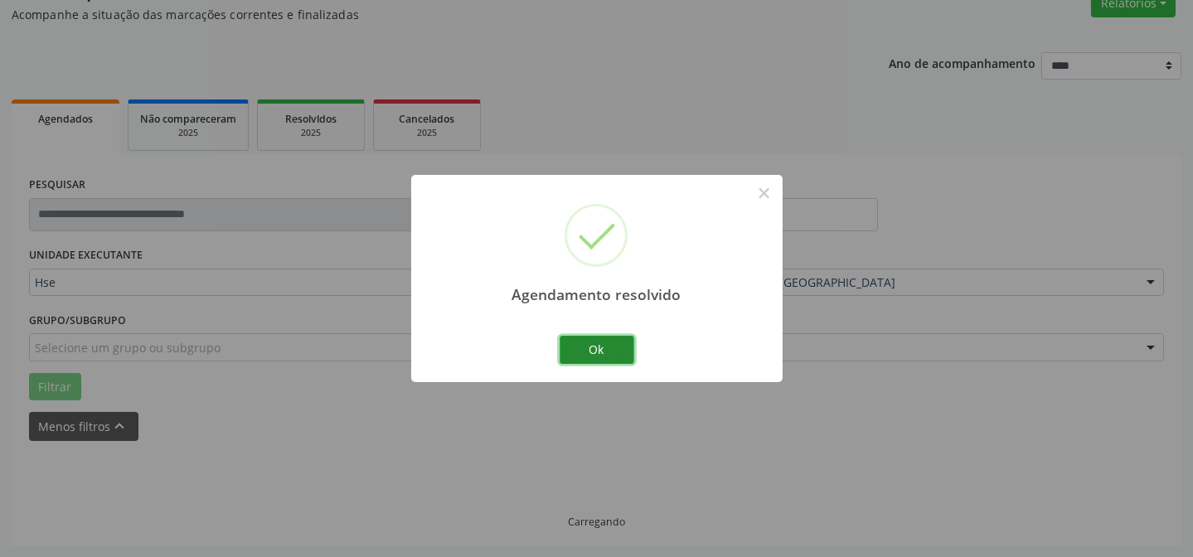
click at [614, 350] on button "Ok" at bounding box center [597, 350] width 75 height 28
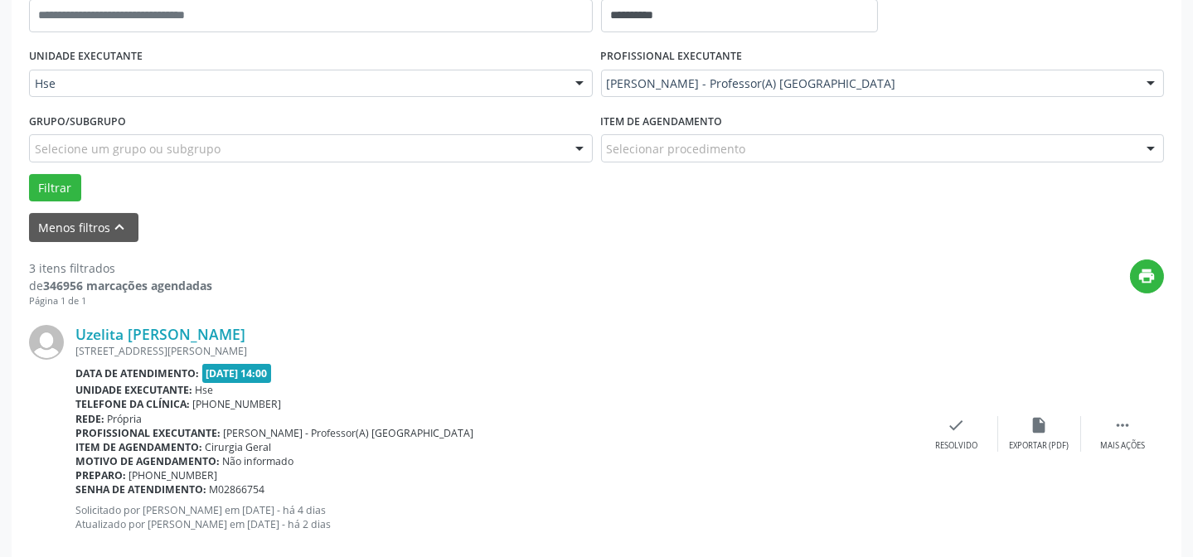
scroll to position [374, 0]
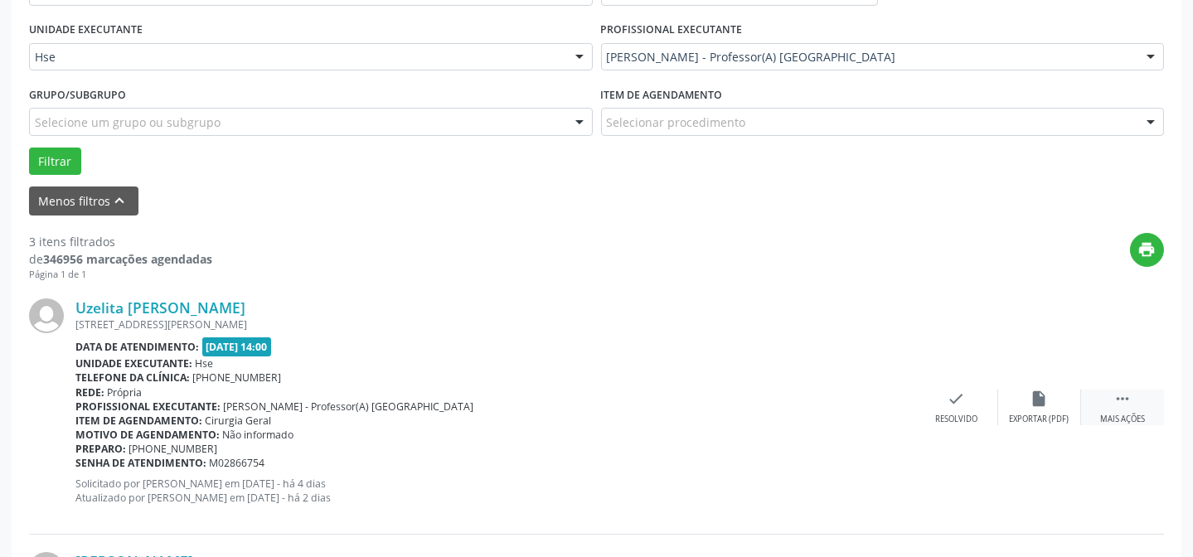
click at [1135, 392] on div " Mais ações" at bounding box center [1122, 408] width 83 height 36
click at [1044, 420] on div "Não compareceu" at bounding box center [1039, 420] width 70 height 12
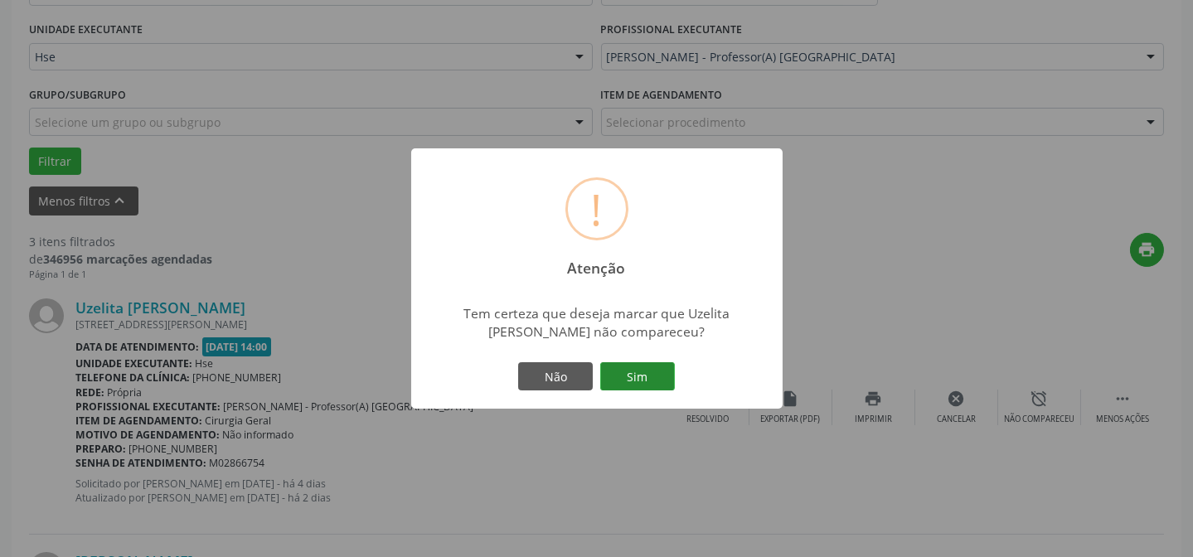
click at [673, 385] on button "Sim" at bounding box center [637, 376] width 75 height 28
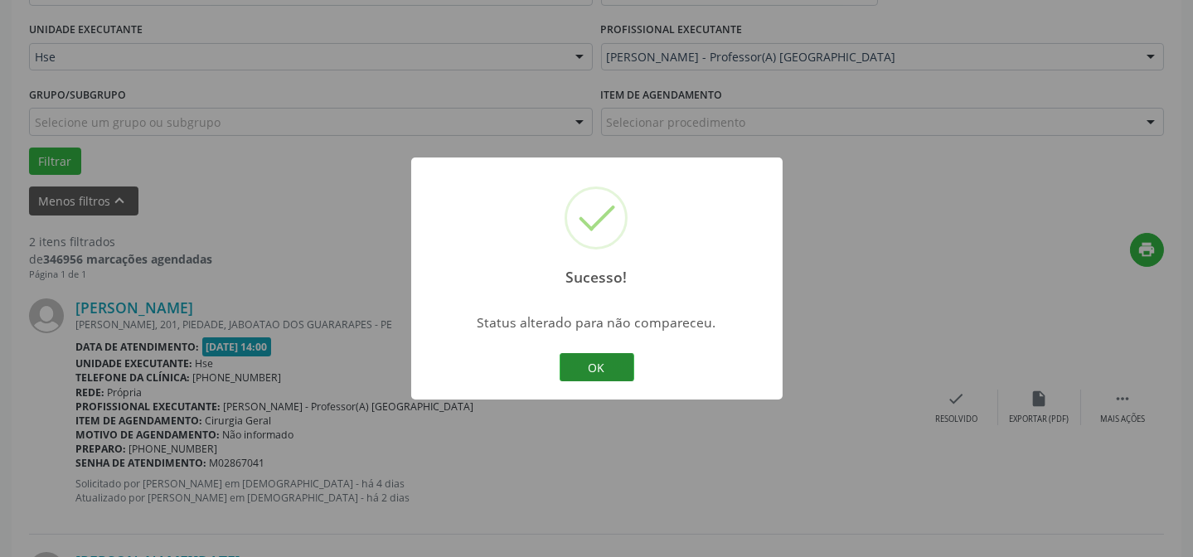
click at [581, 368] on button "OK" at bounding box center [597, 367] width 75 height 28
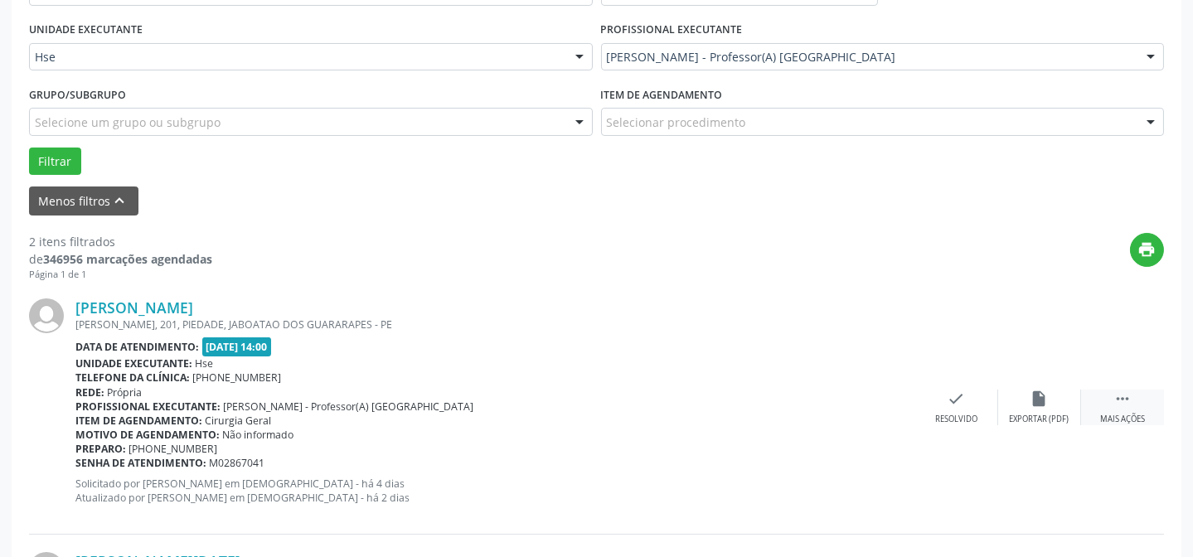
click at [1105, 405] on div " Mais ações" at bounding box center [1122, 408] width 83 height 36
click at [1003, 404] on div "alarm_off Não compareceu" at bounding box center [1039, 408] width 83 height 36
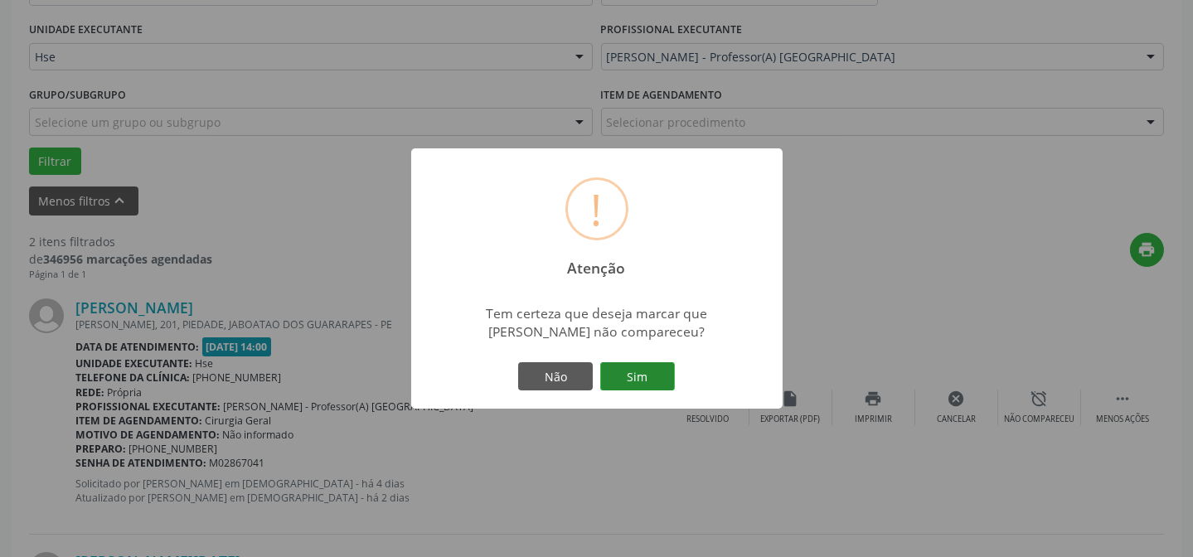
click at [639, 368] on button "Sim" at bounding box center [637, 376] width 75 height 28
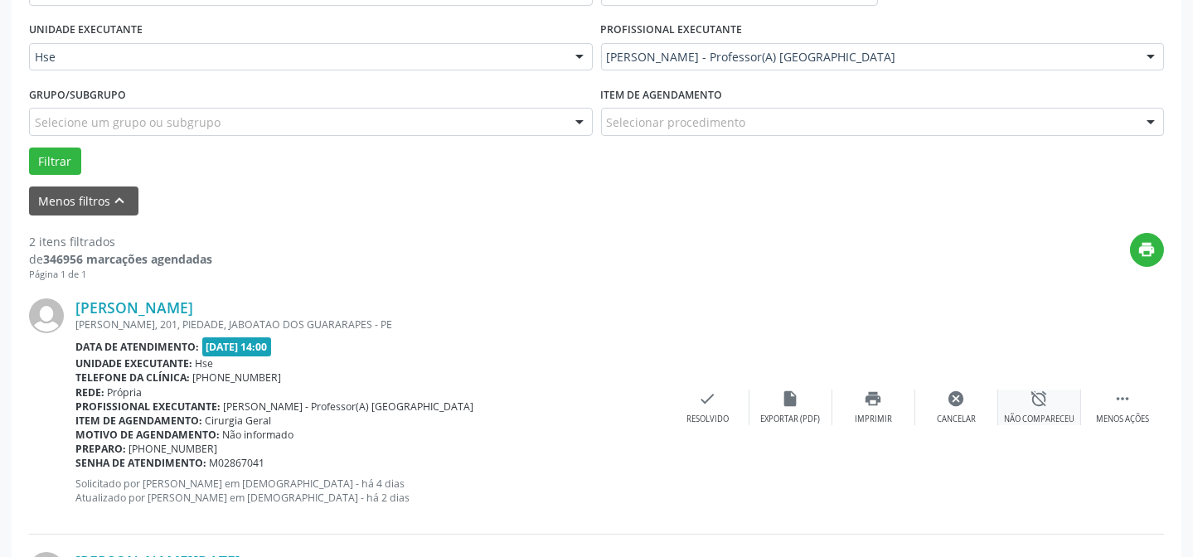
click at [1032, 396] on icon "alarm_off" at bounding box center [1040, 399] width 18 height 18
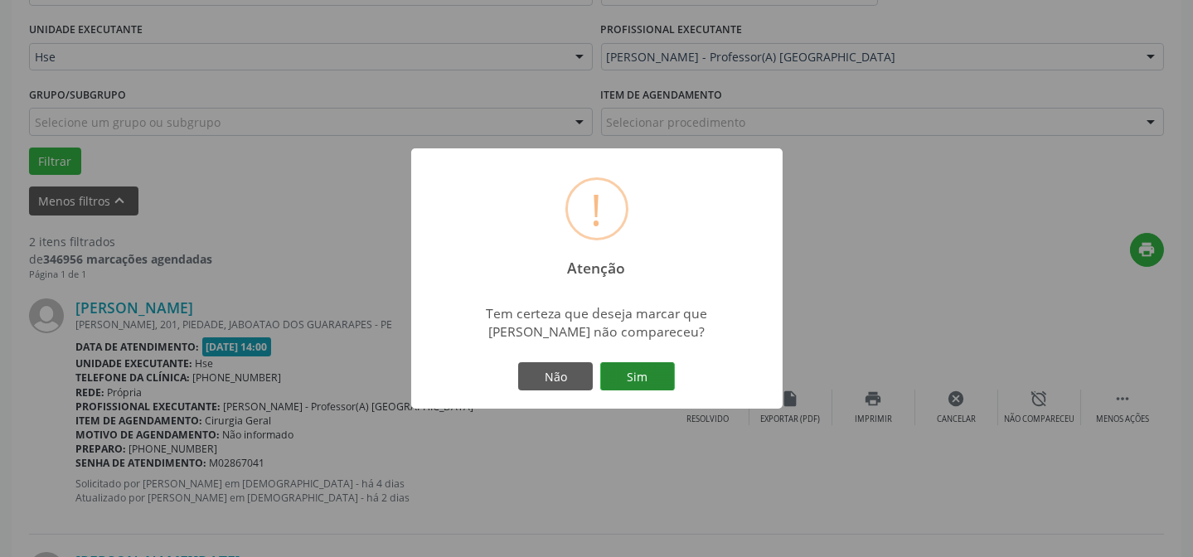
click at [651, 370] on button "Sim" at bounding box center [637, 376] width 75 height 28
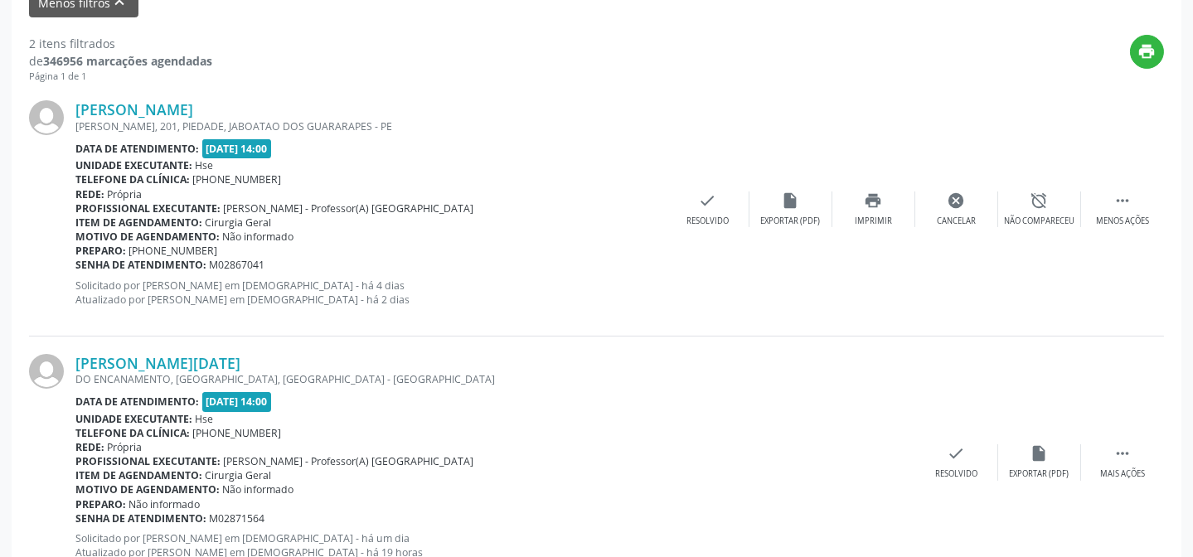
scroll to position [631, 0]
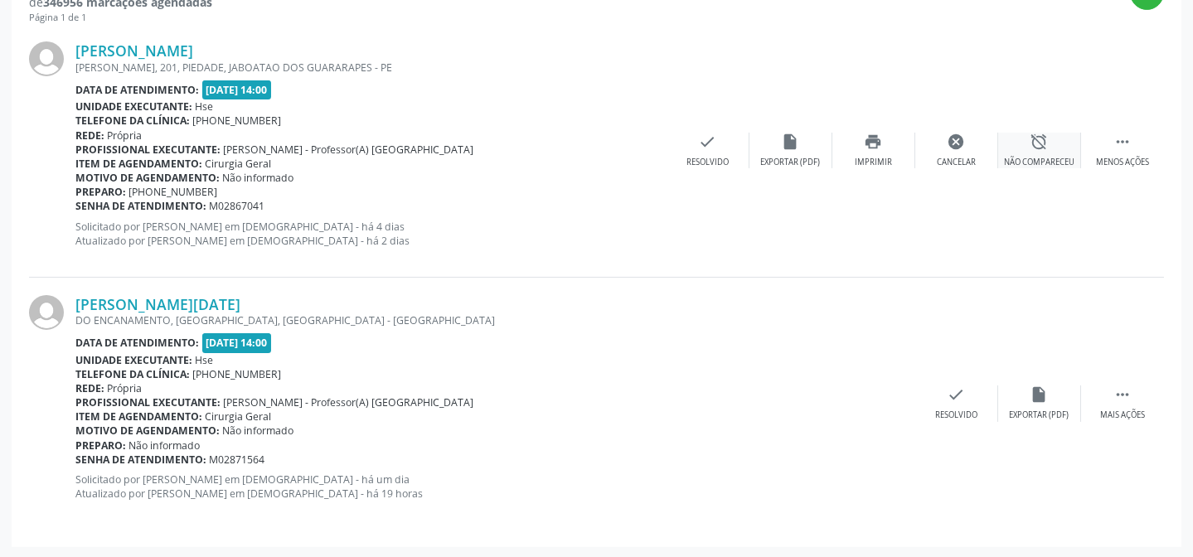
click at [1009, 152] on div "alarm_off Não compareceu" at bounding box center [1039, 151] width 83 height 36
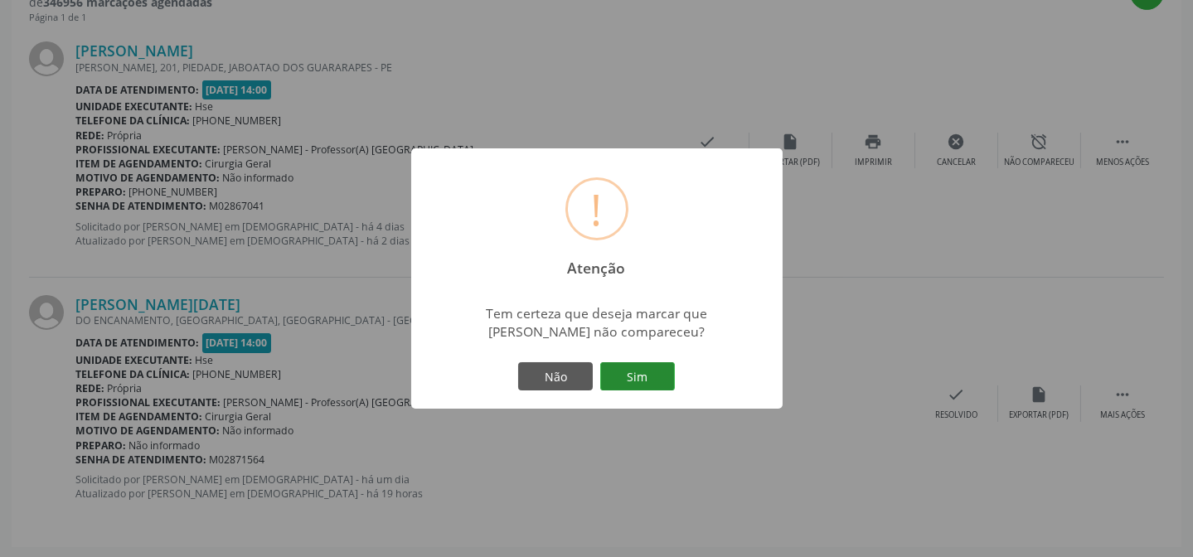
click at [639, 372] on button "Sim" at bounding box center [637, 376] width 75 height 28
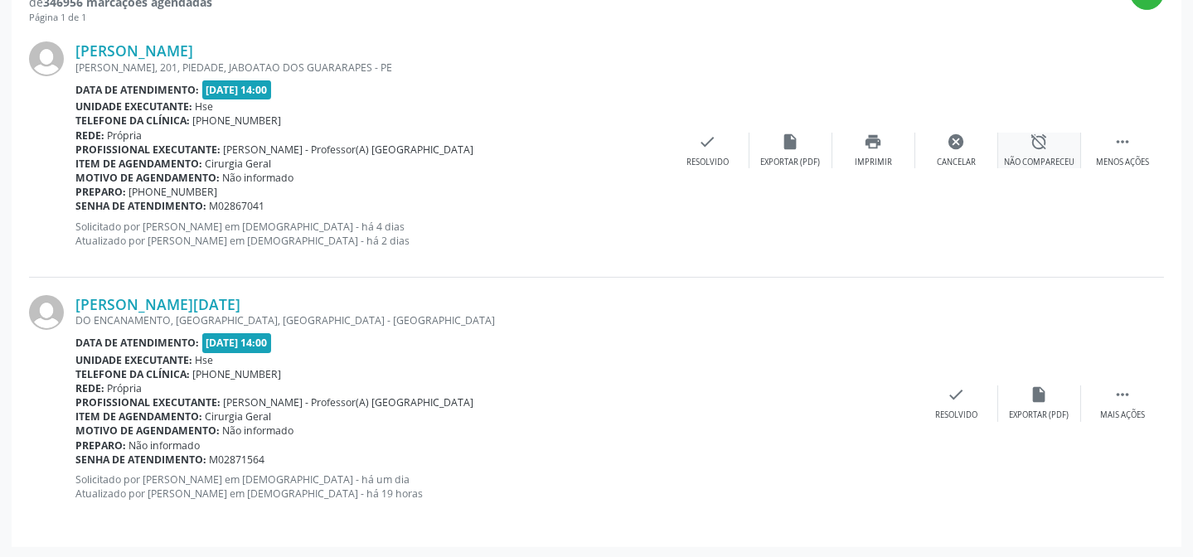
click at [1027, 163] on div "Não compareceu" at bounding box center [1039, 163] width 70 height 12
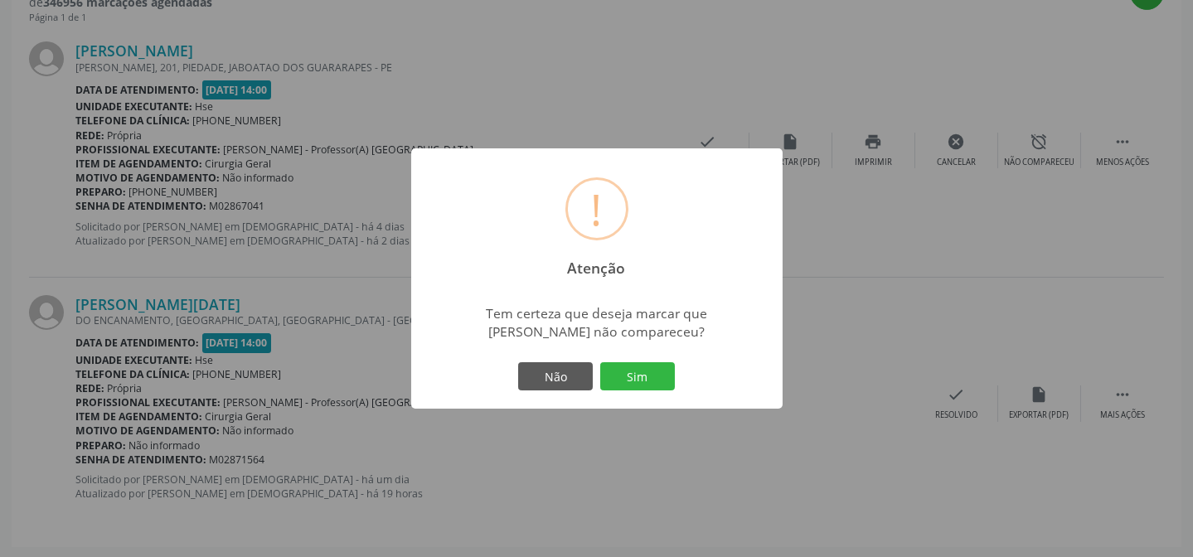
scroll to position [166, 0]
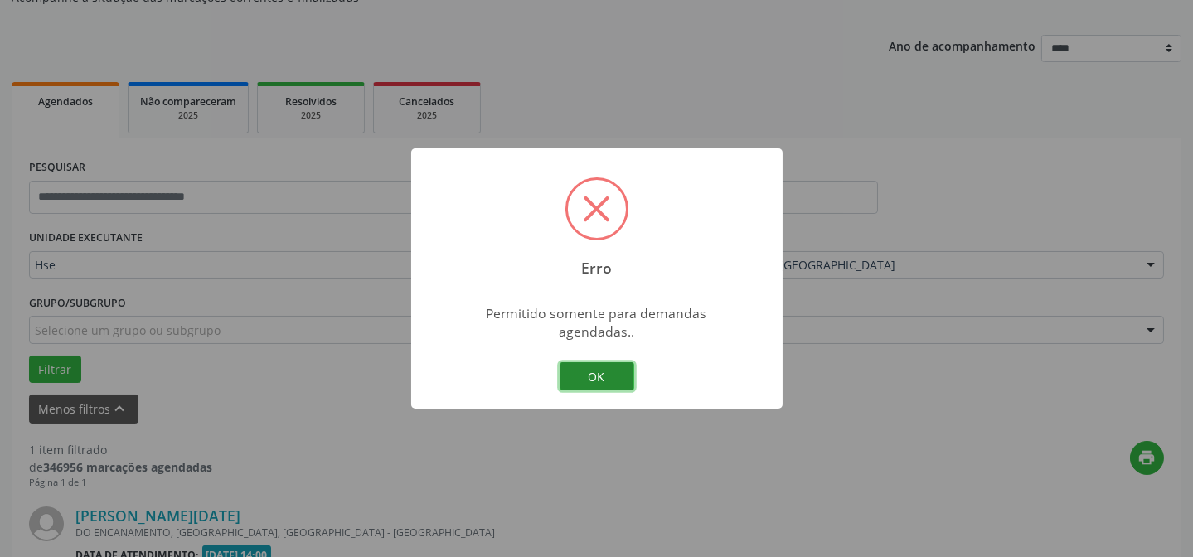
click at [589, 362] on button "OK" at bounding box center [597, 376] width 75 height 28
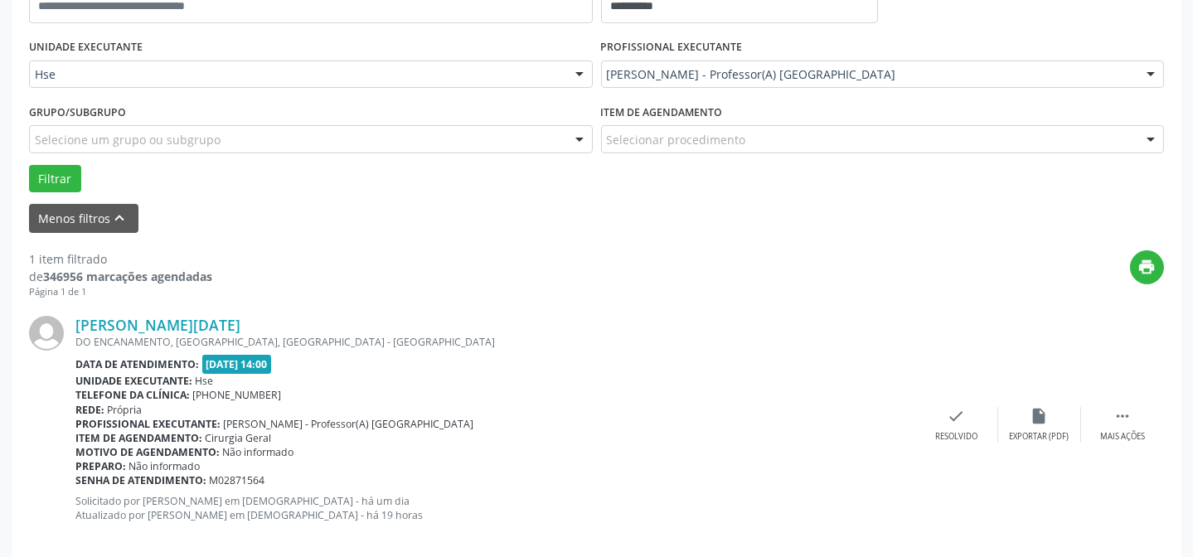
scroll to position [379, 0]
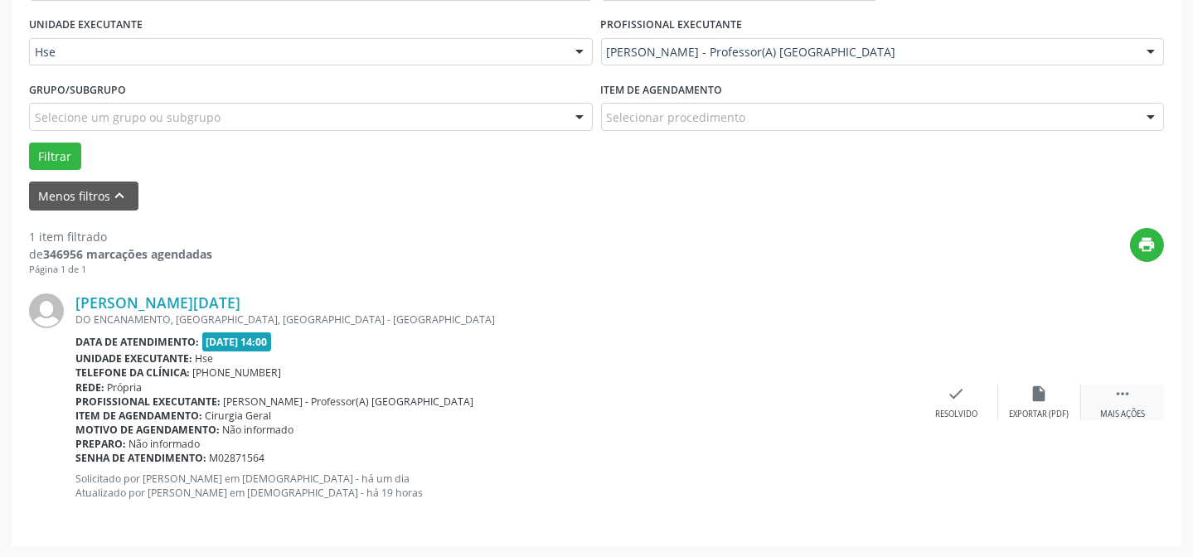
click at [1128, 397] on icon "" at bounding box center [1123, 394] width 18 height 18
click at [1013, 405] on div "alarm_off Não compareceu" at bounding box center [1039, 403] width 83 height 36
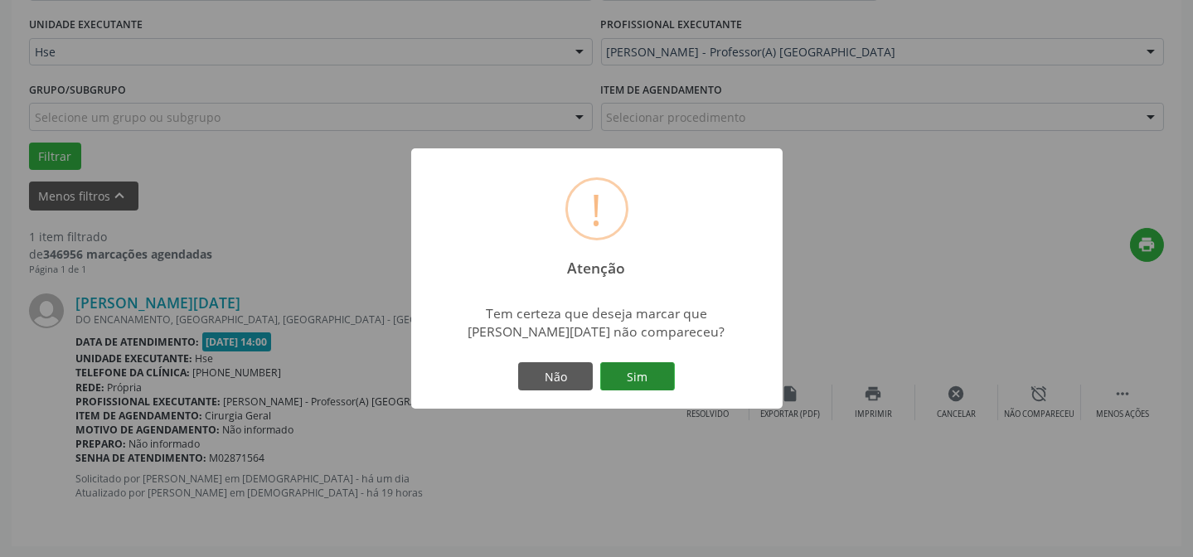
click at [649, 376] on button "Sim" at bounding box center [637, 376] width 75 height 28
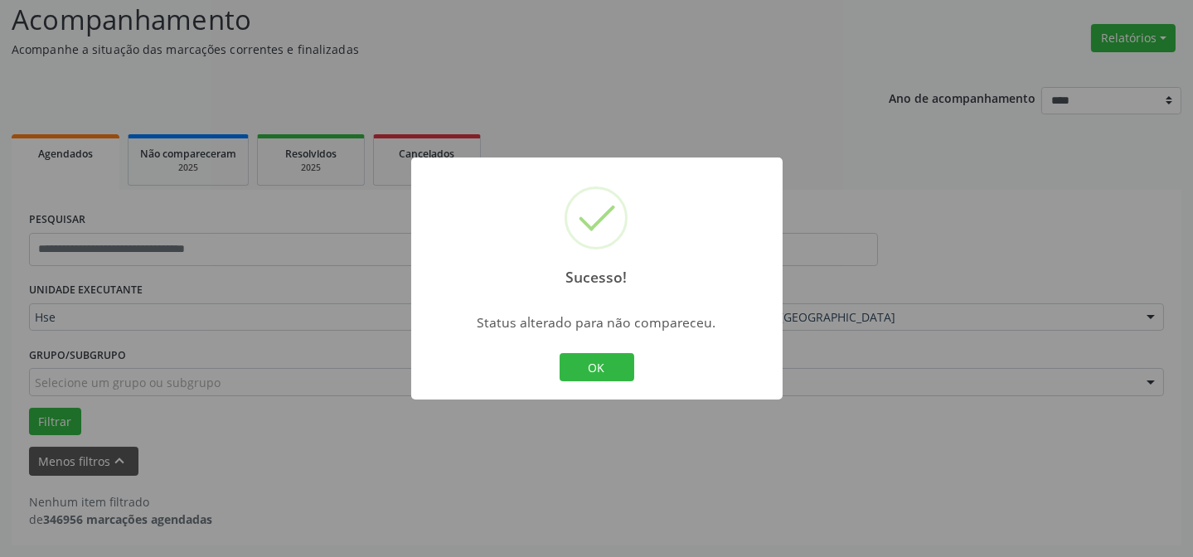
scroll to position [112, 0]
click at [575, 382] on div "OK Cancel" at bounding box center [597, 367] width 82 height 35
click at [588, 363] on button "OK" at bounding box center [597, 367] width 75 height 28
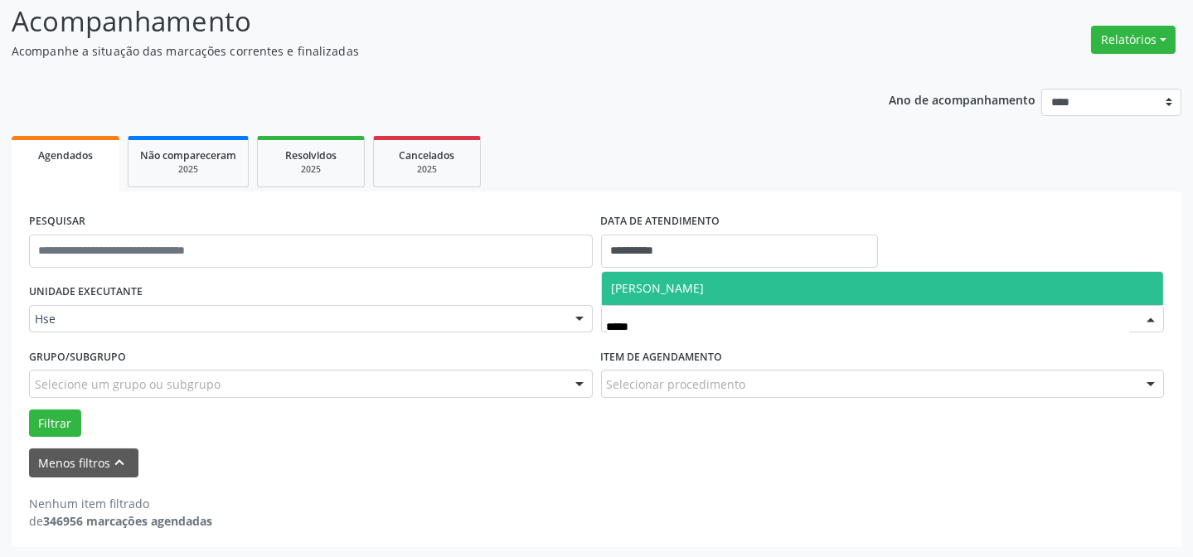
click at [692, 289] on span "[PERSON_NAME]" at bounding box center [658, 288] width 93 height 16
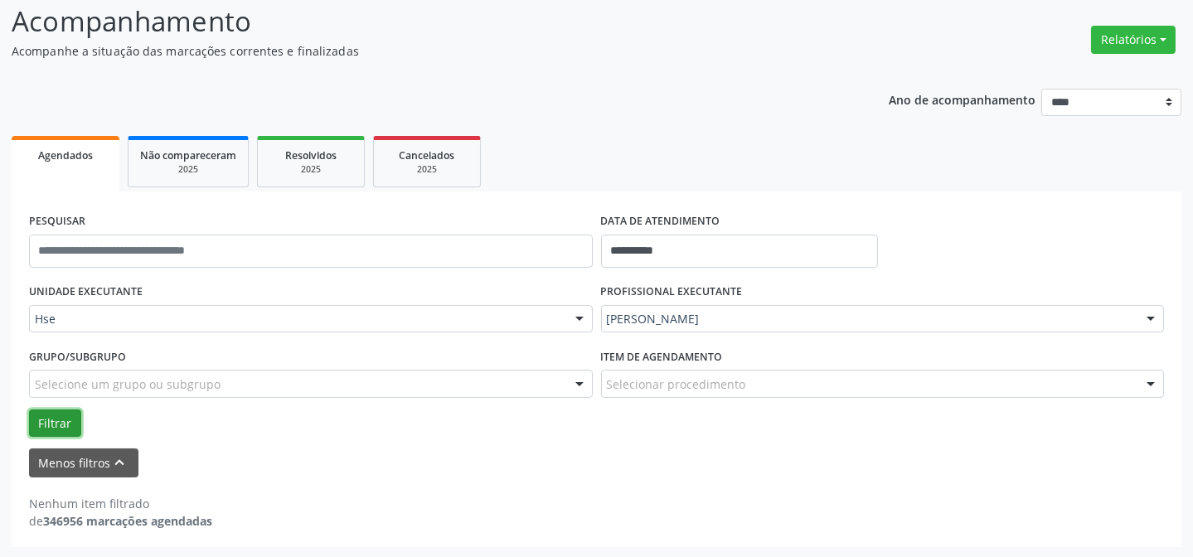
click at [49, 428] on button "Filtrar" at bounding box center [55, 424] width 52 height 28
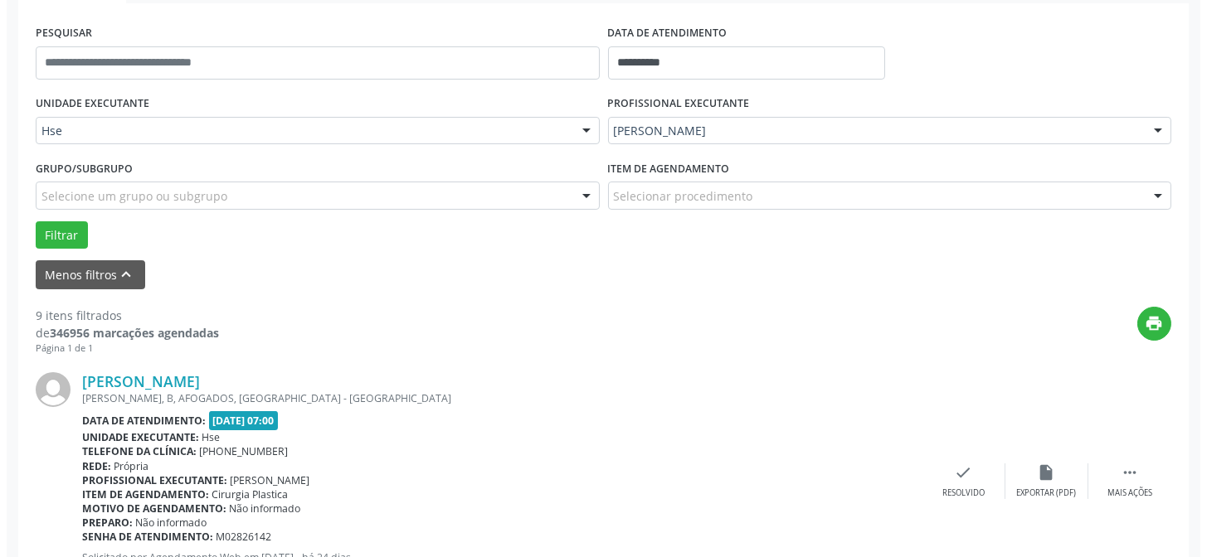
scroll to position [316, 0]
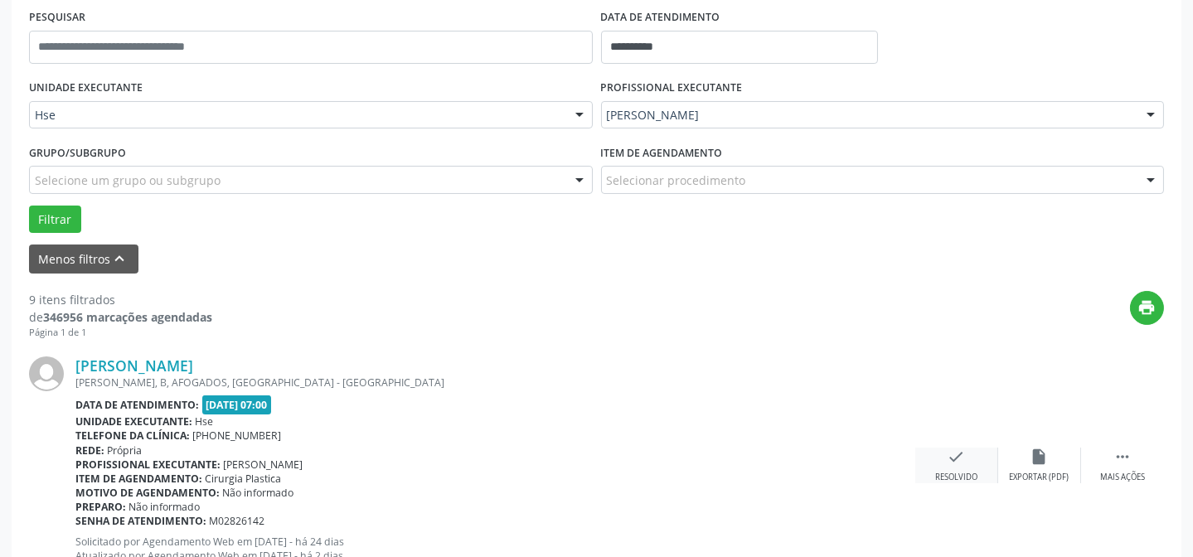
click at [964, 456] on div "check Resolvido" at bounding box center [956, 466] width 83 height 36
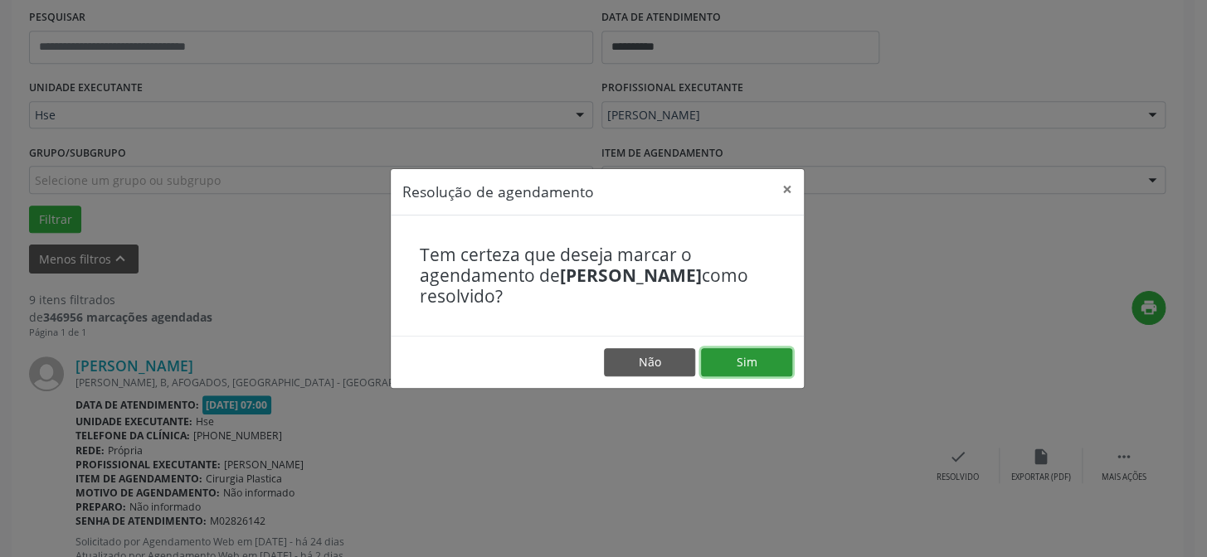
click at [729, 356] on button "Sim" at bounding box center [746, 362] width 91 height 28
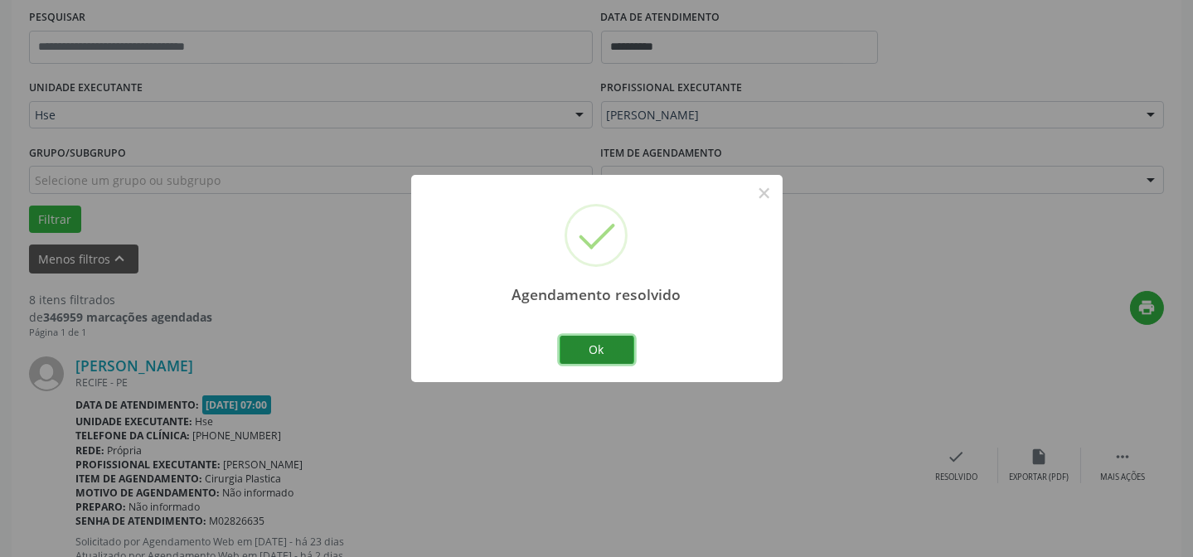
click at [622, 360] on button "Ok" at bounding box center [597, 350] width 75 height 28
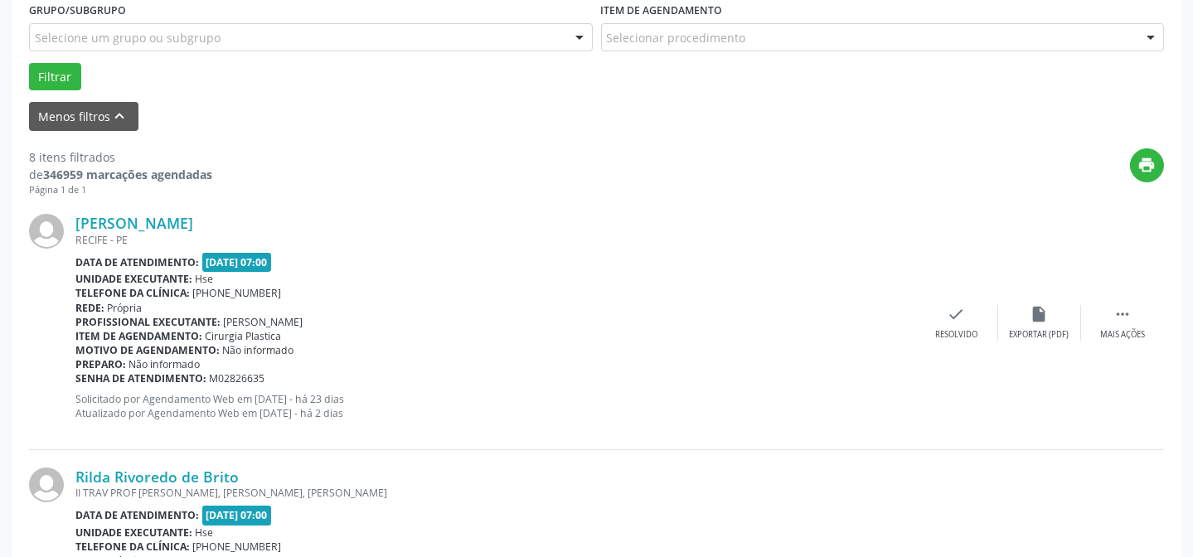
scroll to position [467, 0]
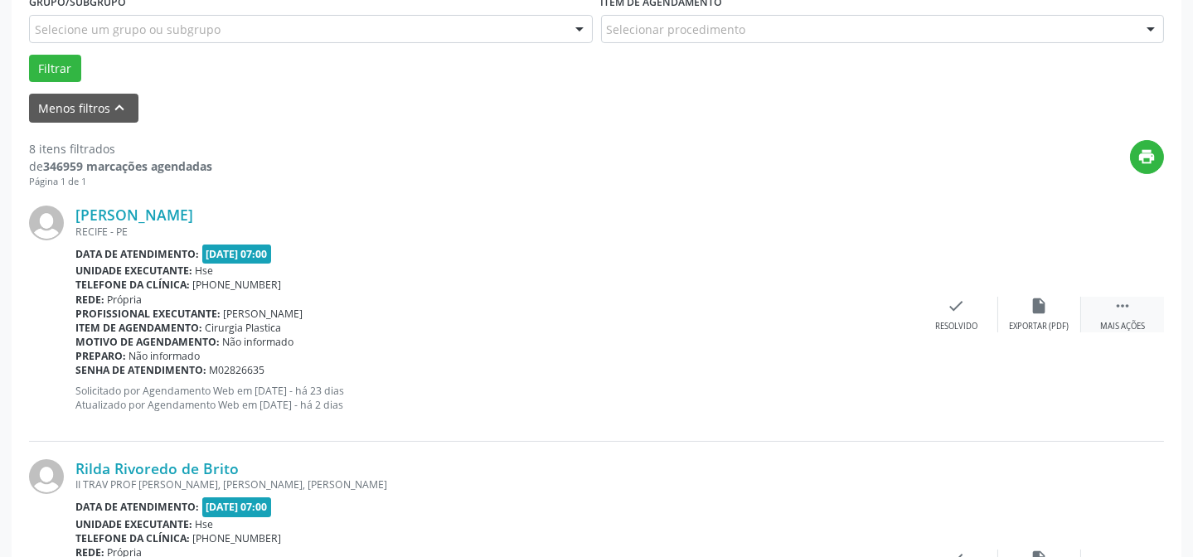
drag, startPoint x: 1129, startPoint y: 305, endPoint x: 1085, endPoint y: 322, distance: 47.0
click at [1129, 304] on icon "" at bounding box center [1123, 306] width 18 height 18
click at [1066, 323] on div "Não compareceu" at bounding box center [1039, 327] width 70 height 12
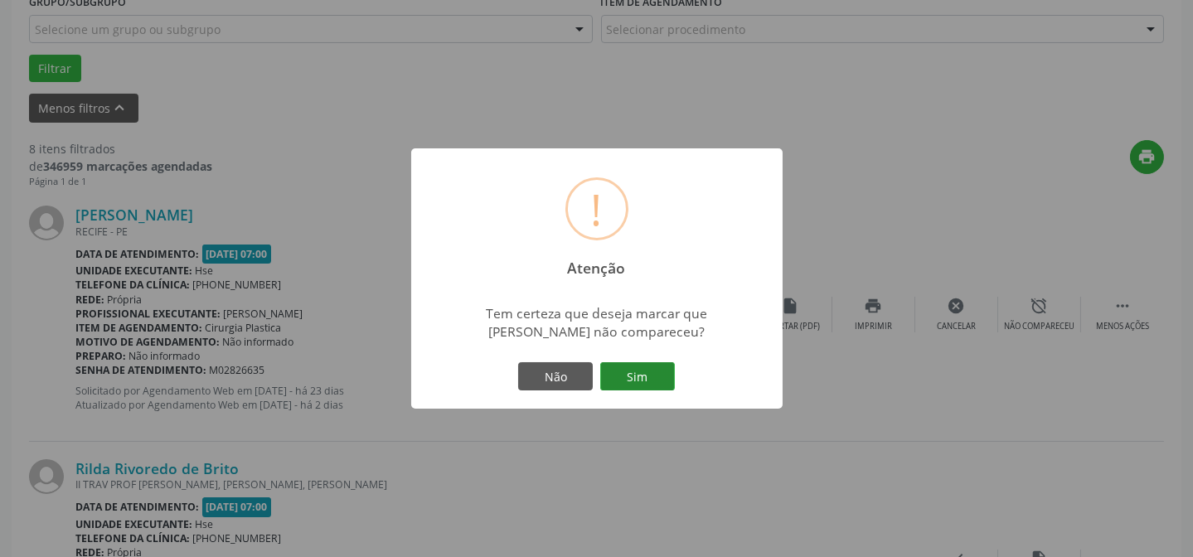
click at [663, 367] on button "Sim" at bounding box center [637, 376] width 75 height 28
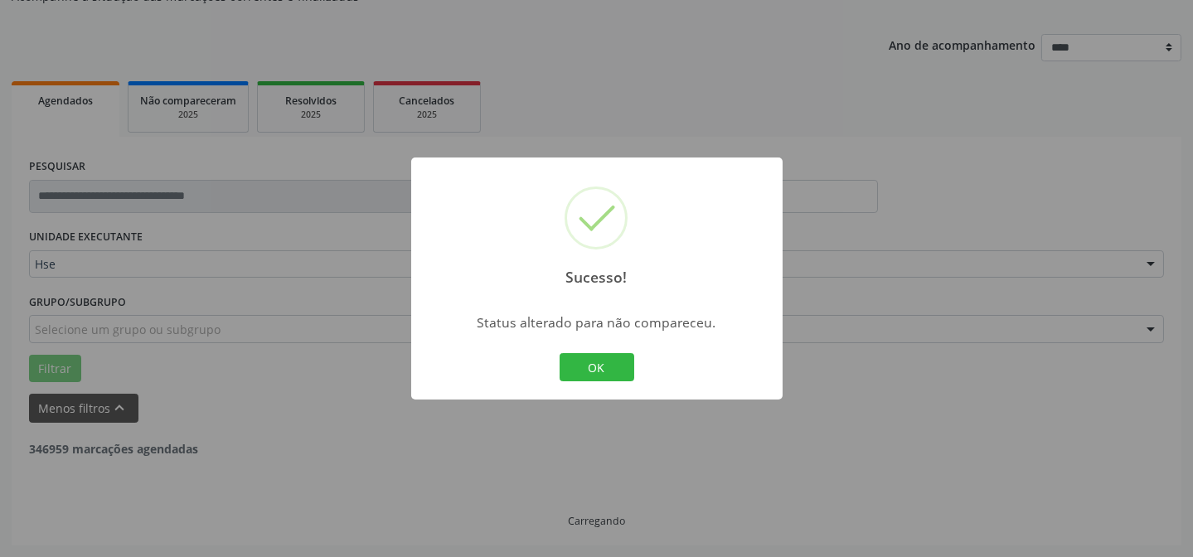
scroll to position [166, 0]
click at [608, 371] on button "OK" at bounding box center [597, 367] width 75 height 28
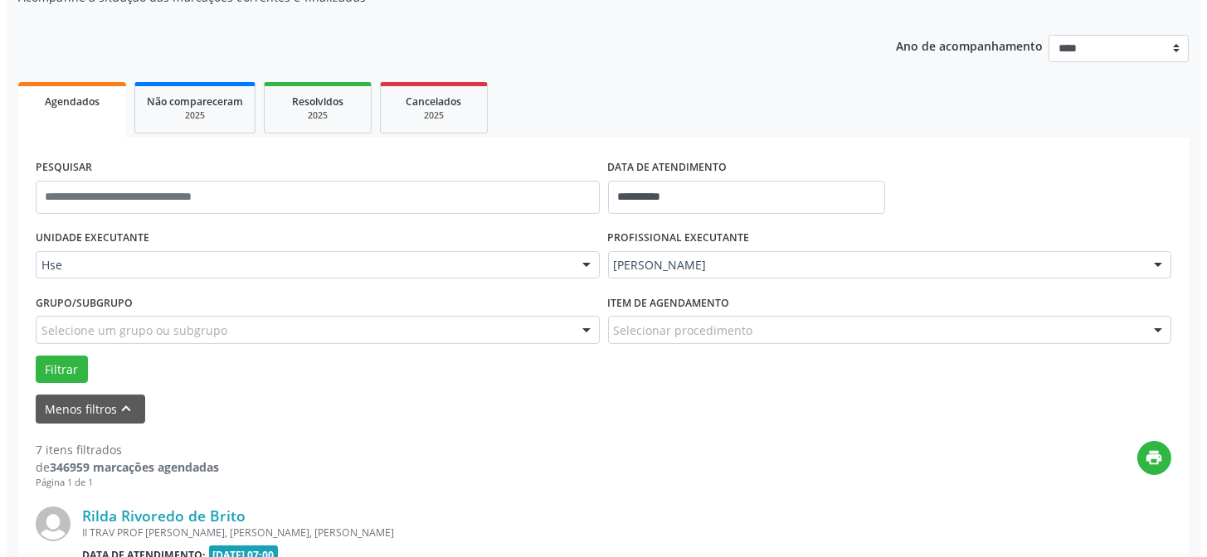
scroll to position [467, 0]
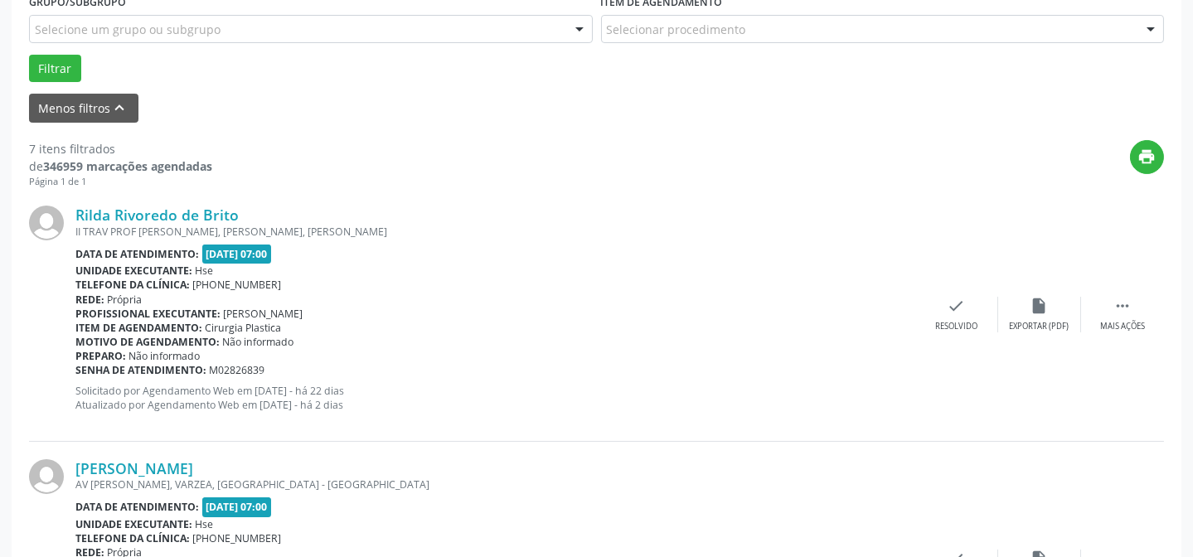
drag, startPoint x: 937, startPoint y: 331, endPoint x: 912, endPoint y: 333, distance: 25.0
click at [935, 332] on div "Rilda Rivoredo de Brito II TRAV PROF [PERSON_NAME], [PERSON_NAME], LIMOEIRO - P…" at bounding box center [596, 314] width 1135 height 253
click at [940, 316] on div "check Resolvido" at bounding box center [956, 315] width 83 height 36
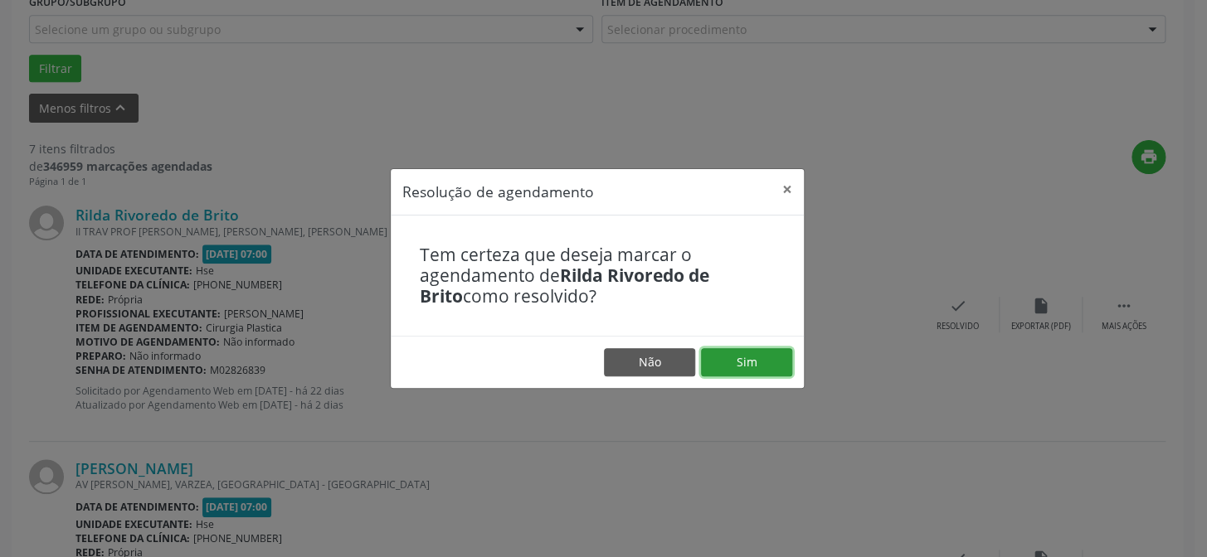
drag, startPoint x: 779, startPoint y: 356, endPoint x: 770, endPoint y: 354, distance: 8.5
click at [779, 357] on button "Sim" at bounding box center [746, 362] width 91 height 28
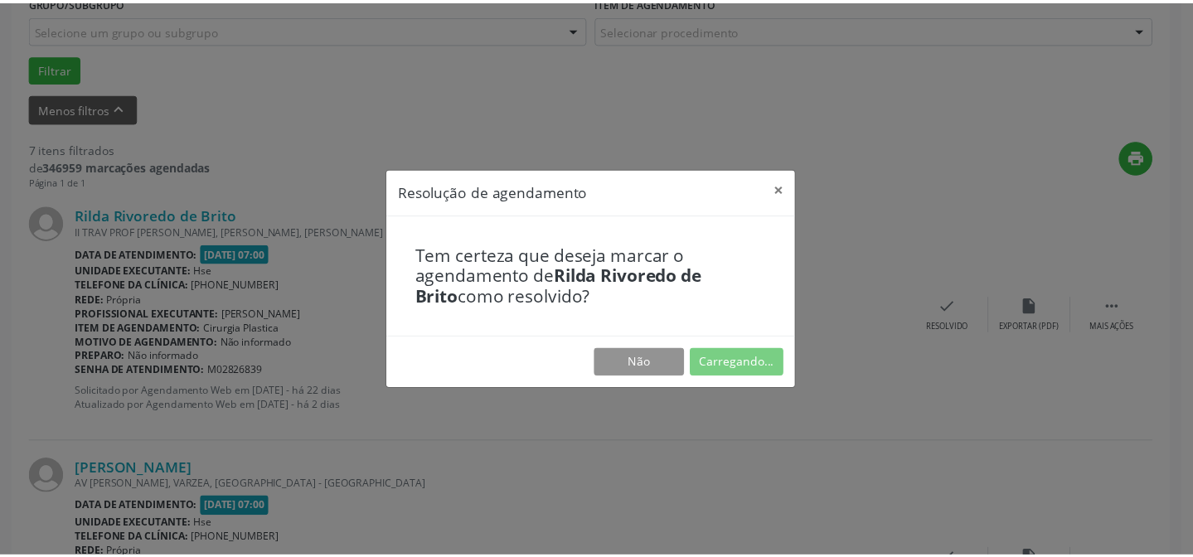
scroll to position [148, 0]
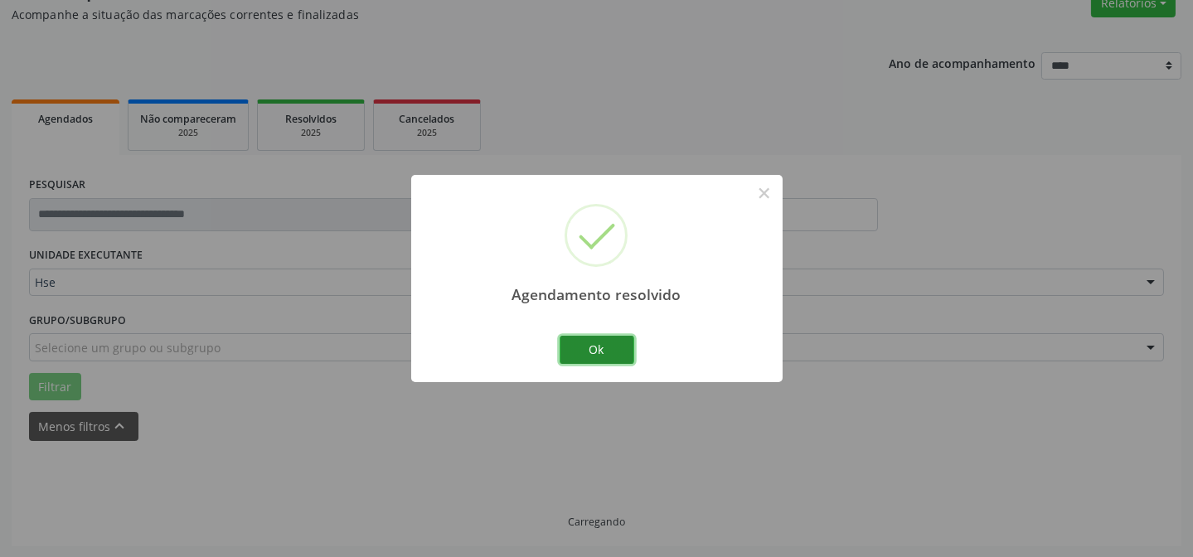
click at [580, 349] on button "Ok" at bounding box center [597, 350] width 75 height 28
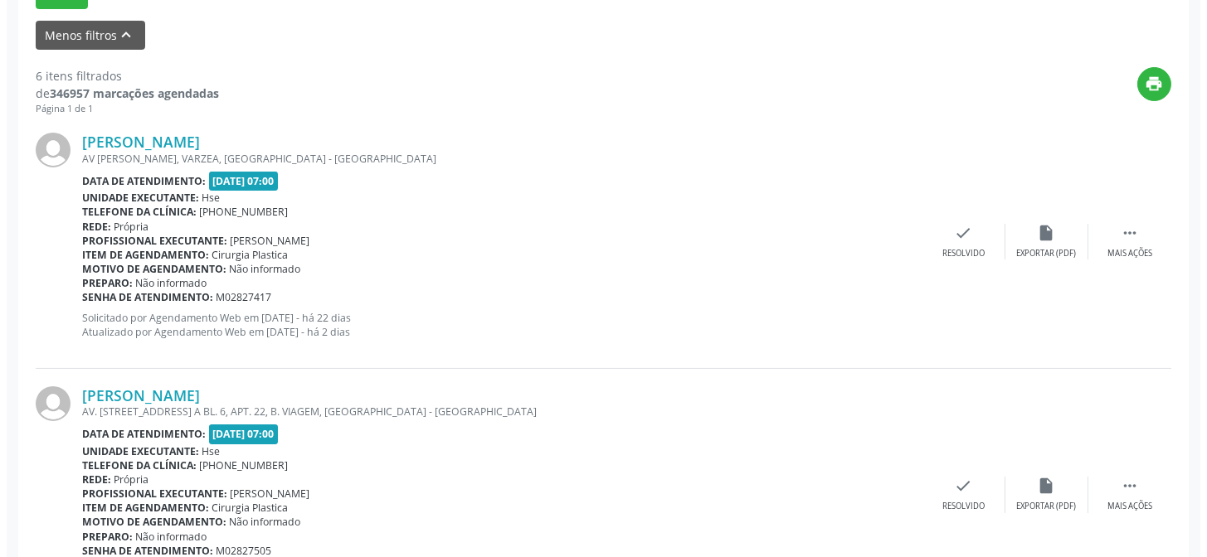
scroll to position [542, 0]
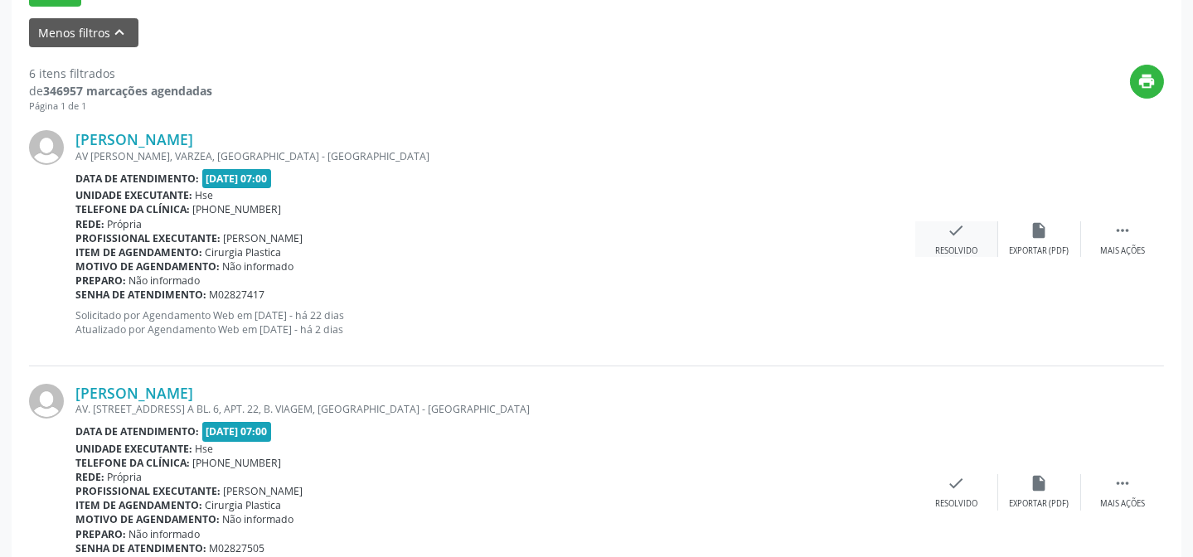
click at [954, 221] on icon "check" at bounding box center [957, 230] width 18 height 18
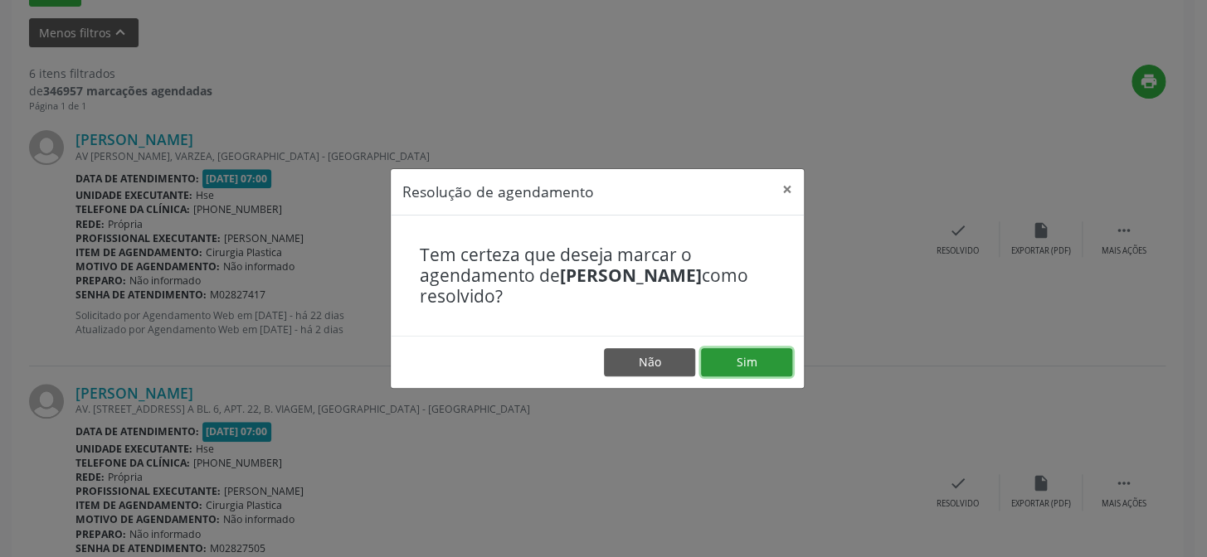
drag, startPoint x: 767, startPoint y: 357, endPoint x: 770, endPoint y: 348, distance: 9.7
click at [767, 351] on button "Sim" at bounding box center [746, 362] width 91 height 28
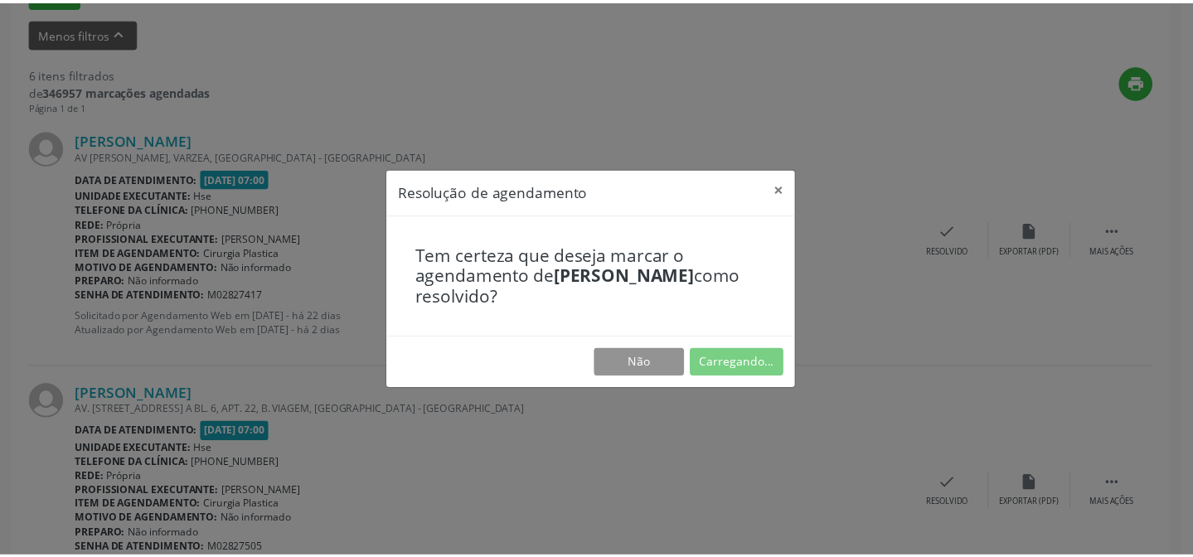
scroll to position [148, 0]
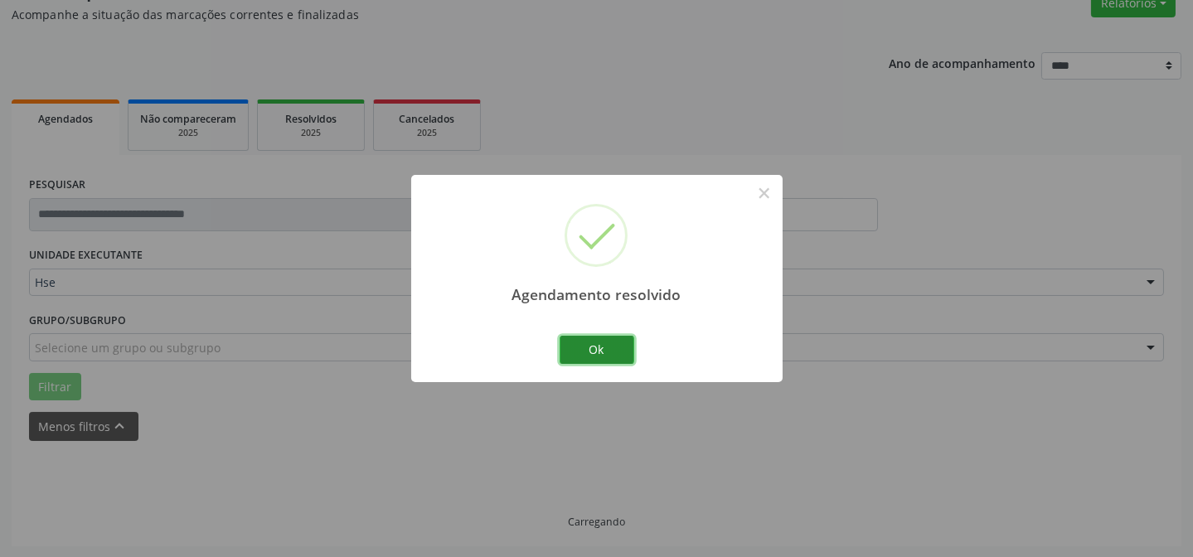
drag, startPoint x: 589, startPoint y: 357, endPoint x: 478, endPoint y: 338, distance: 112.1
click at [589, 357] on button "Ok" at bounding box center [597, 350] width 75 height 28
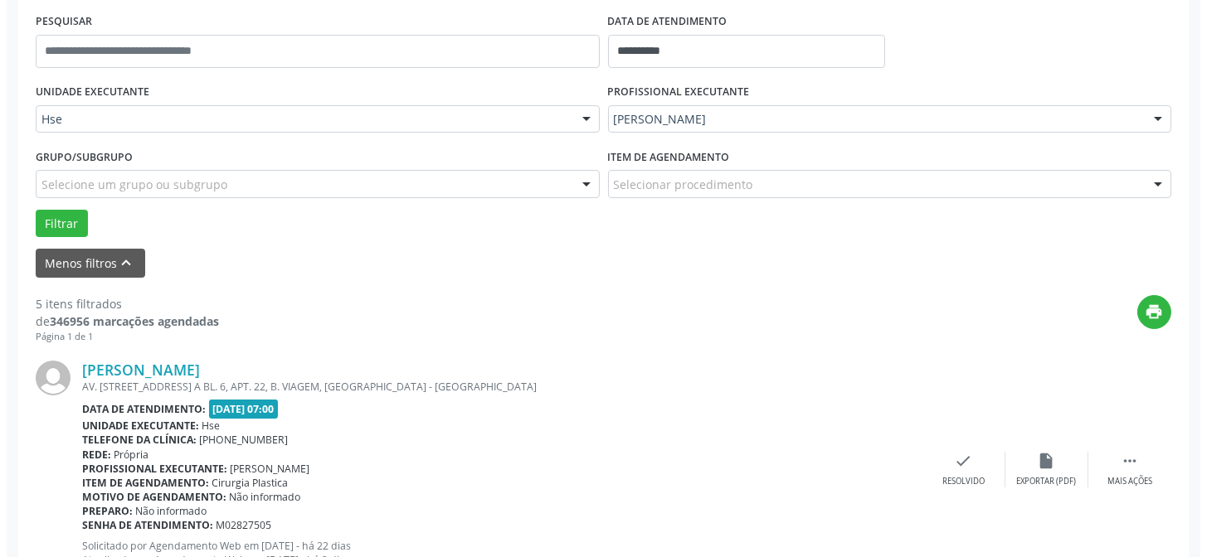
scroll to position [467, 0]
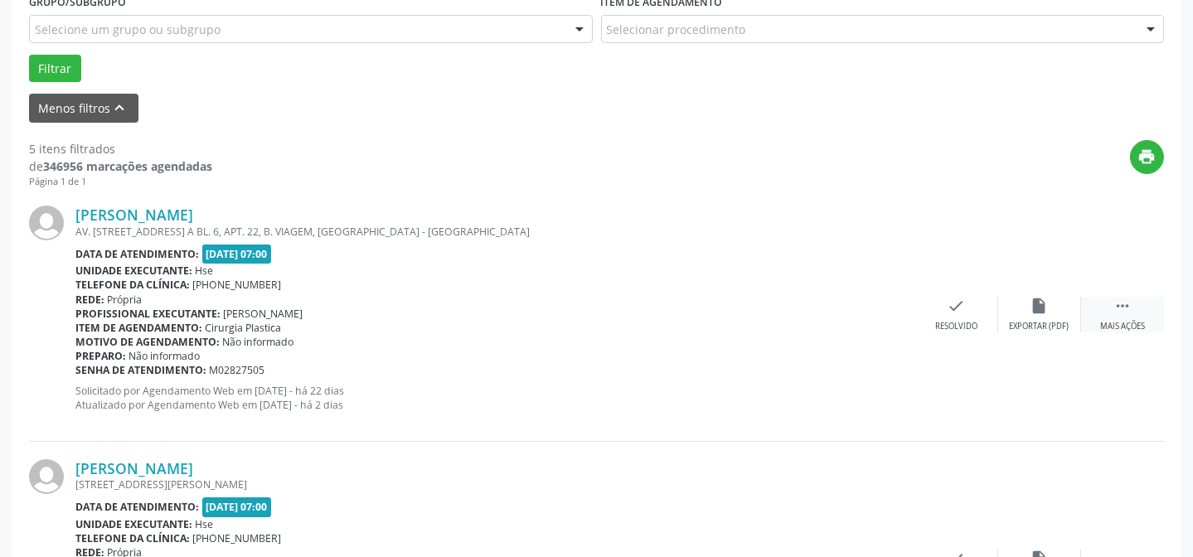
click at [1107, 318] on div " Mais ações" at bounding box center [1122, 315] width 83 height 36
click at [1026, 329] on div "Não compareceu" at bounding box center [1039, 327] width 70 height 12
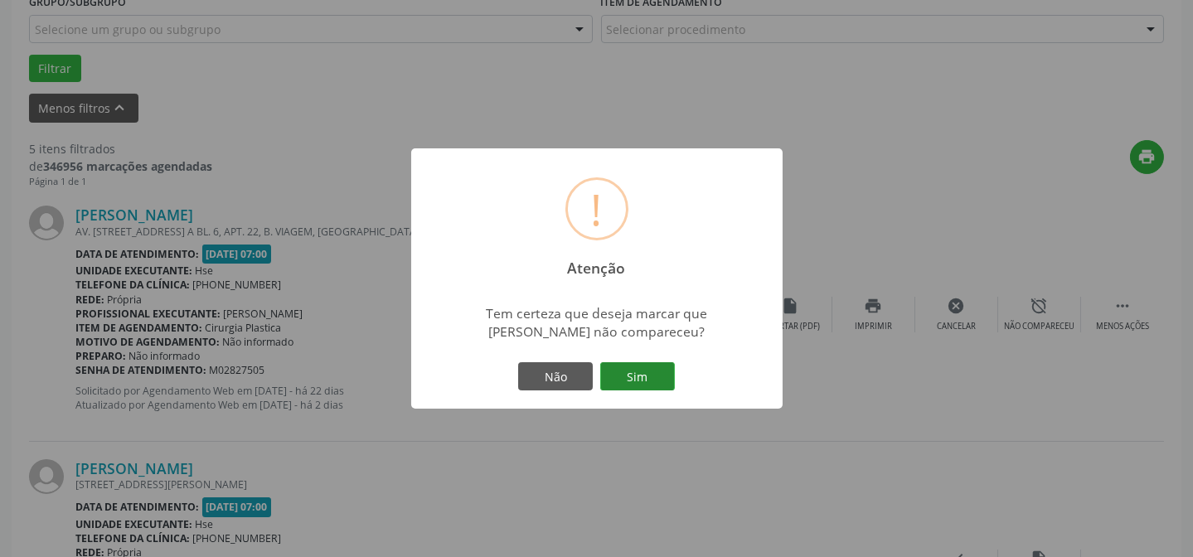
click at [647, 380] on button "Sim" at bounding box center [637, 376] width 75 height 28
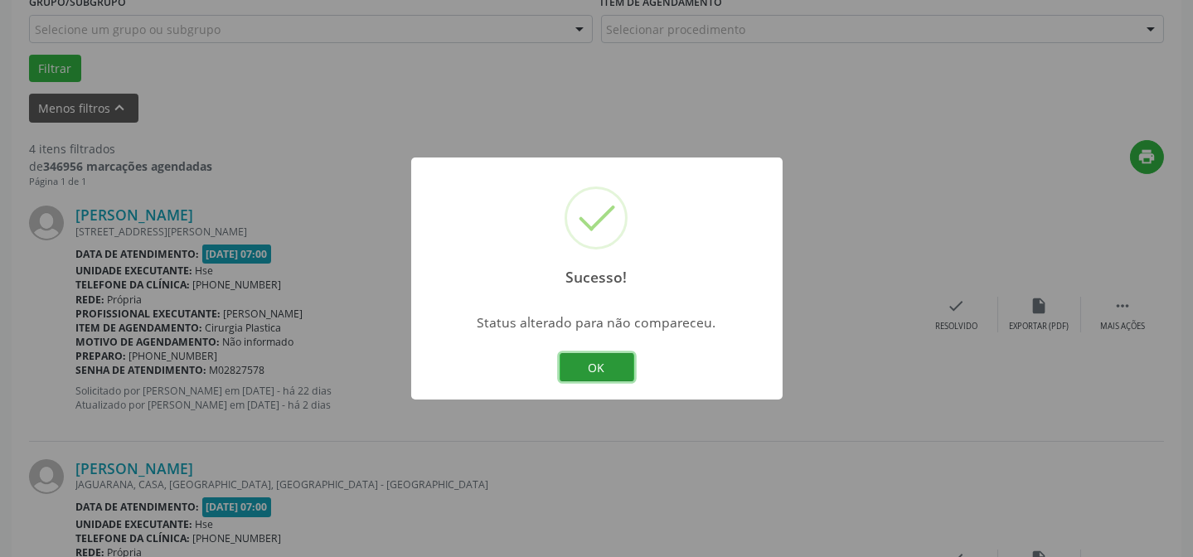
click at [599, 369] on button "OK" at bounding box center [597, 367] width 75 height 28
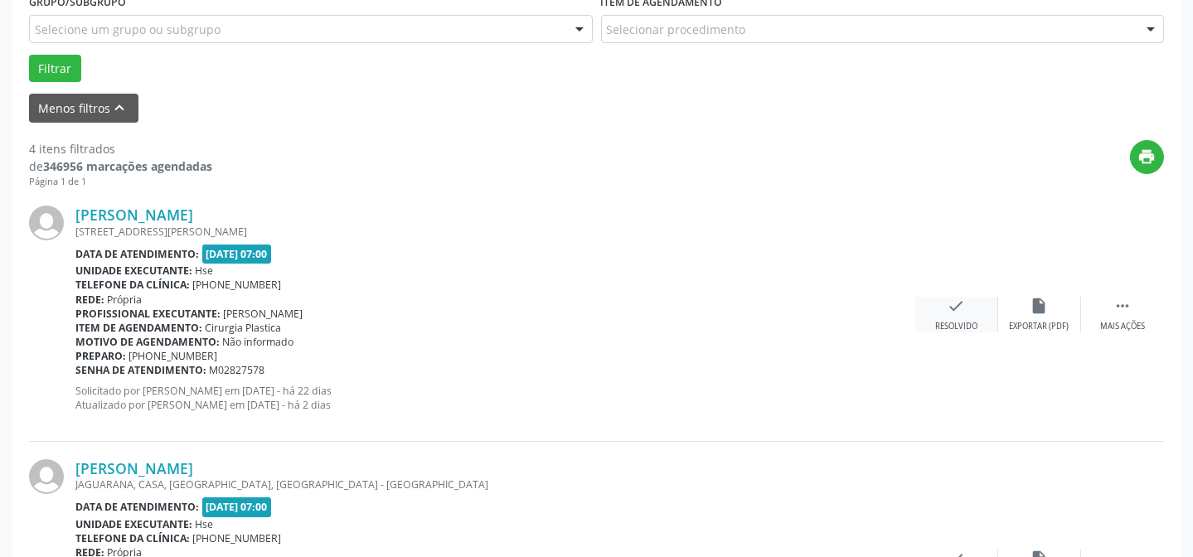
click at [937, 306] on div "check Resolvido" at bounding box center [956, 315] width 83 height 36
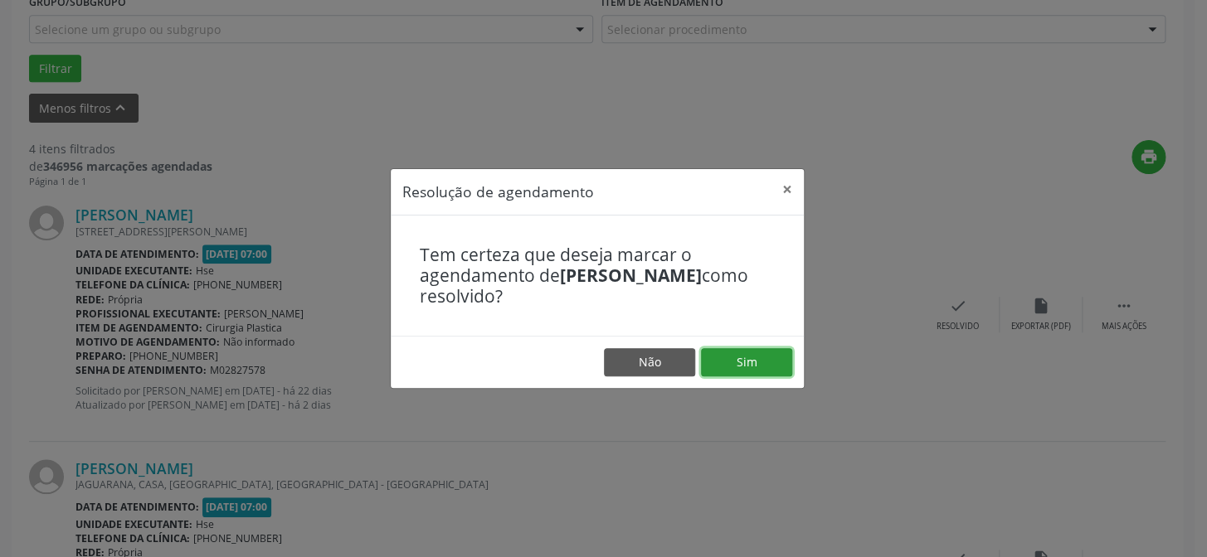
click at [771, 361] on button "Sim" at bounding box center [746, 362] width 91 height 28
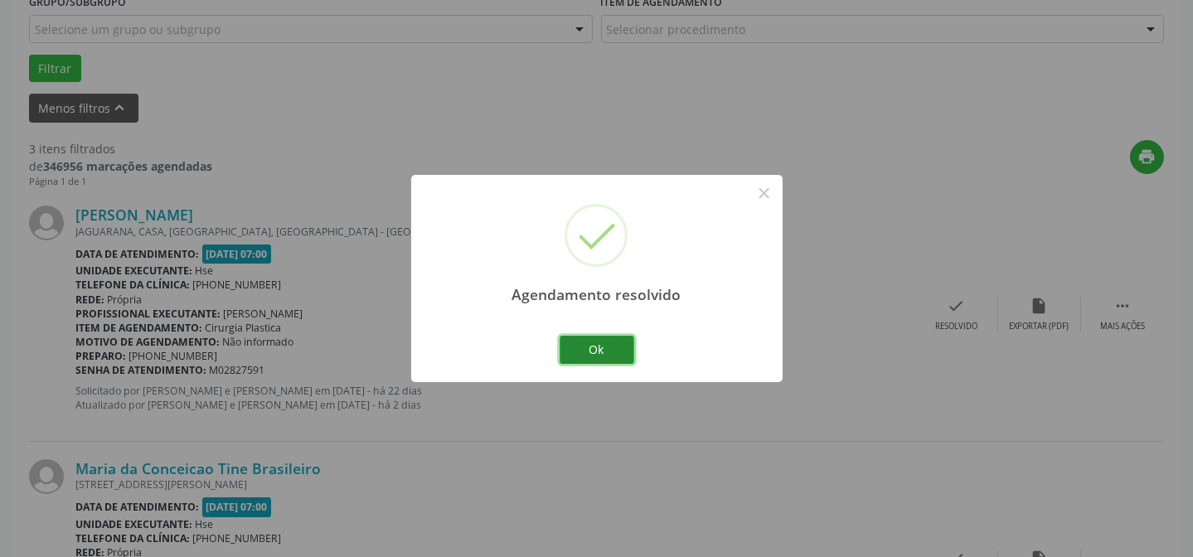
click at [607, 357] on button "Ok" at bounding box center [597, 350] width 75 height 28
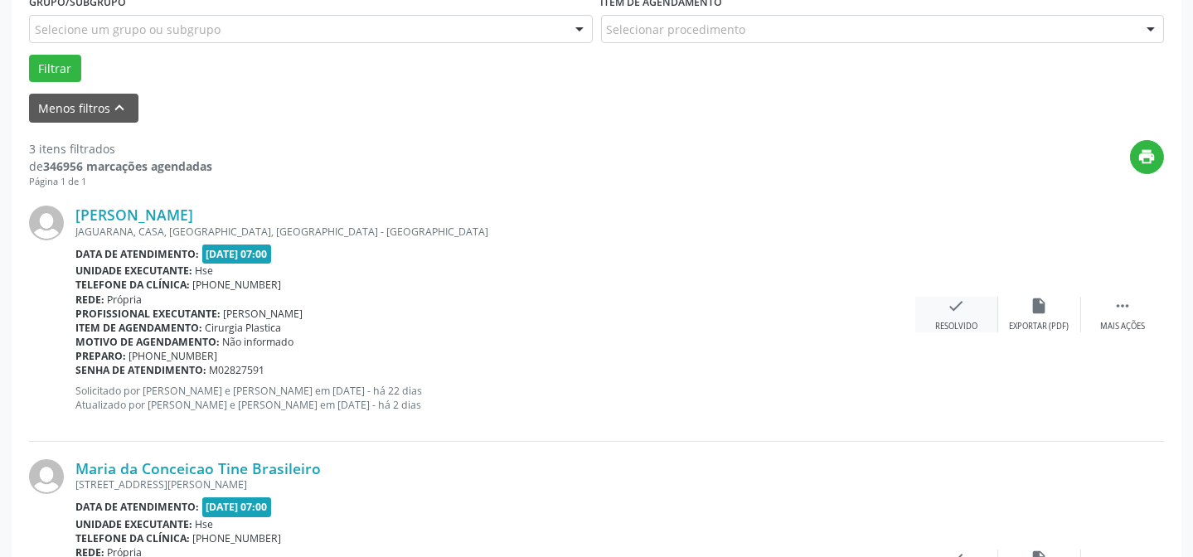
click at [945, 317] on div "check Resolvido" at bounding box center [956, 315] width 83 height 36
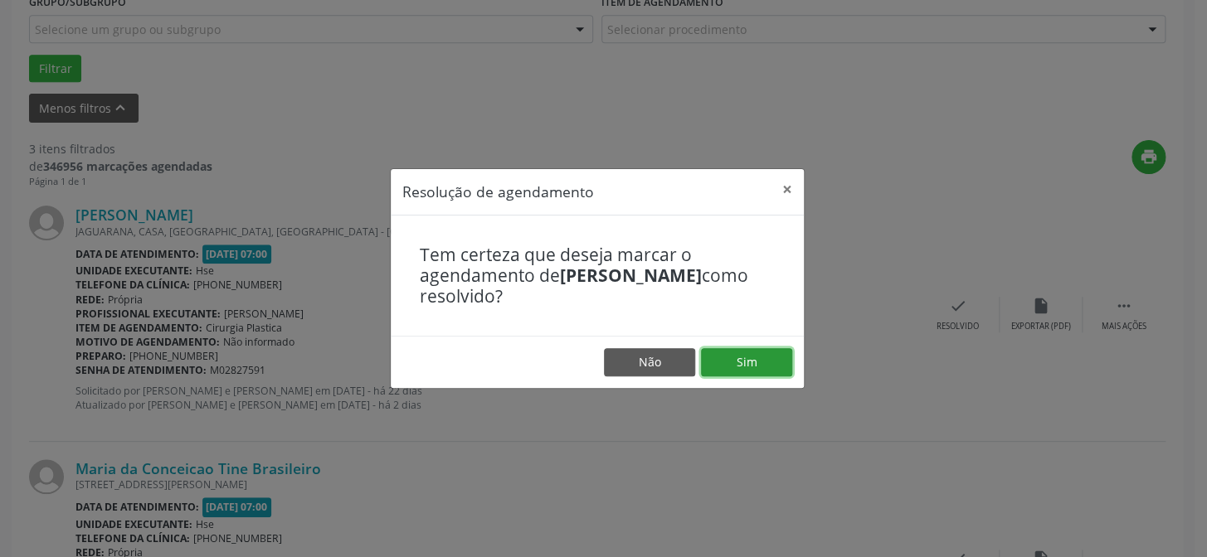
click at [750, 373] on button "Sim" at bounding box center [746, 362] width 91 height 28
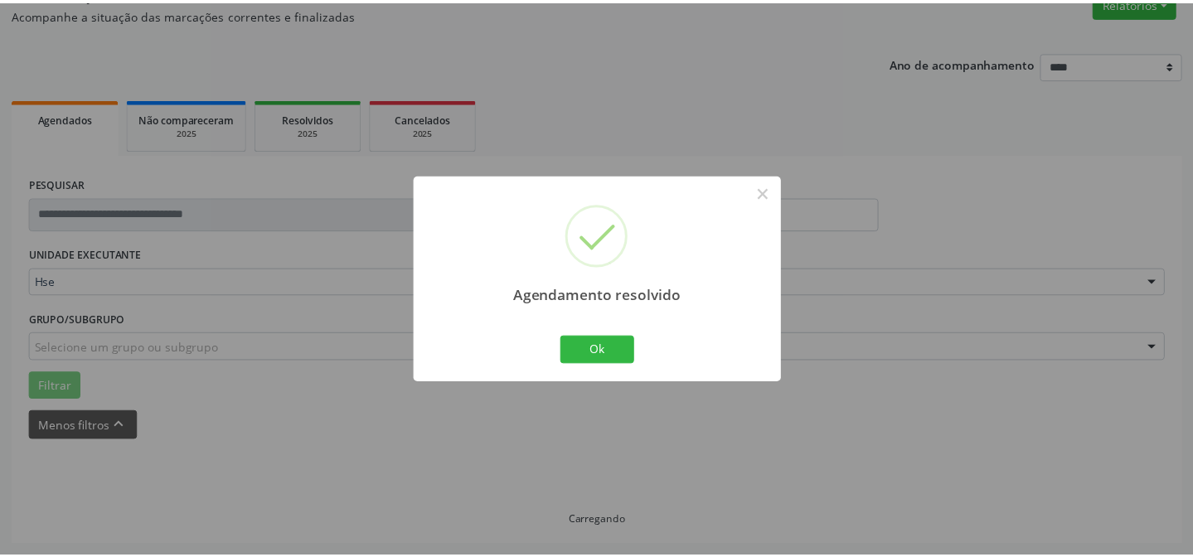
scroll to position [148, 0]
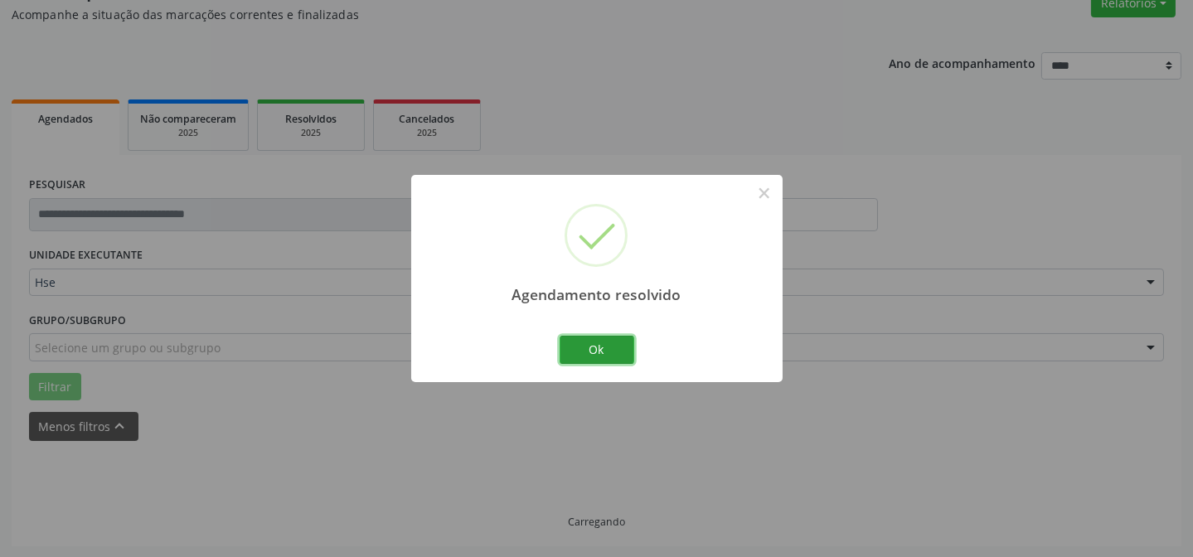
drag, startPoint x: 582, startPoint y: 352, endPoint x: 438, endPoint y: 316, distance: 148.6
click at [582, 350] on button "Ok" at bounding box center [597, 350] width 75 height 28
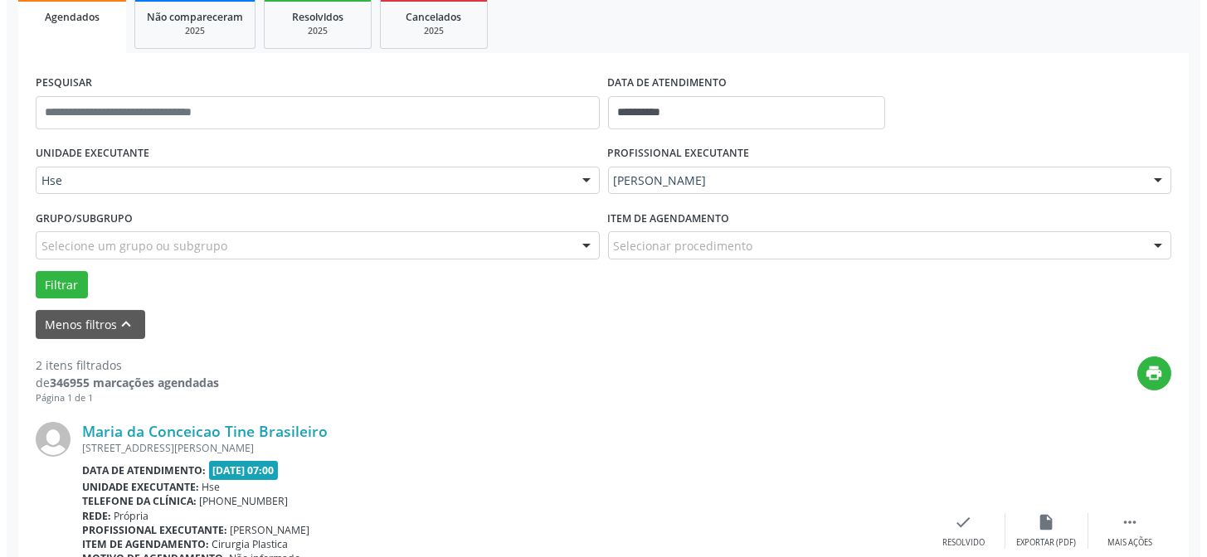
scroll to position [316, 0]
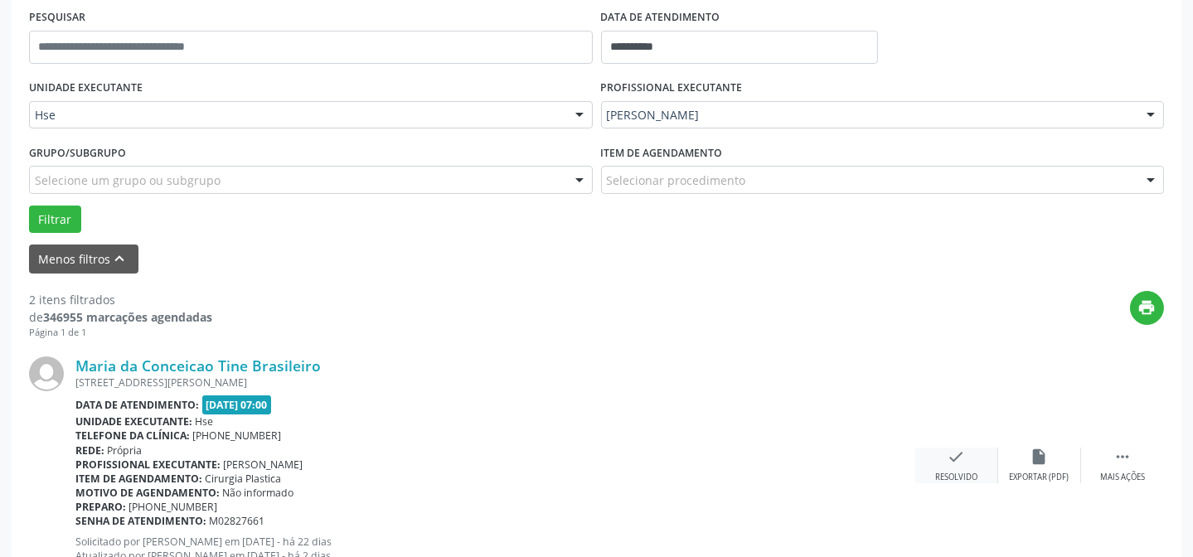
click at [948, 464] on icon "check" at bounding box center [957, 457] width 18 height 18
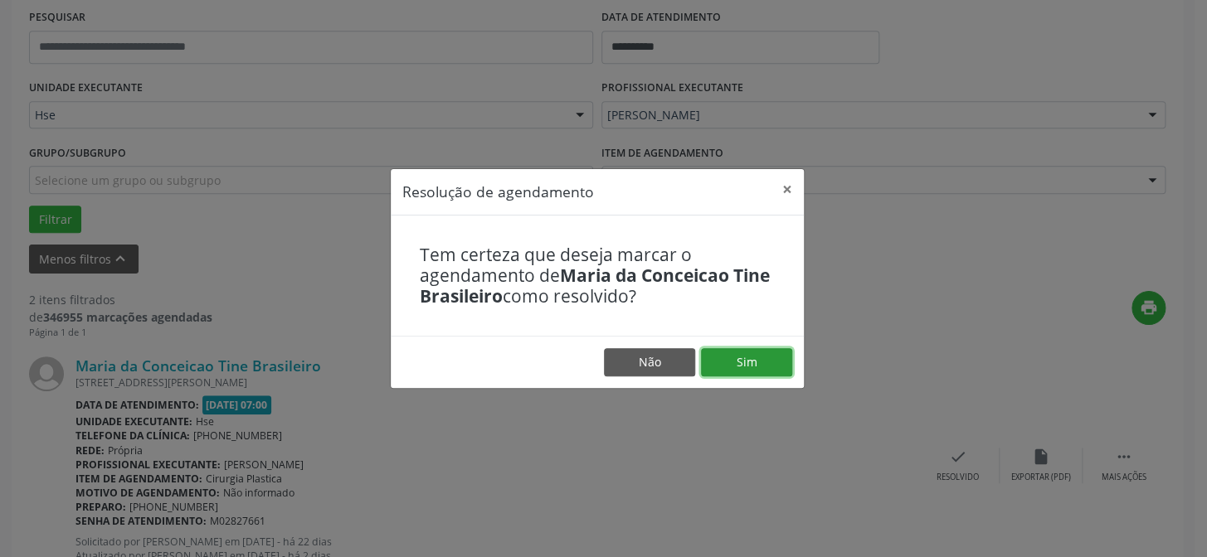
click at [768, 365] on button "Sim" at bounding box center [746, 362] width 91 height 28
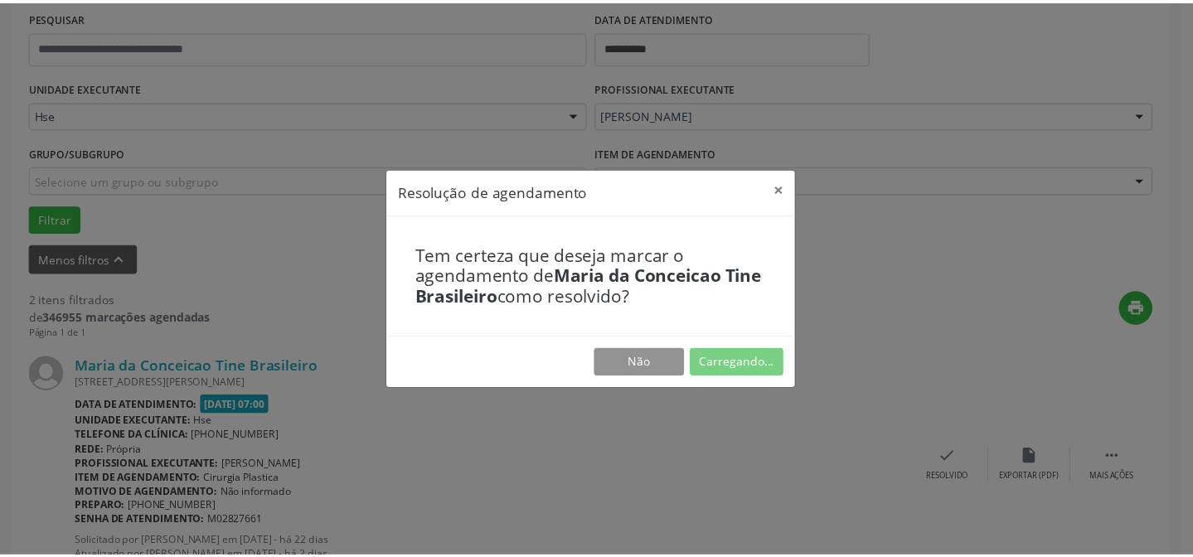
scroll to position [148, 0]
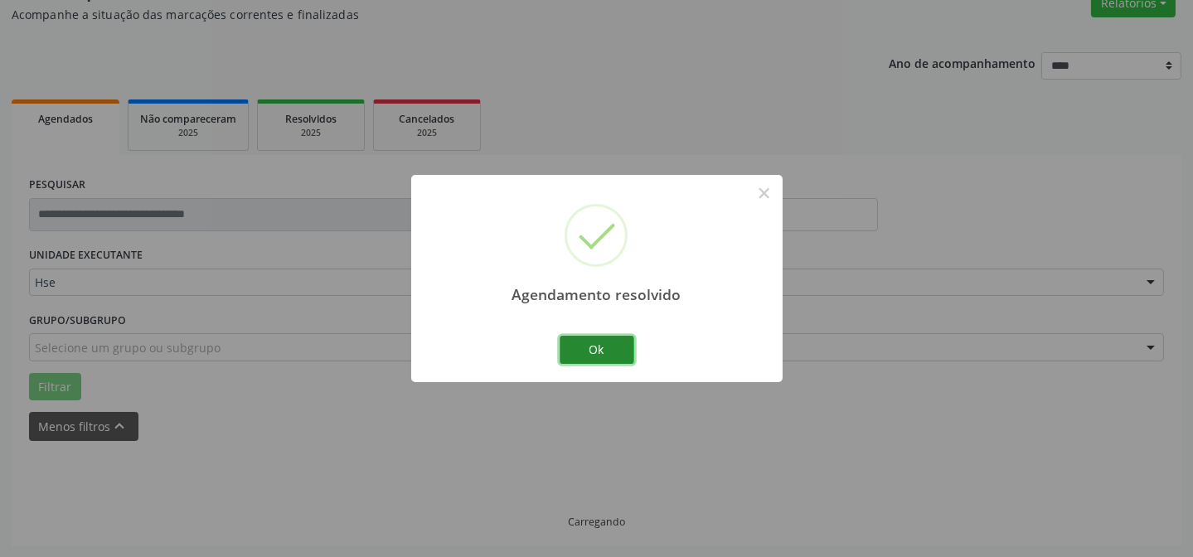
click at [597, 340] on button "Ok" at bounding box center [597, 350] width 75 height 28
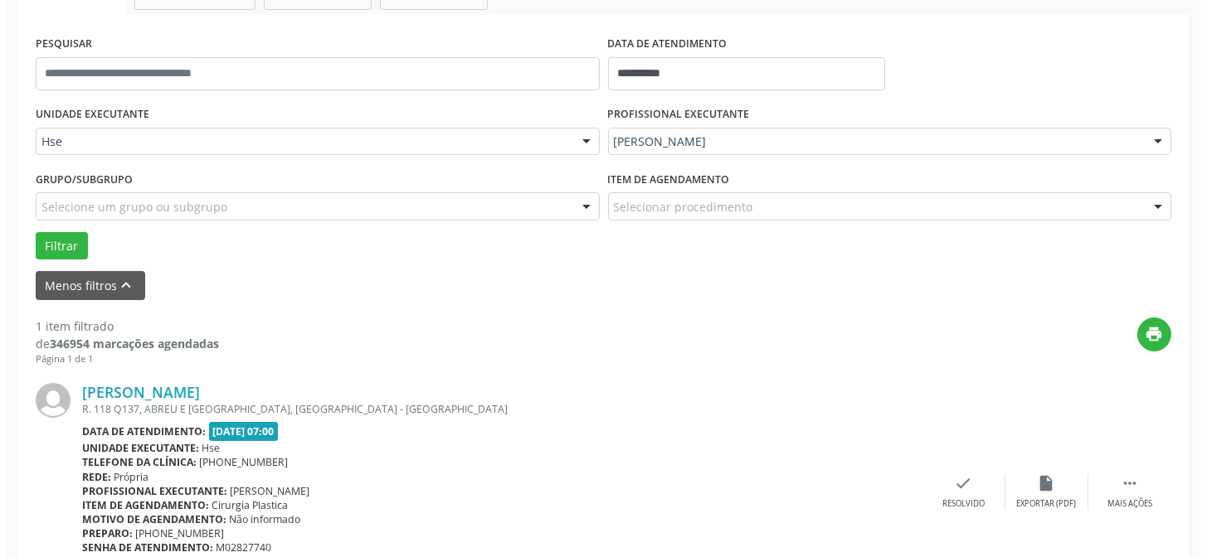
scroll to position [316, 0]
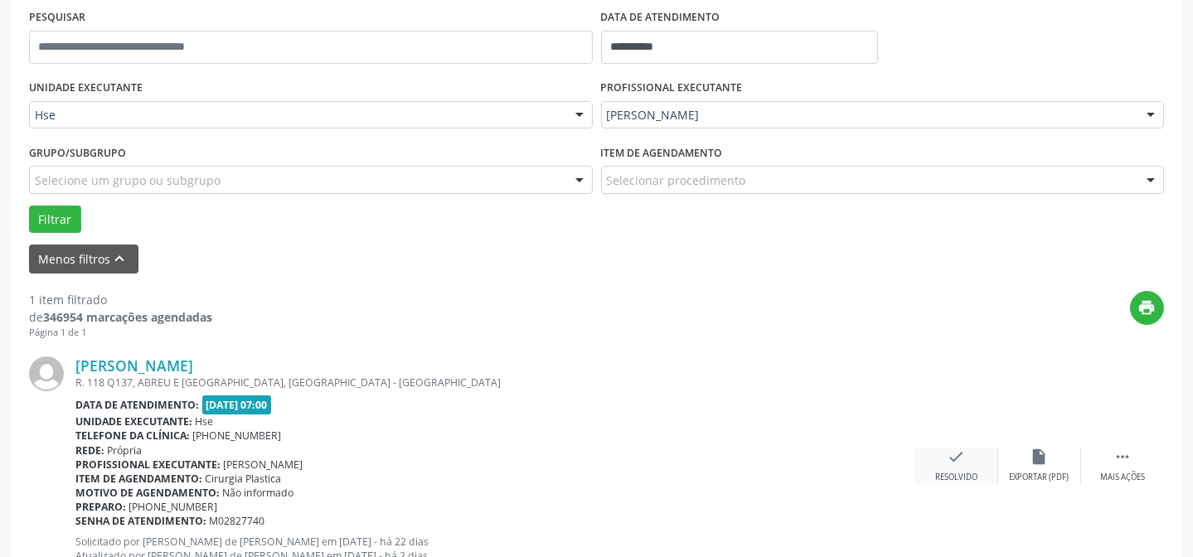
click at [962, 463] on icon "check" at bounding box center [957, 457] width 18 height 18
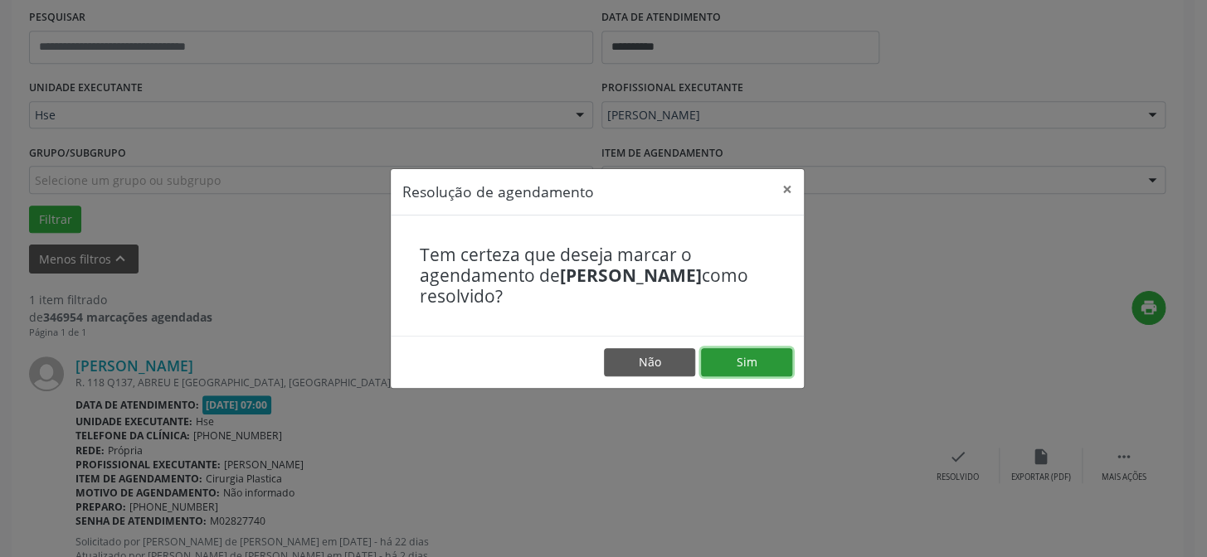
click at [741, 364] on button "Sim" at bounding box center [746, 362] width 91 height 28
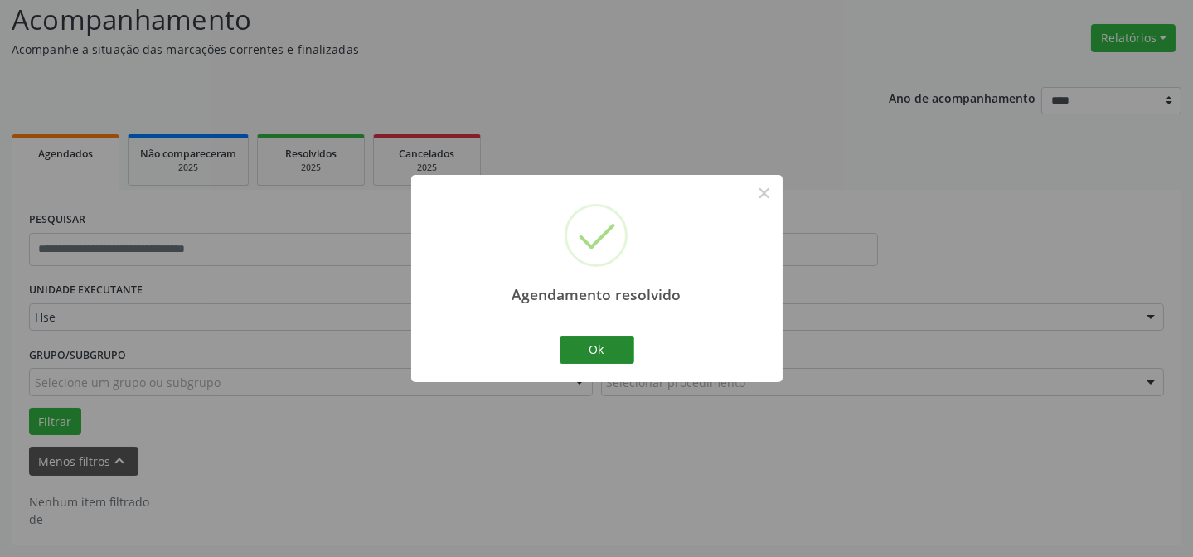
scroll to position [112, 0]
click at [600, 342] on button "Ok" at bounding box center [597, 350] width 75 height 28
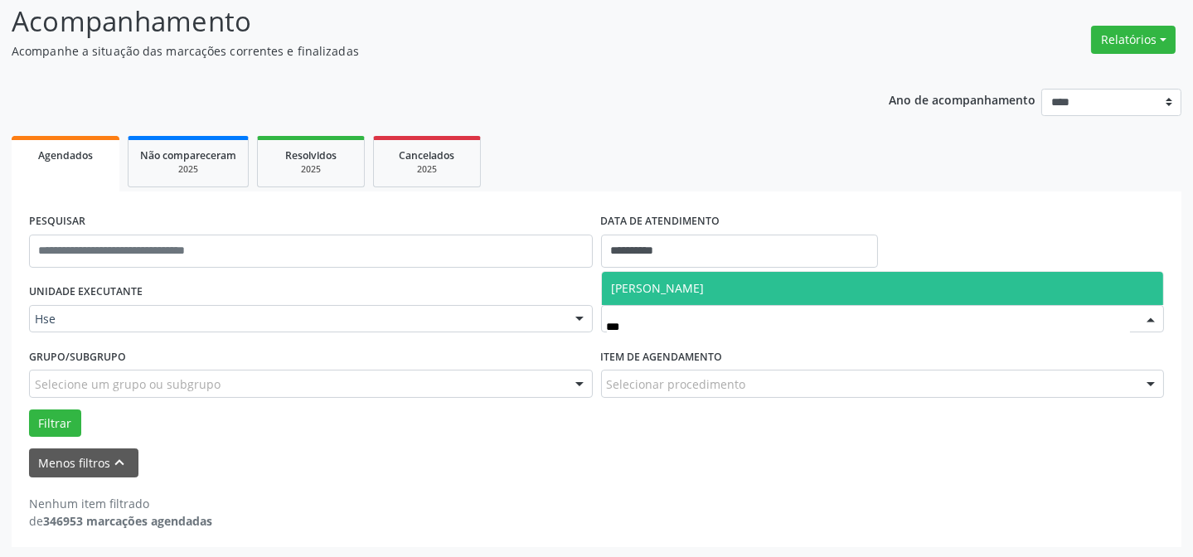
type input "****"
click at [639, 289] on span "[PERSON_NAME]" at bounding box center [658, 288] width 93 height 16
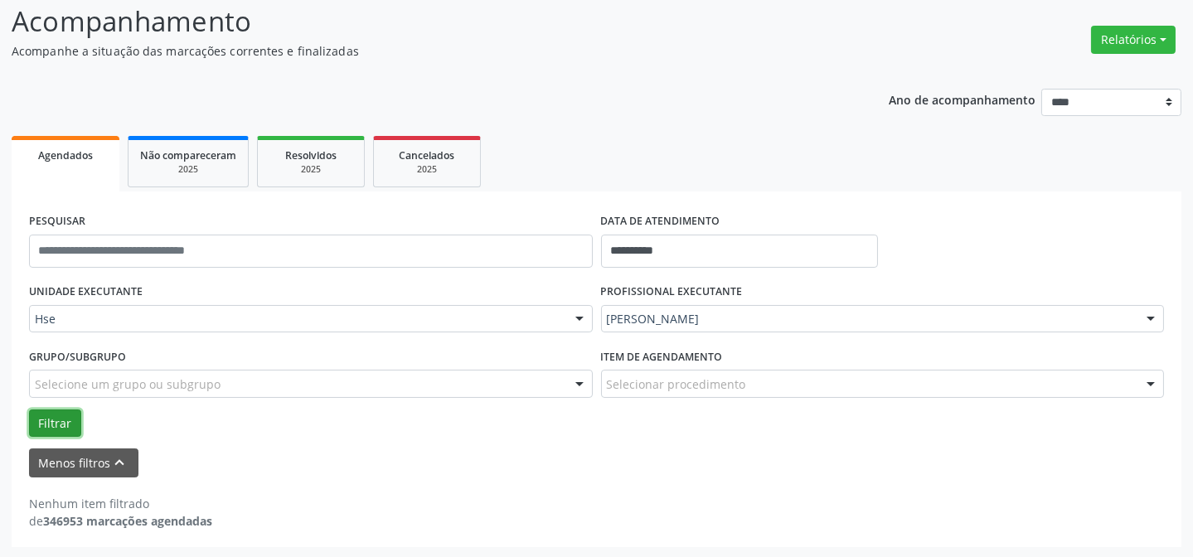
drag, startPoint x: 59, startPoint y: 420, endPoint x: 67, endPoint y: 414, distance: 10.6
click at [61, 419] on button "Filtrar" at bounding box center [55, 424] width 52 height 28
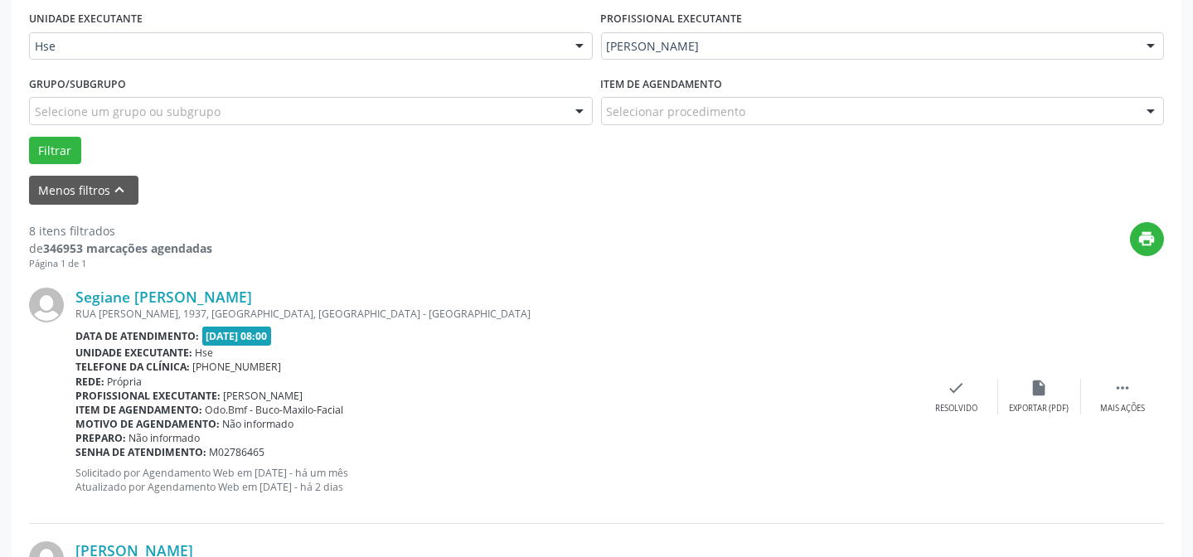
scroll to position [391, 0]
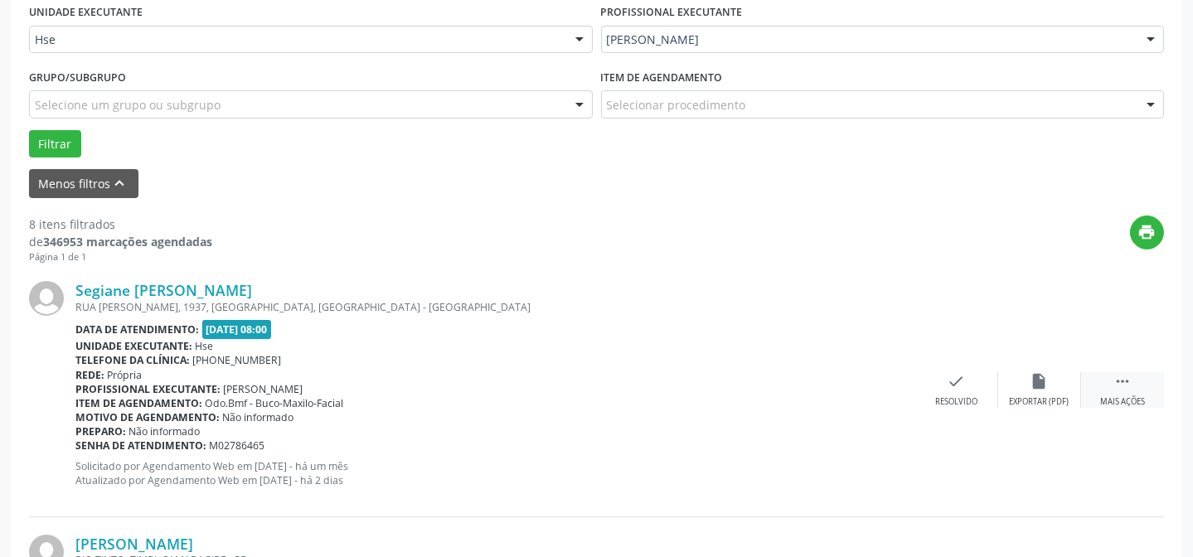
drag, startPoint x: 1122, startPoint y: 387, endPoint x: 1082, endPoint y: 397, distance: 41.0
click at [1119, 388] on icon "" at bounding box center [1123, 381] width 18 height 18
click at [1046, 400] on div "Não compareceu" at bounding box center [1039, 402] width 70 height 12
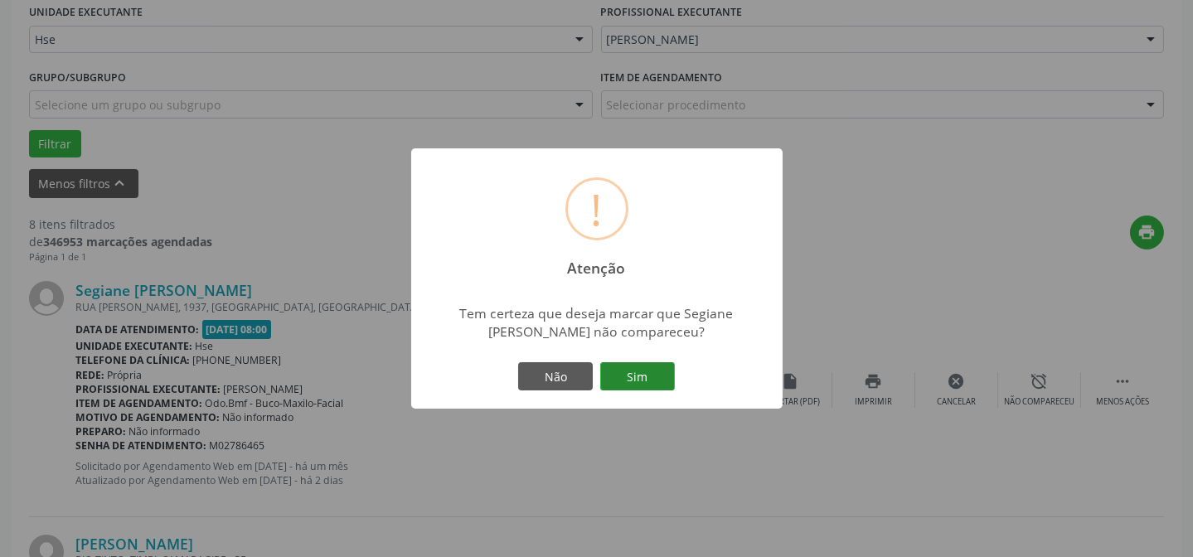
click at [611, 374] on button "Sim" at bounding box center [637, 376] width 75 height 28
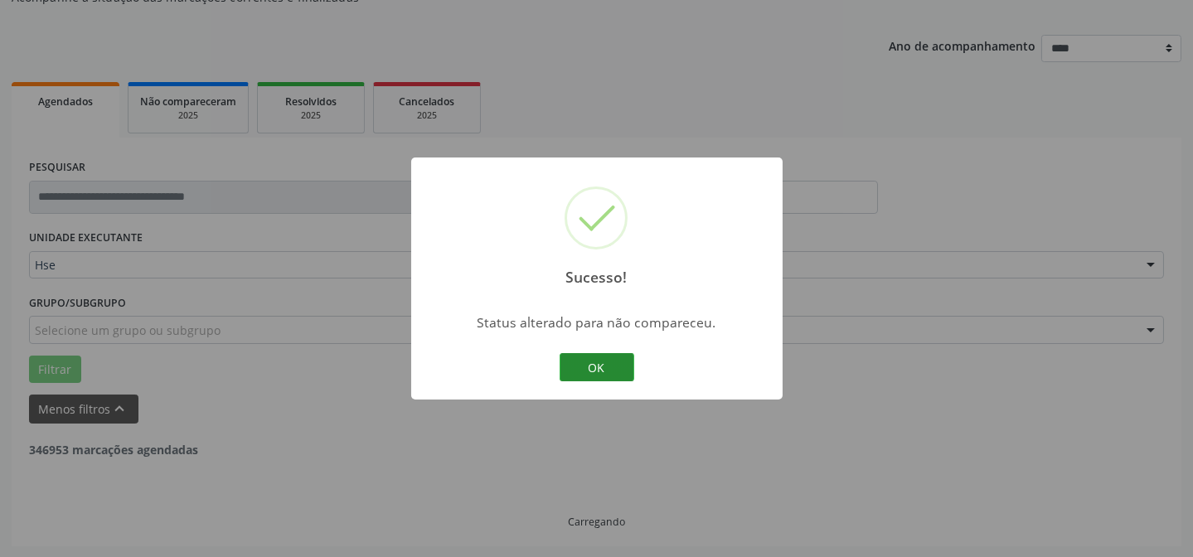
click at [599, 373] on button "OK" at bounding box center [597, 367] width 75 height 28
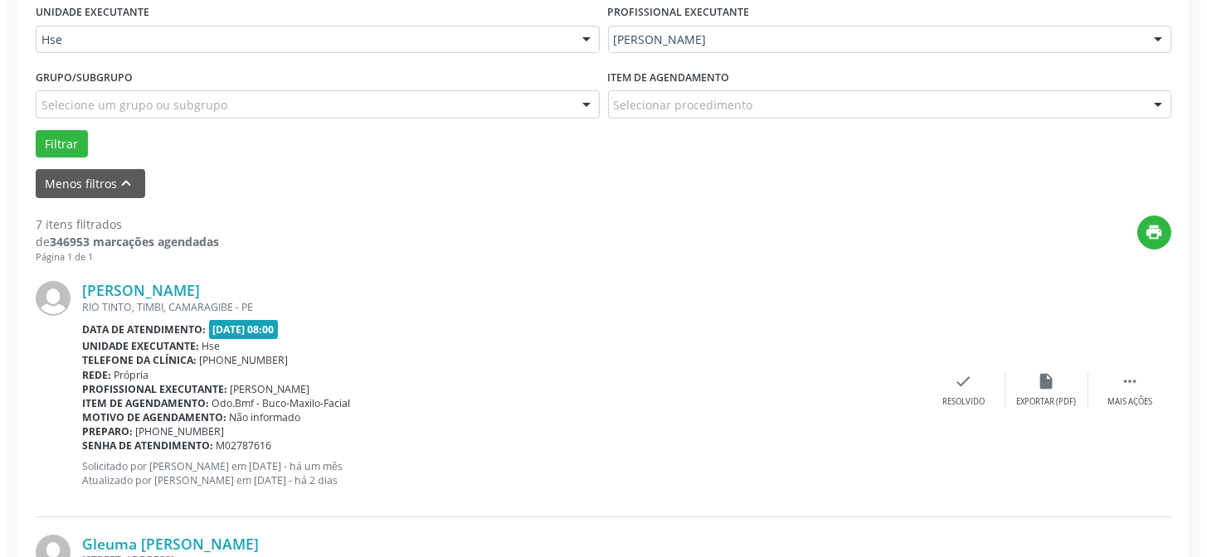
scroll to position [316, 0]
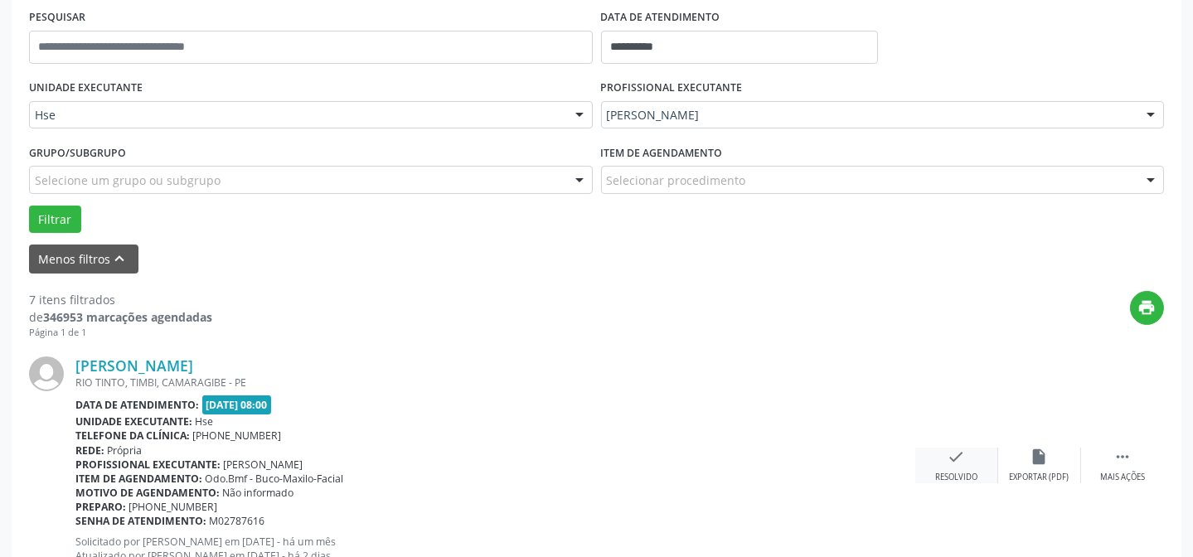
click at [955, 455] on icon "check" at bounding box center [957, 457] width 18 height 18
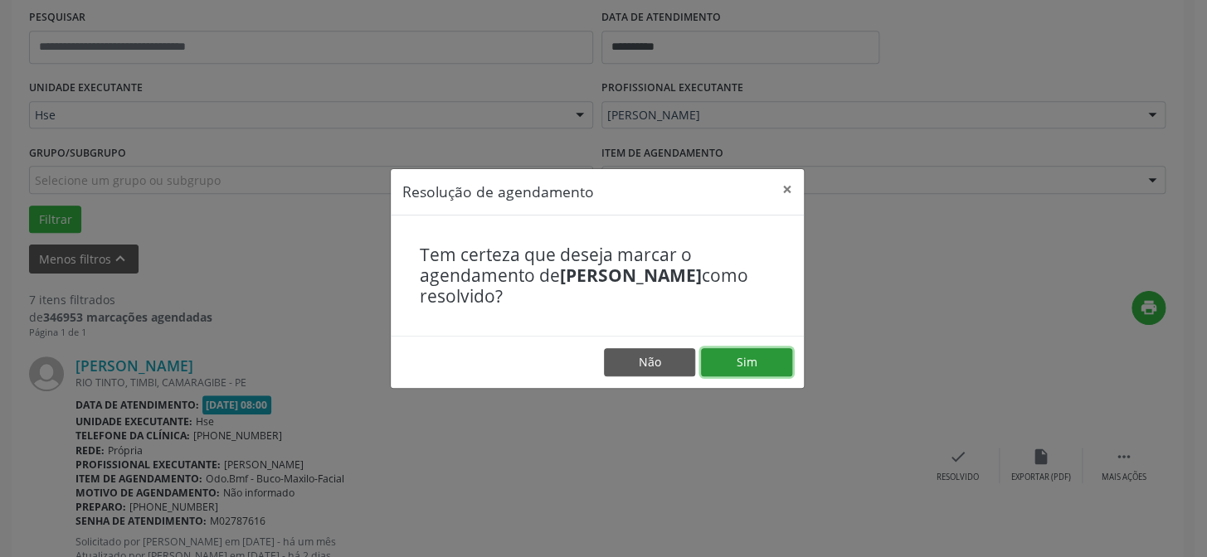
click at [735, 357] on button "Sim" at bounding box center [746, 362] width 91 height 28
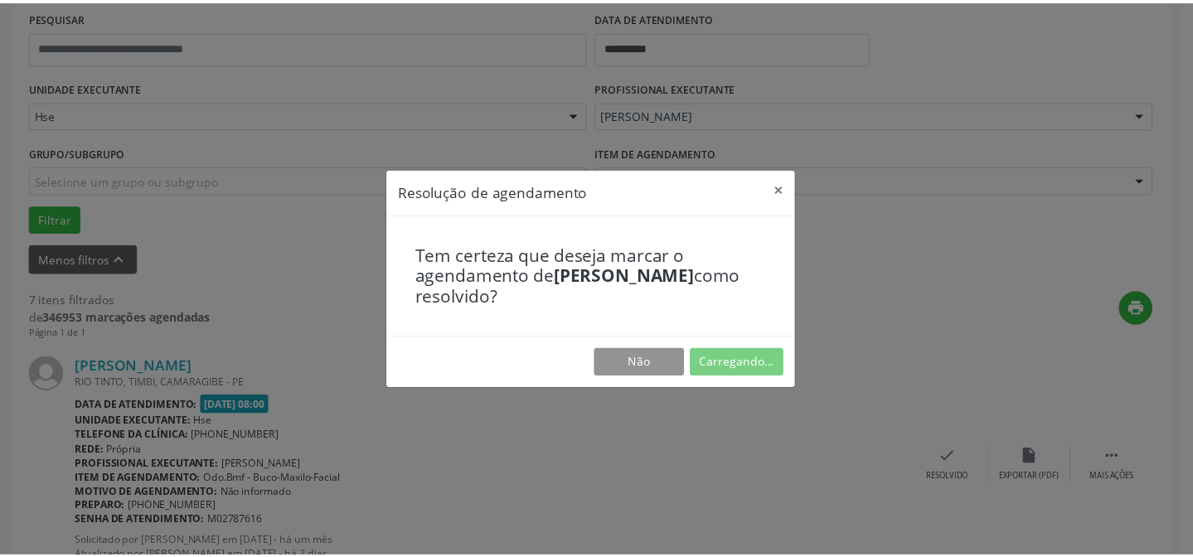
scroll to position [148, 0]
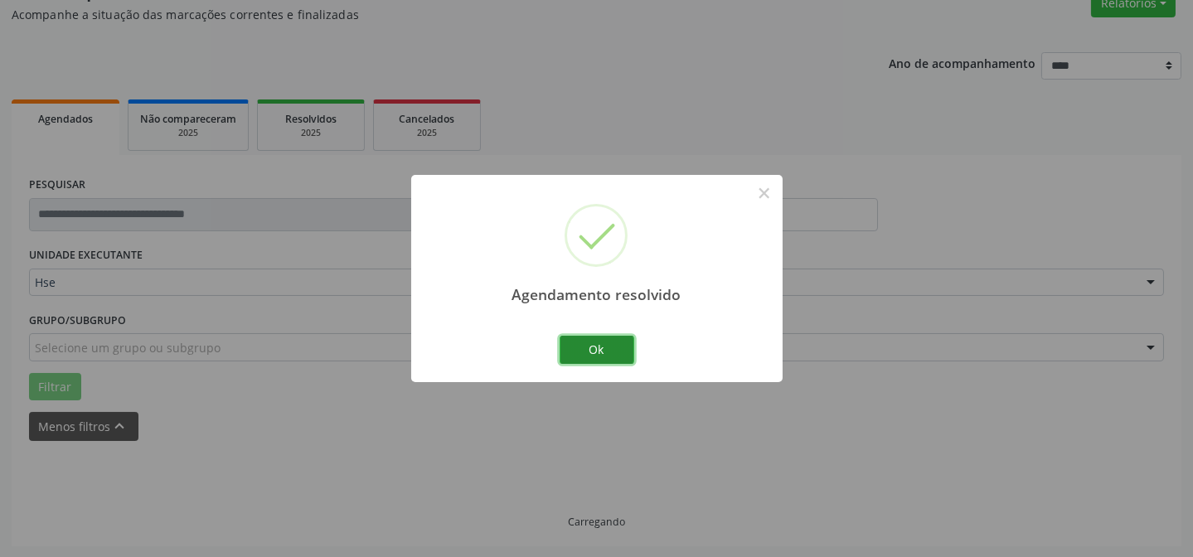
click at [630, 357] on button "Ok" at bounding box center [597, 350] width 75 height 28
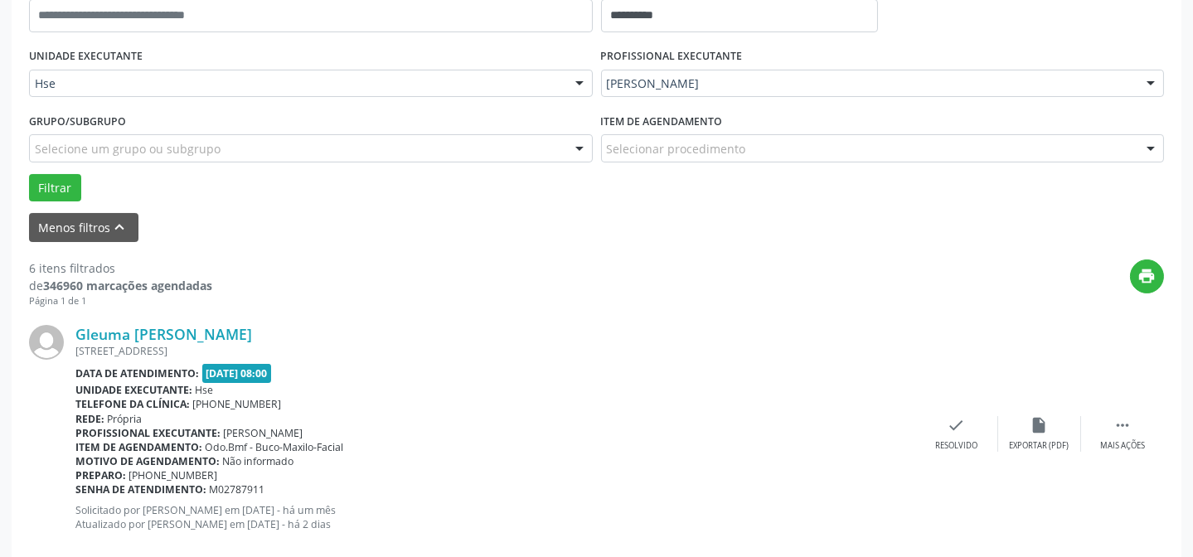
scroll to position [374, 0]
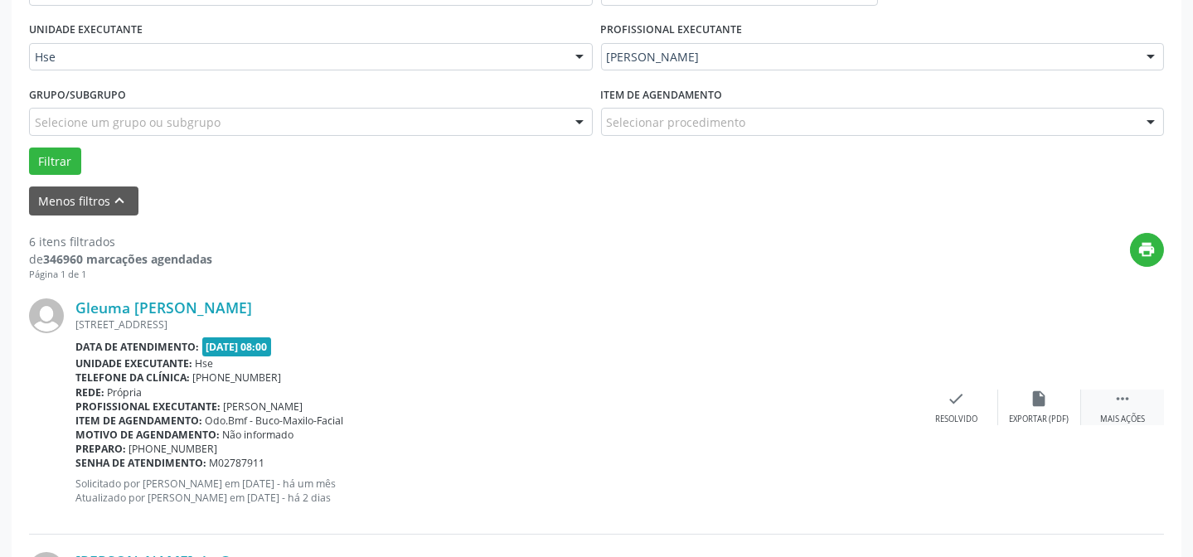
click at [1139, 404] on div " Mais ações" at bounding box center [1122, 408] width 83 height 36
click at [1045, 423] on div "Não compareceu" at bounding box center [1039, 420] width 70 height 12
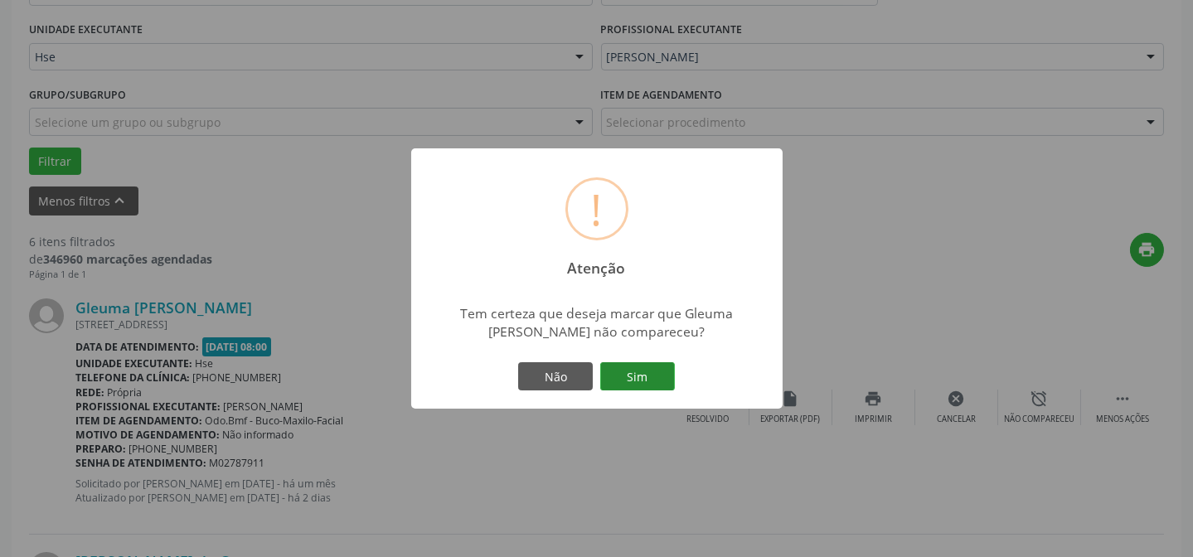
click at [674, 381] on button "Sim" at bounding box center [637, 376] width 75 height 28
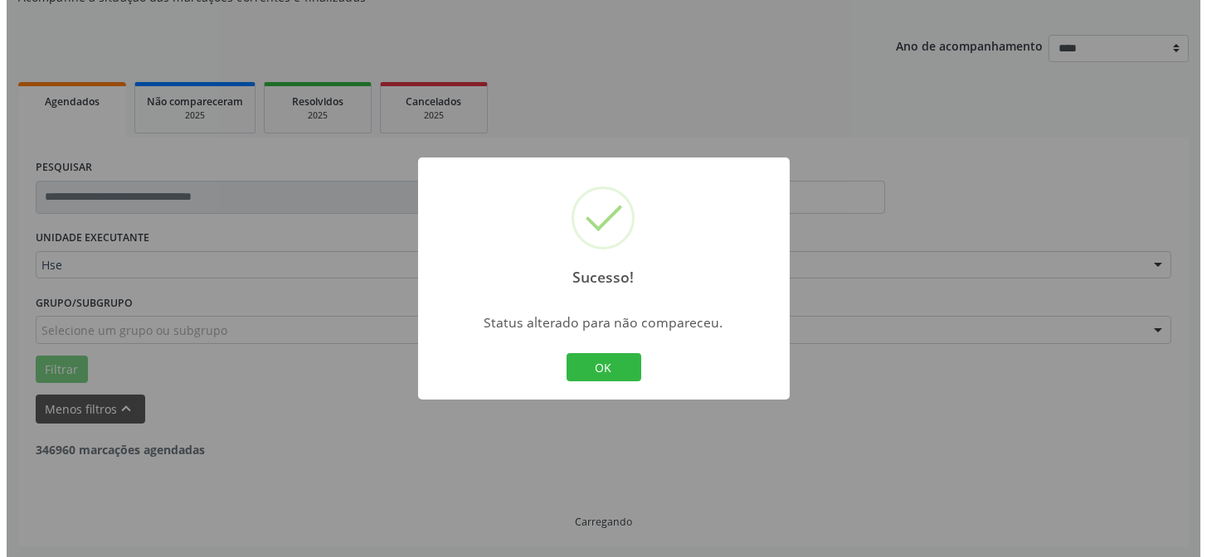
scroll to position [525, 0]
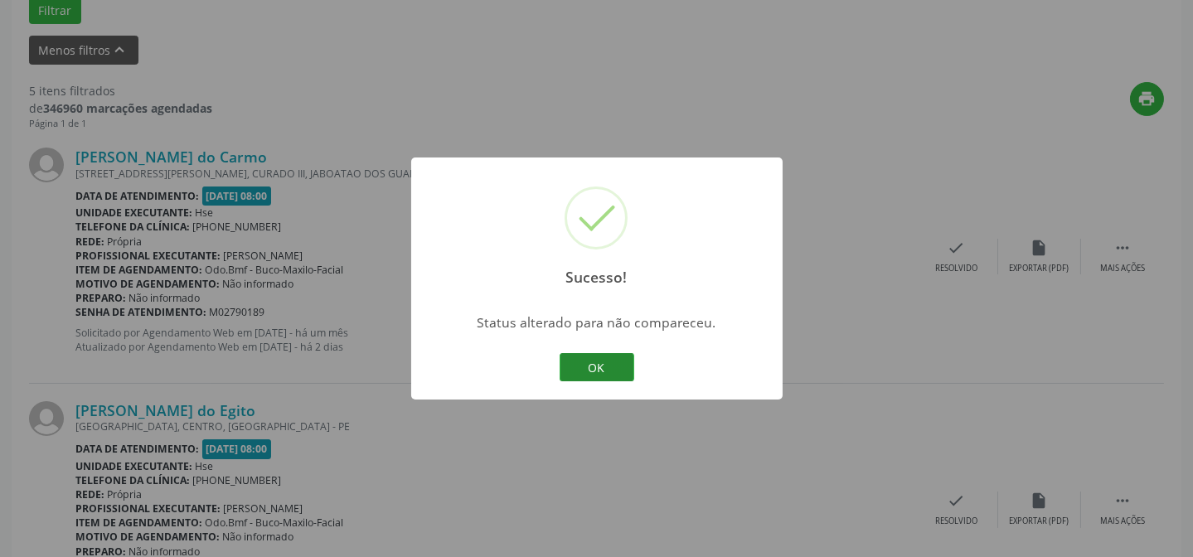
click at [597, 373] on button "OK" at bounding box center [597, 367] width 75 height 28
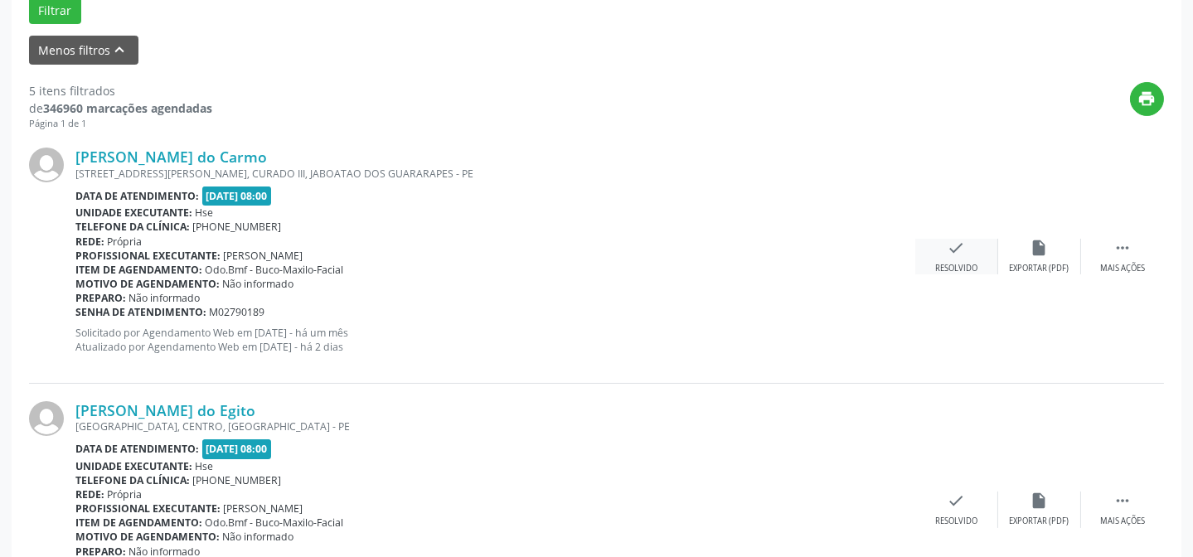
click at [955, 267] on div "Resolvido" at bounding box center [956, 269] width 42 height 12
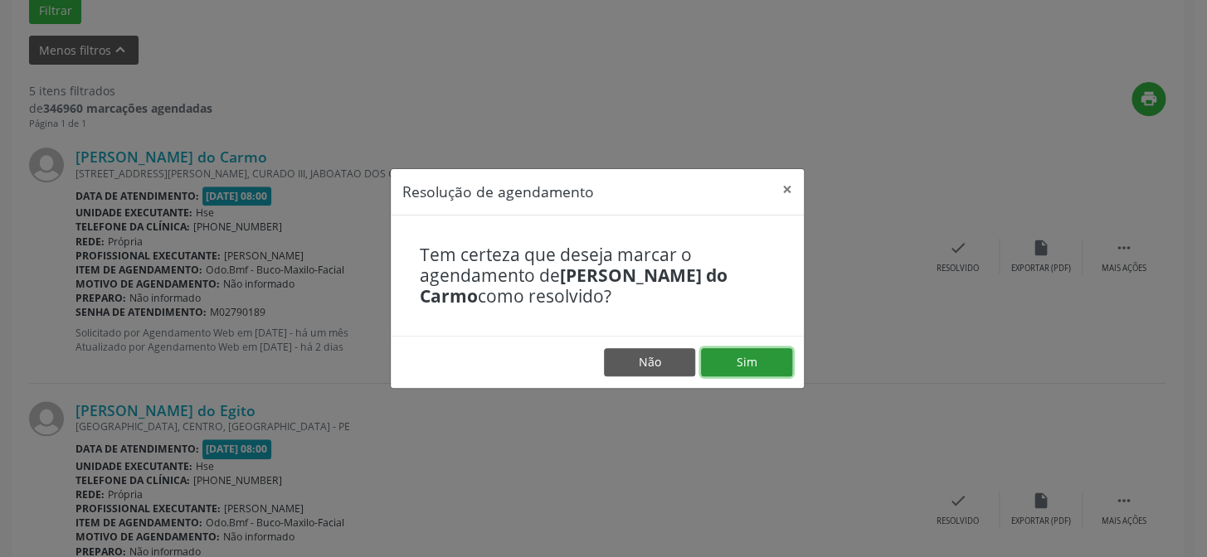
click at [770, 364] on button "Sim" at bounding box center [746, 362] width 91 height 28
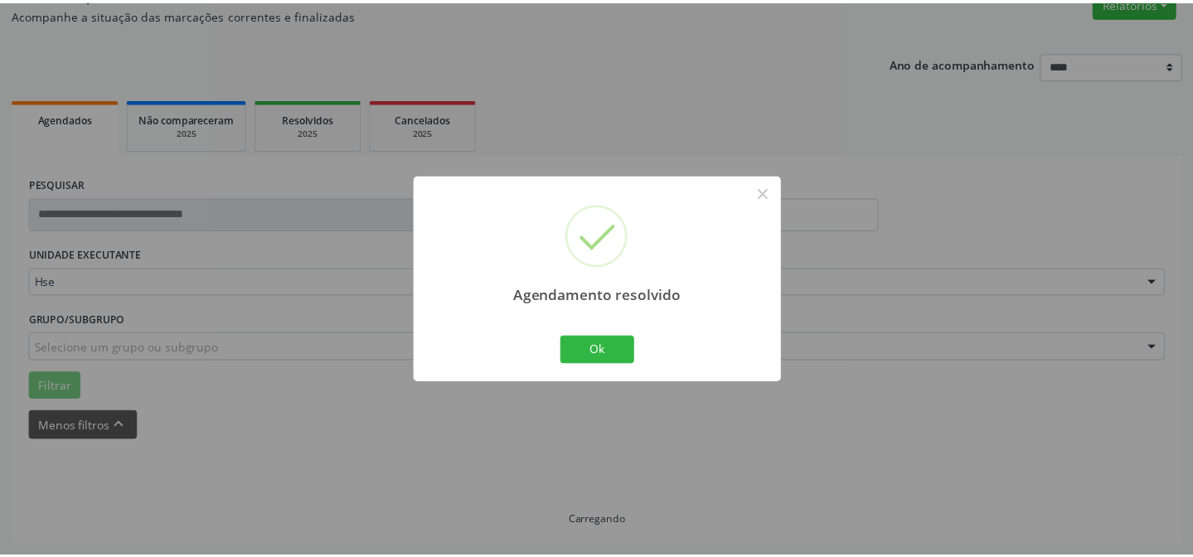
scroll to position [148, 0]
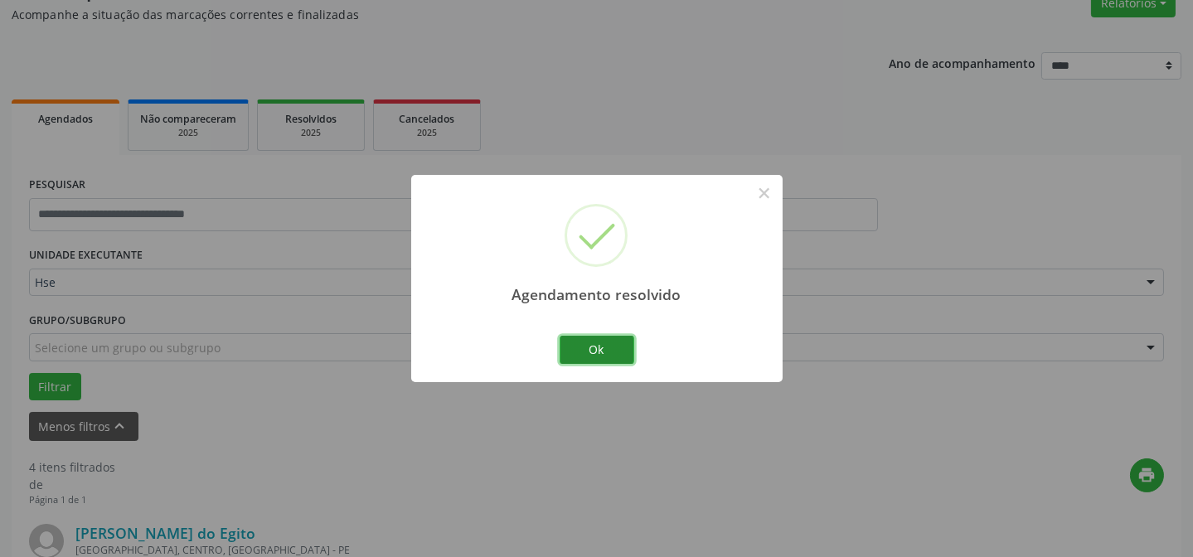
click at [609, 362] on button "Ok" at bounding box center [597, 350] width 75 height 28
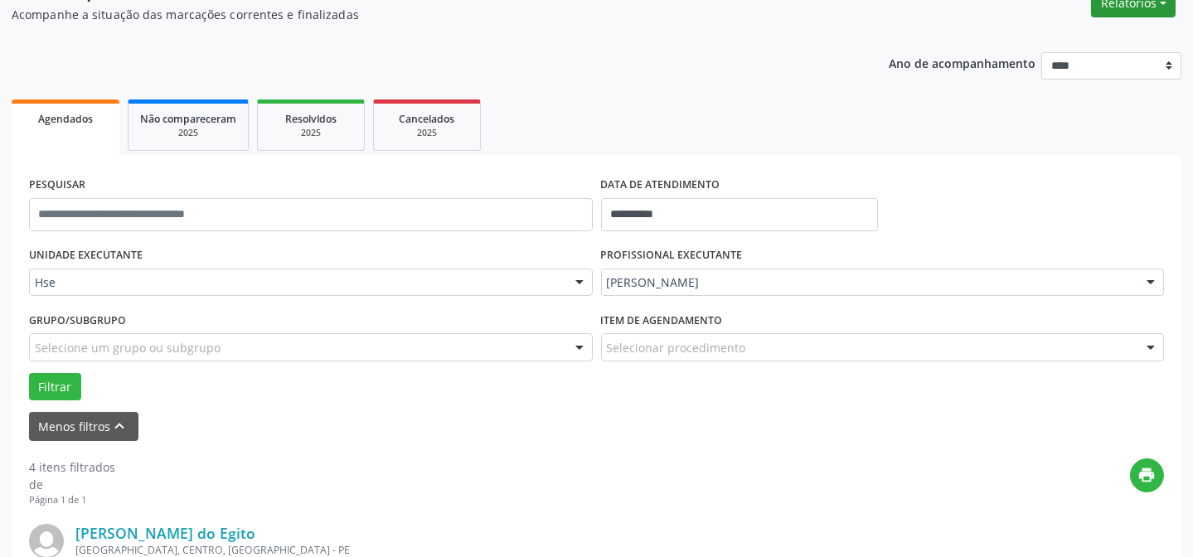
drag, startPoint x: 1141, startPoint y: 7, endPoint x: 1109, endPoint y: 34, distance: 41.8
click at [1140, 7] on button "Relatórios" at bounding box center [1133, 3] width 85 height 28
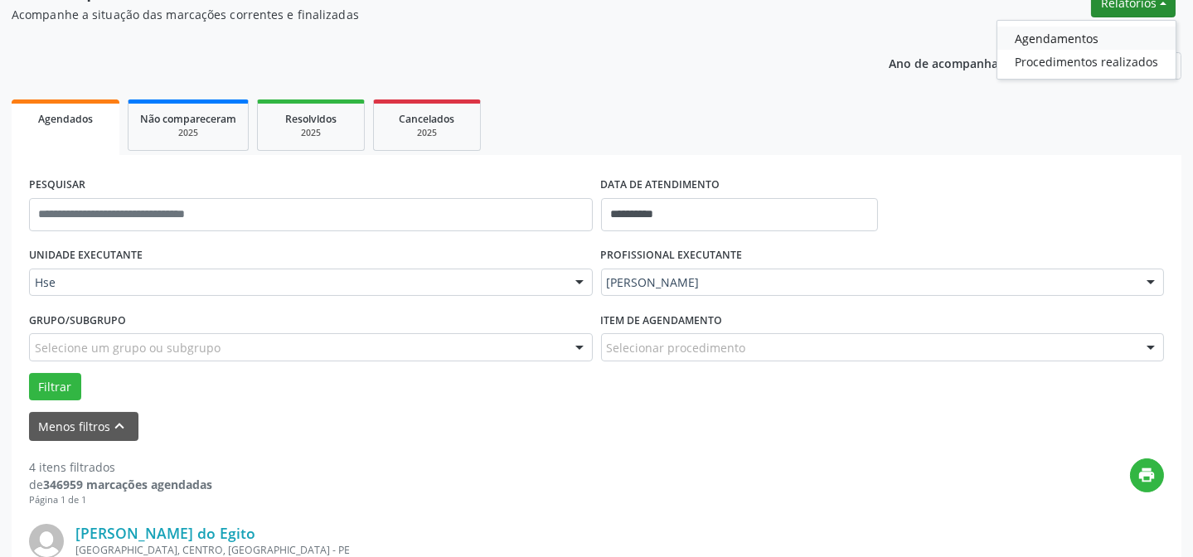
click at [1043, 42] on link "Agendamentos" at bounding box center [1087, 38] width 178 height 23
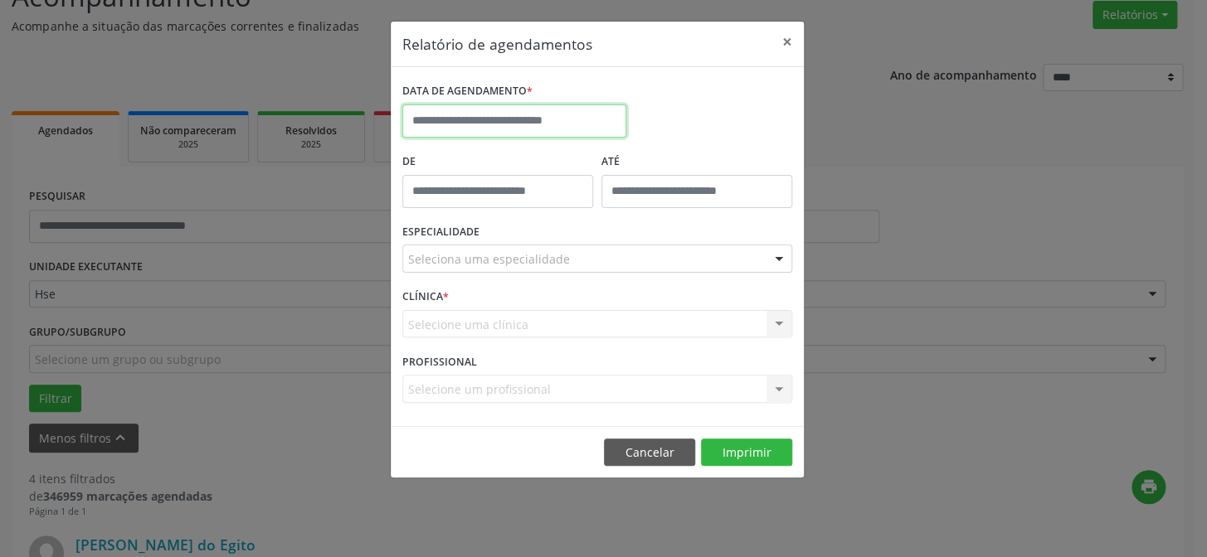
click at [522, 120] on input "text" at bounding box center [514, 120] width 224 height 33
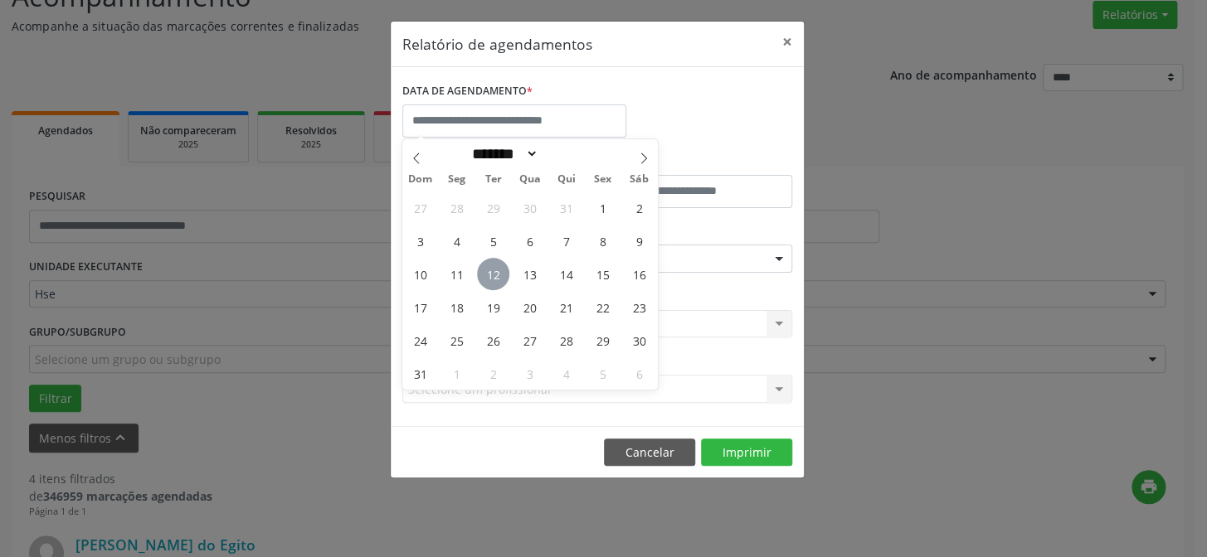
click at [496, 279] on span "12" at bounding box center [493, 274] width 32 height 32
type input "**********"
click at [496, 279] on span "12" at bounding box center [493, 274] width 32 height 32
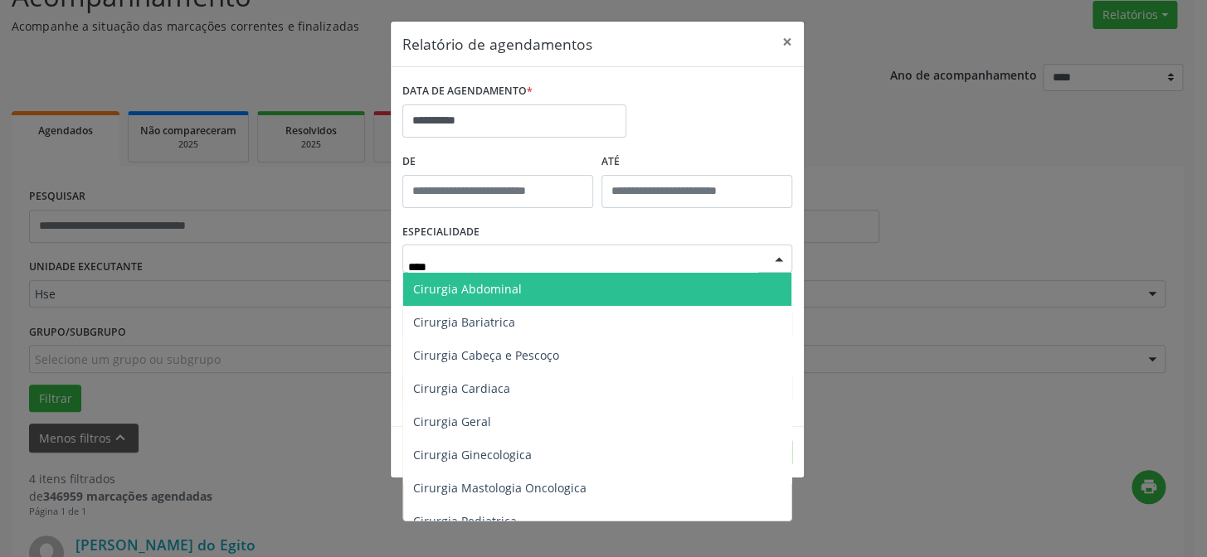
type input "*****"
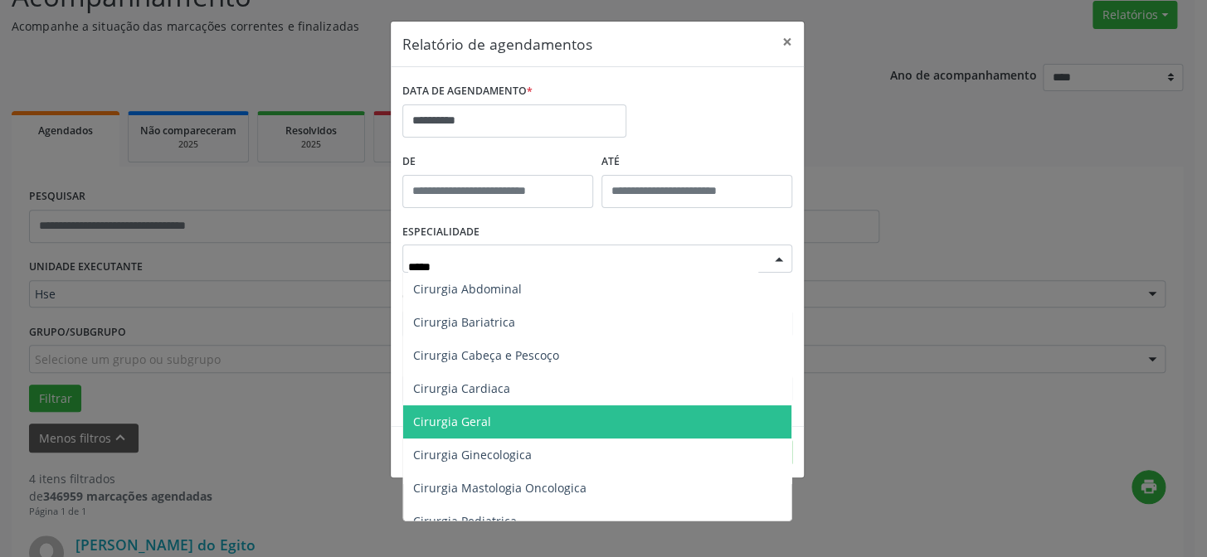
click at [465, 425] on span "Cirurgia Geral" at bounding box center [452, 422] width 78 height 16
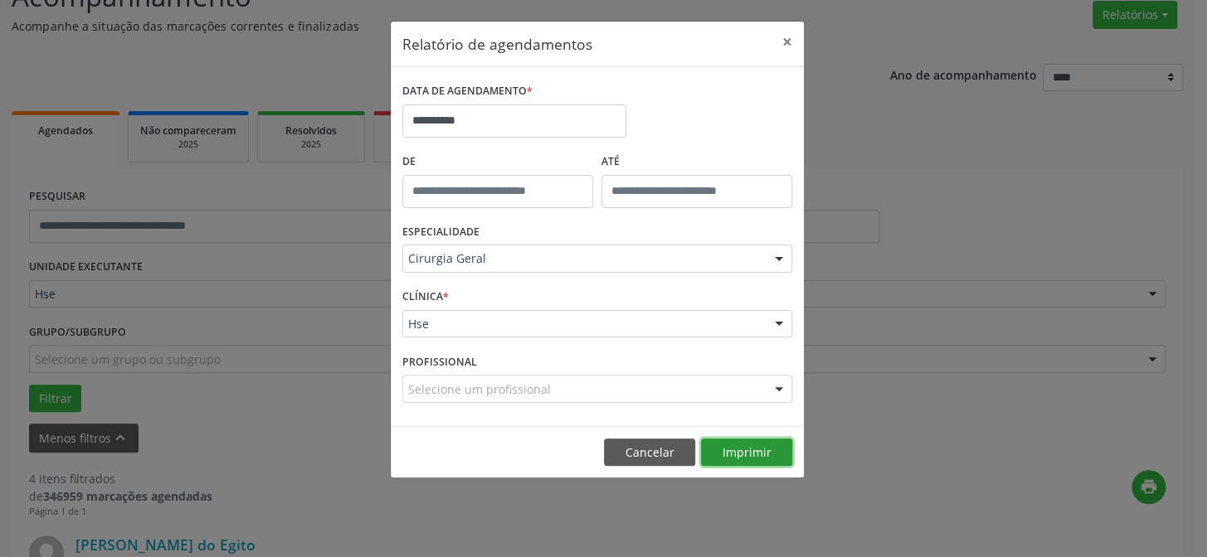
click at [750, 439] on button "Imprimir" at bounding box center [746, 453] width 91 height 28
click at [780, 41] on button "×" at bounding box center [786, 42] width 33 height 41
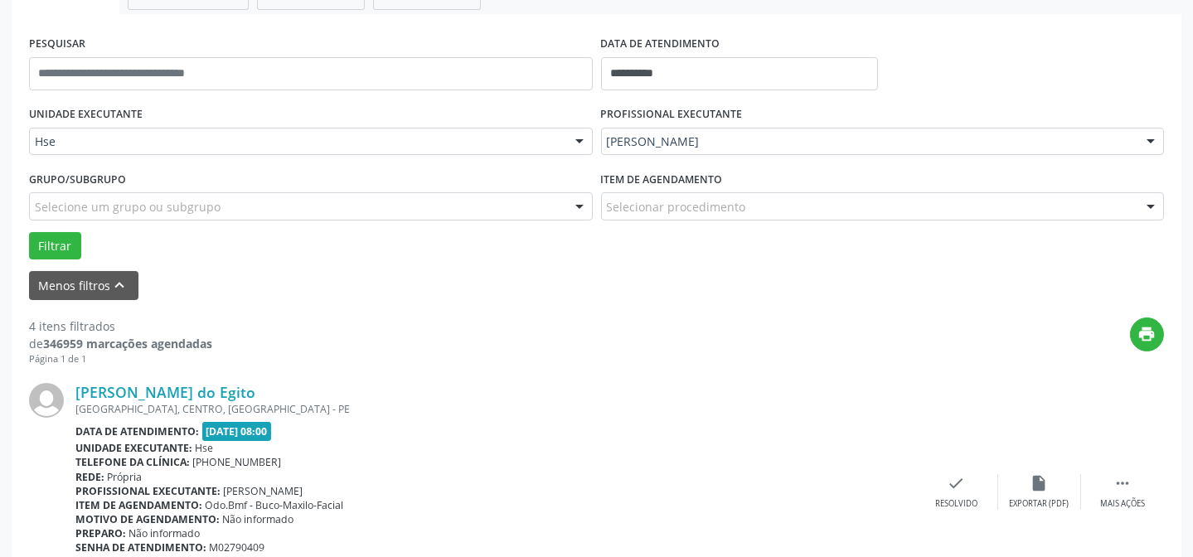
scroll to position [363, 0]
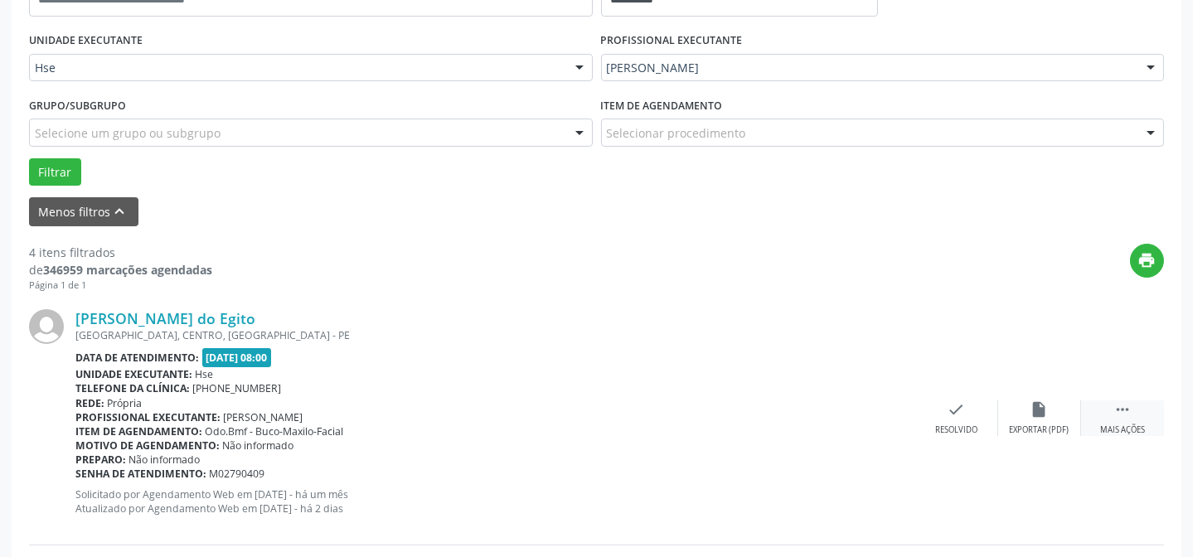
click at [1133, 416] on div " Mais ações" at bounding box center [1122, 419] width 83 height 36
click at [1047, 415] on div "alarm_off Não compareceu" at bounding box center [1039, 419] width 83 height 36
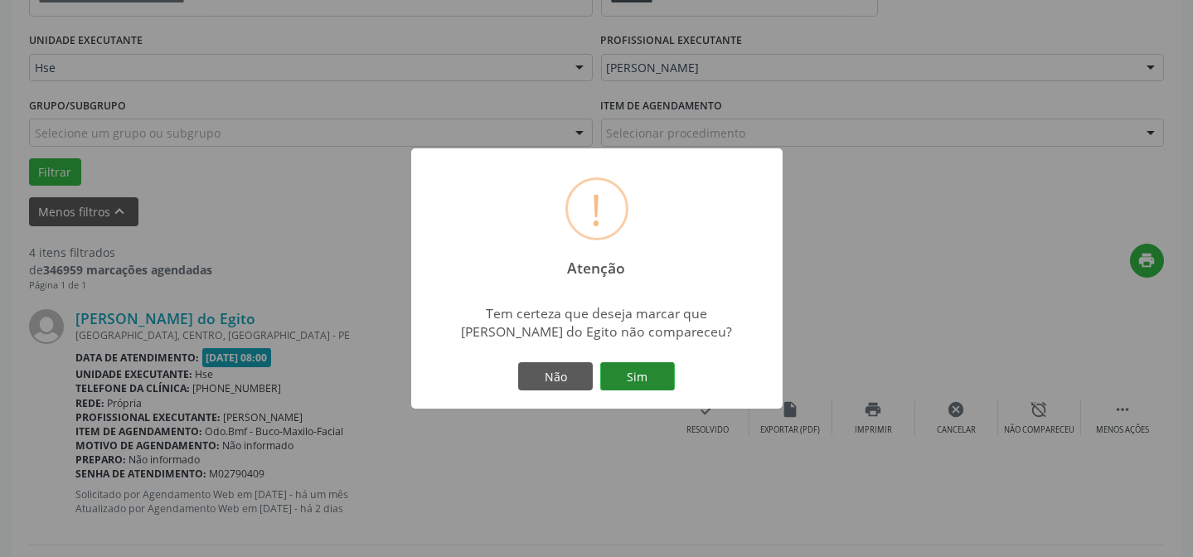
click at [658, 372] on button "Sim" at bounding box center [637, 376] width 75 height 28
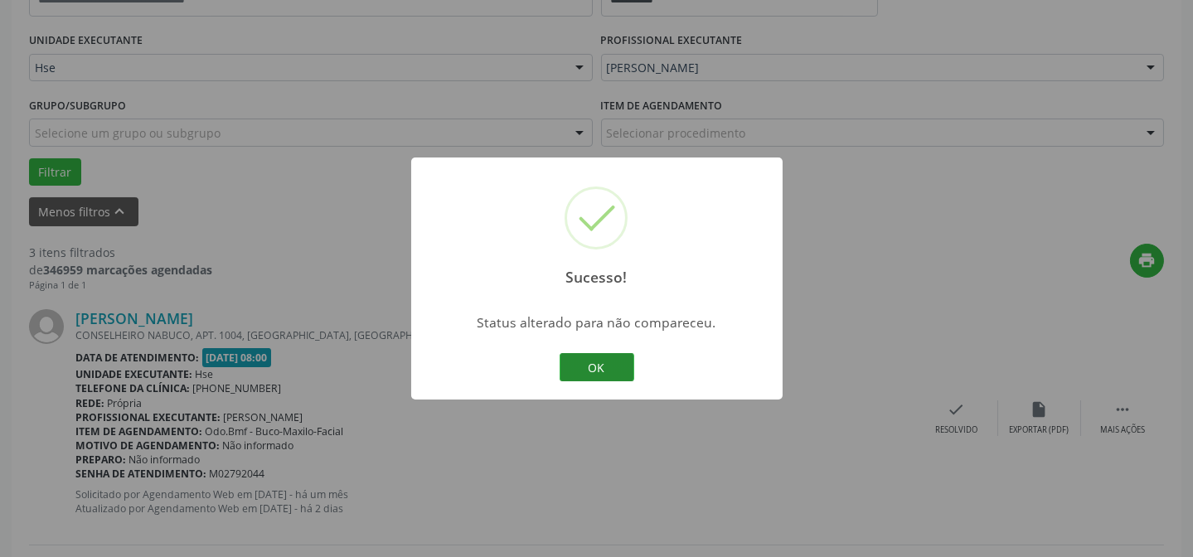
drag, startPoint x: 647, startPoint y: 381, endPoint x: 617, endPoint y: 372, distance: 31.0
click at [639, 379] on div "Sucesso! × Status alterado para não compareceu. OK Cancel" at bounding box center [597, 279] width 372 height 242
click at [614, 371] on button "OK" at bounding box center [597, 367] width 75 height 28
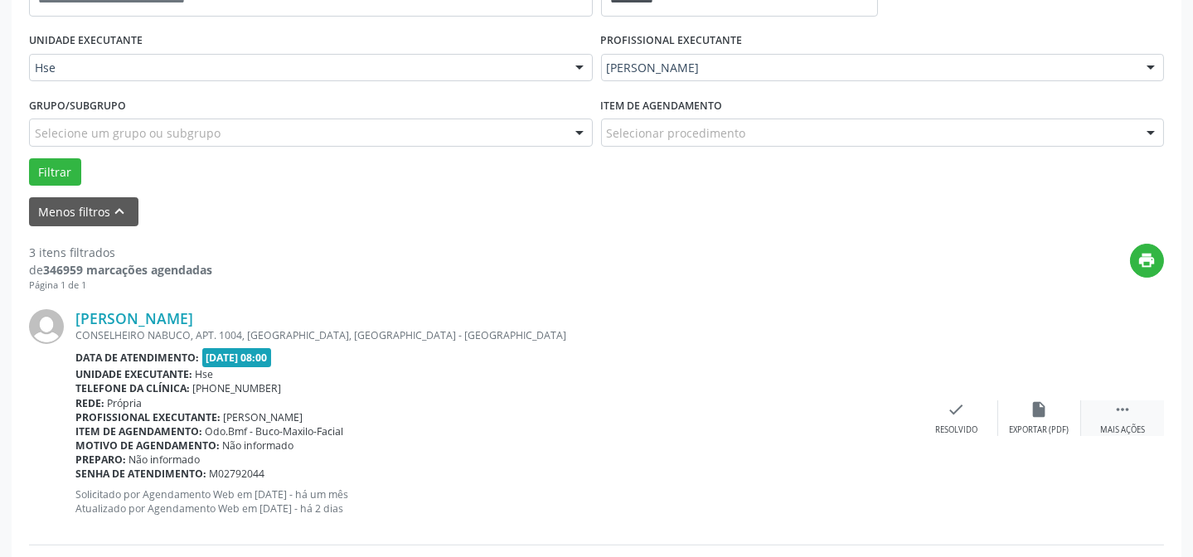
click at [1131, 413] on div " Mais ações" at bounding box center [1122, 419] width 83 height 36
click at [1045, 425] on div "Não compareceu" at bounding box center [1039, 431] width 70 height 12
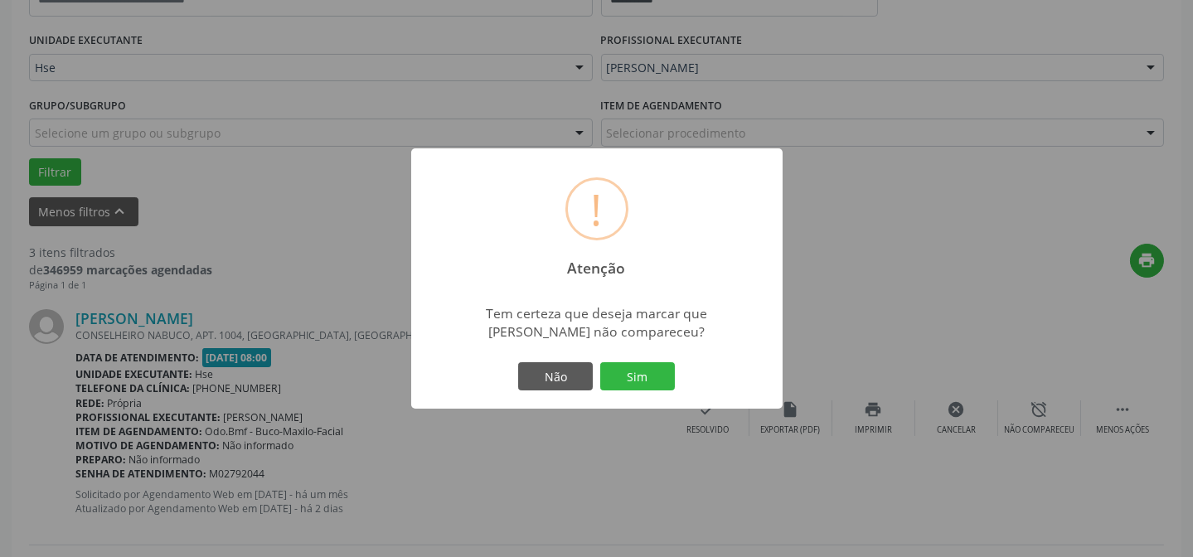
drag, startPoint x: 614, startPoint y: 373, endPoint x: 751, endPoint y: 388, distance: 137.6
click at [618, 374] on button "Sim" at bounding box center [637, 376] width 75 height 28
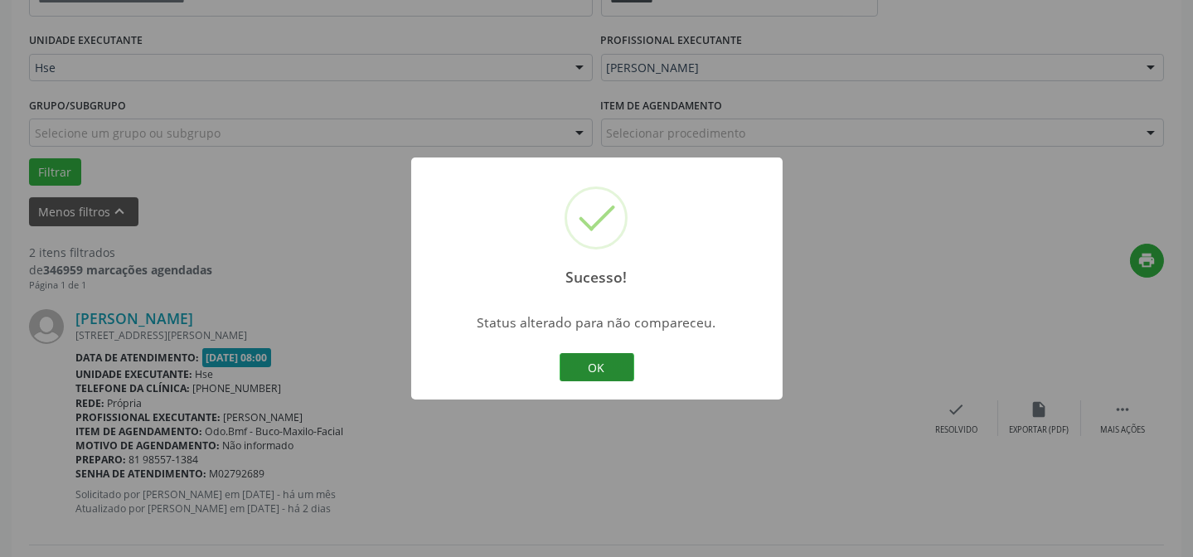
click at [630, 365] on button "OK" at bounding box center [597, 367] width 75 height 28
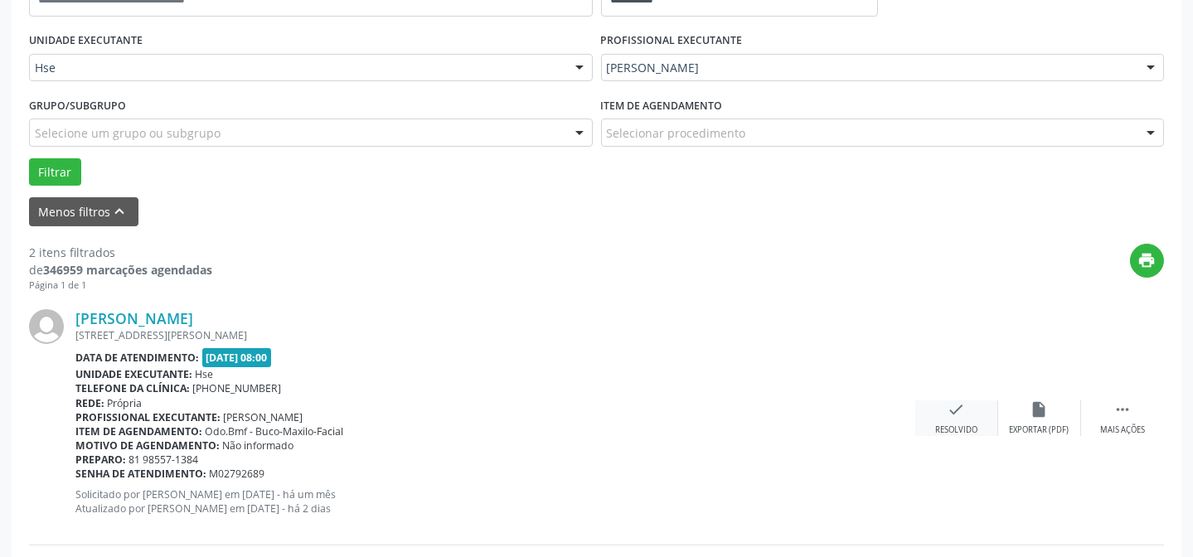
click at [954, 415] on icon "check" at bounding box center [957, 410] width 18 height 18
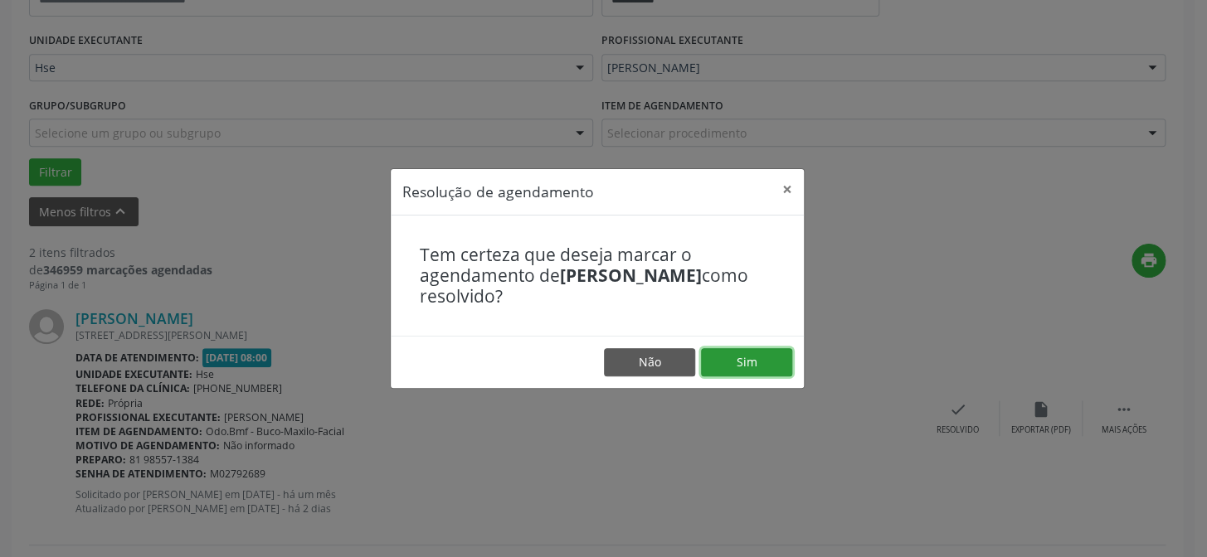
click at [731, 372] on button "Sim" at bounding box center [746, 362] width 91 height 28
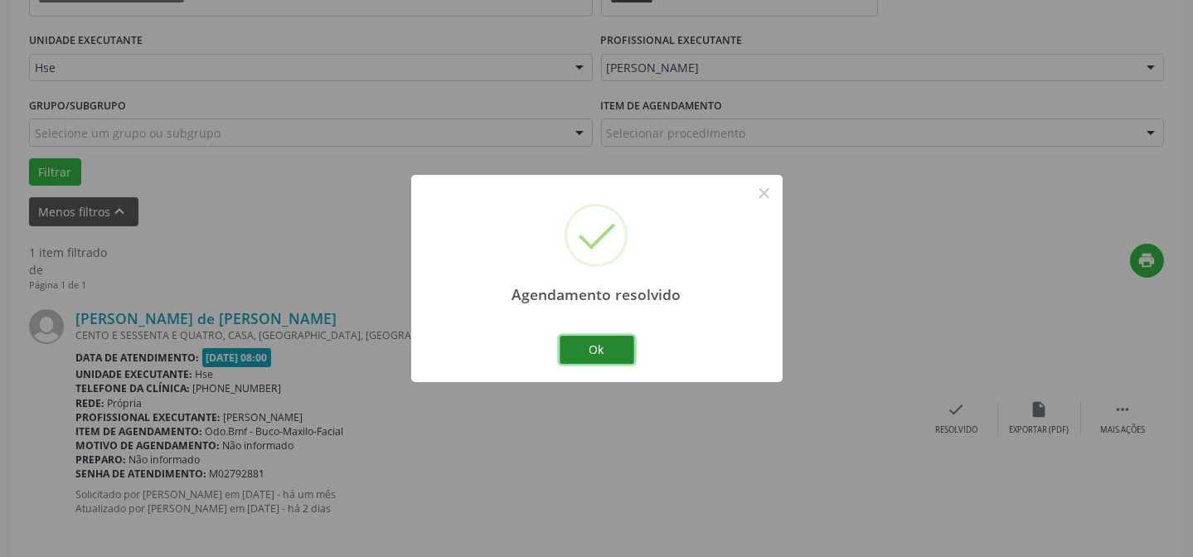
click at [595, 348] on button "Ok" at bounding box center [597, 350] width 75 height 28
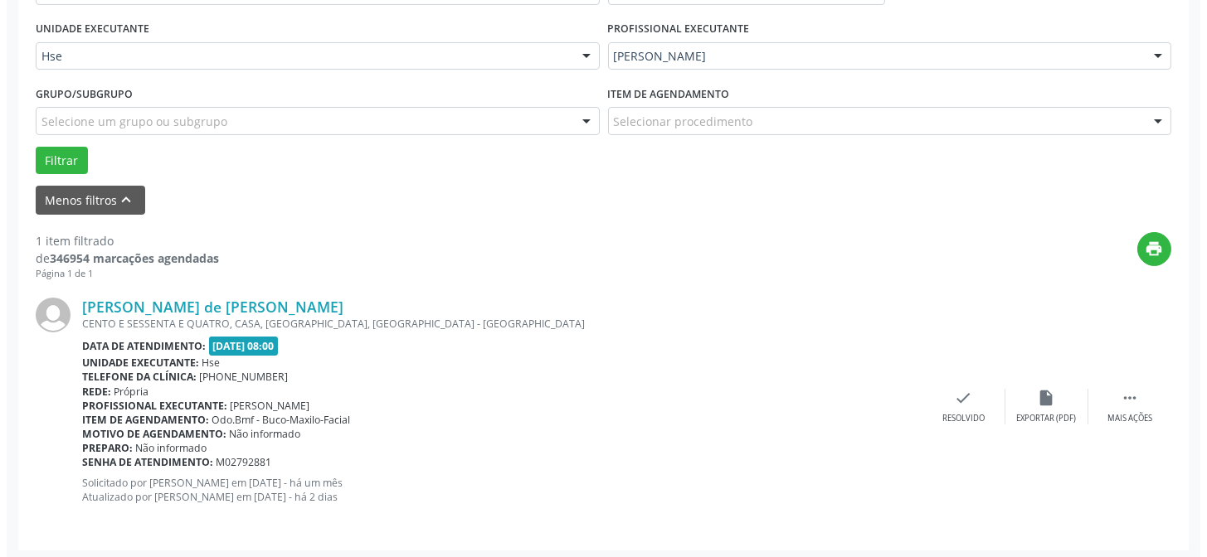
scroll to position [379, 0]
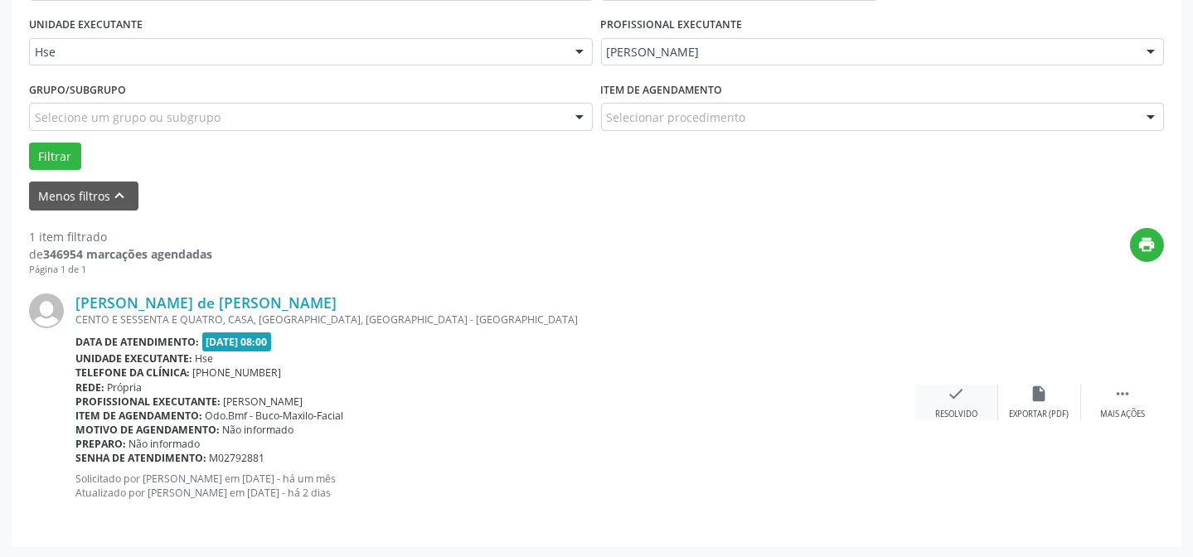
click at [957, 400] on icon "check" at bounding box center [957, 394] width 18 height 18
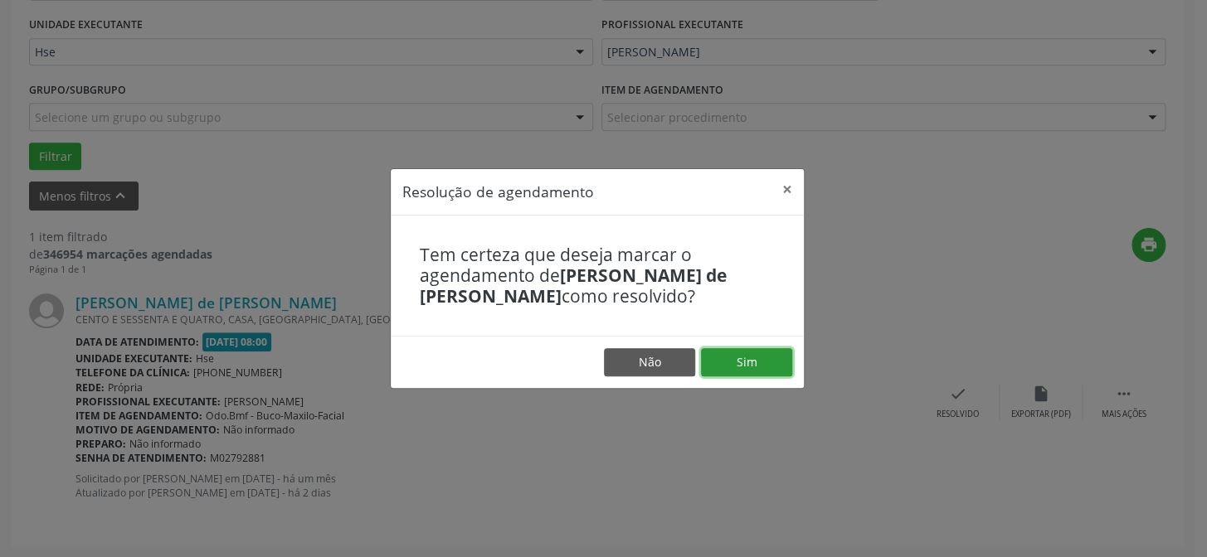
click at [785, 369] on button "Sim" at bounding box center [746, 362] width 91 height 28
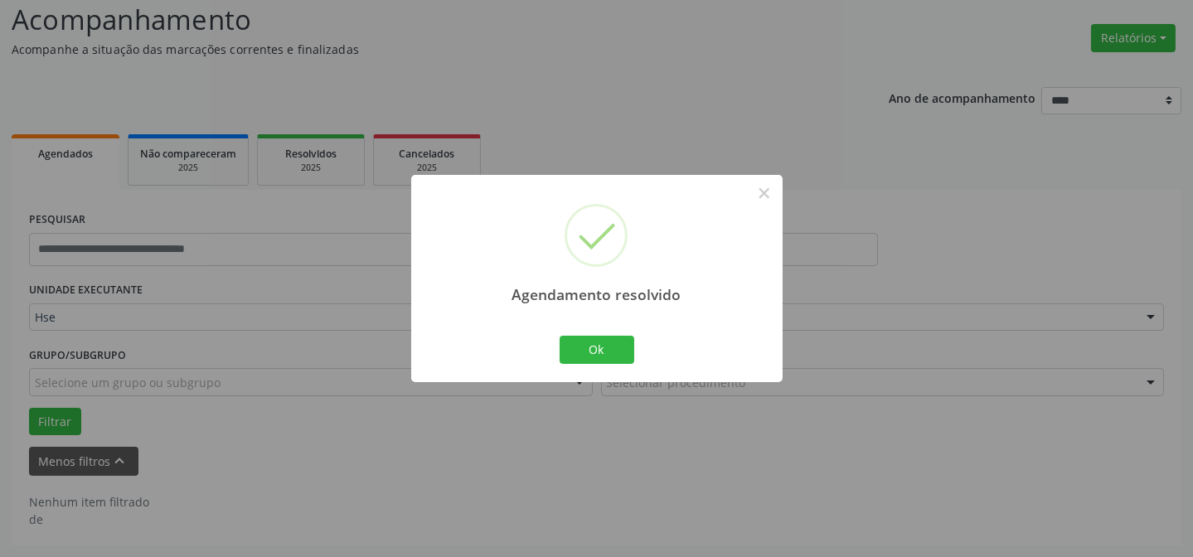
scroll to position [112, 0]
click at [611, 358] on button "Ok" at bounding box center [597, 350] width 75 height 28
